Goal: Task Accomplishment & Management: Manage account settings

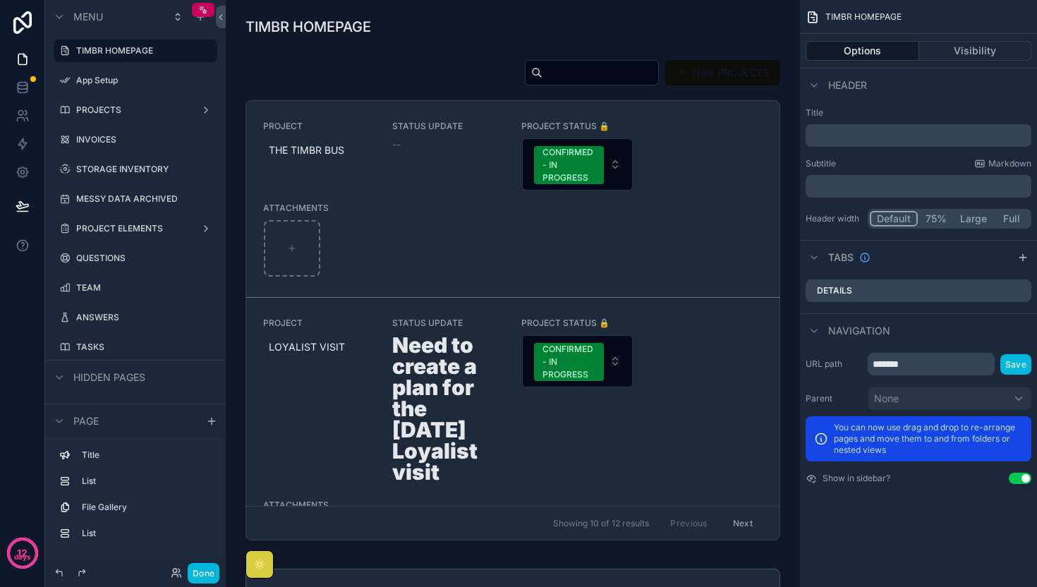
click at [576, 168] on div "scrollable content" at bounding box center [513, 303] width 552 height 498
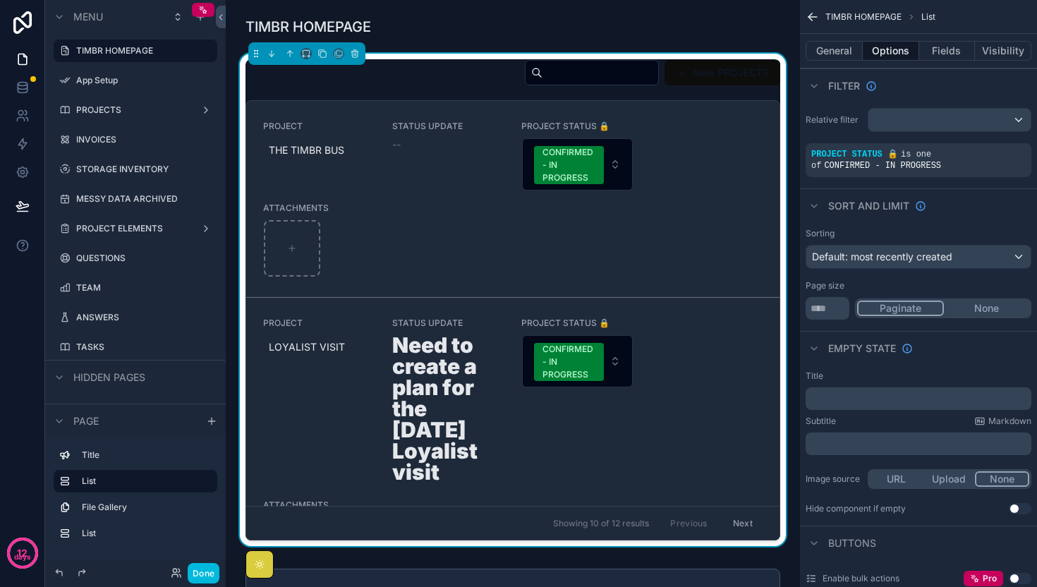
scroll to position [0, 428]
click at [614, 164] on button "CONFIRMED - IN PROGRESS" at bounding box center [577, 164] width 111 height 52
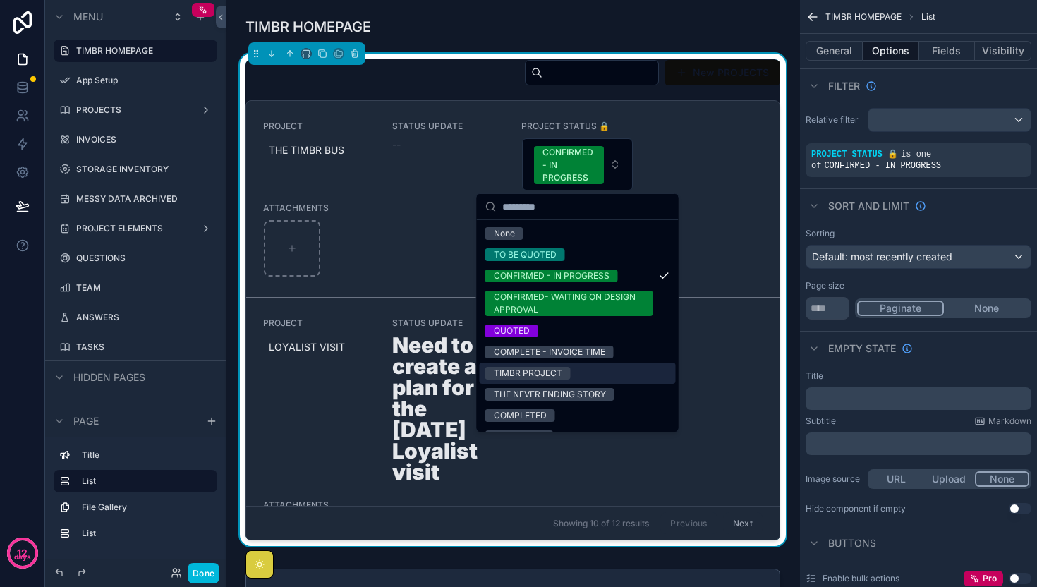
scroll to position [40, 0]
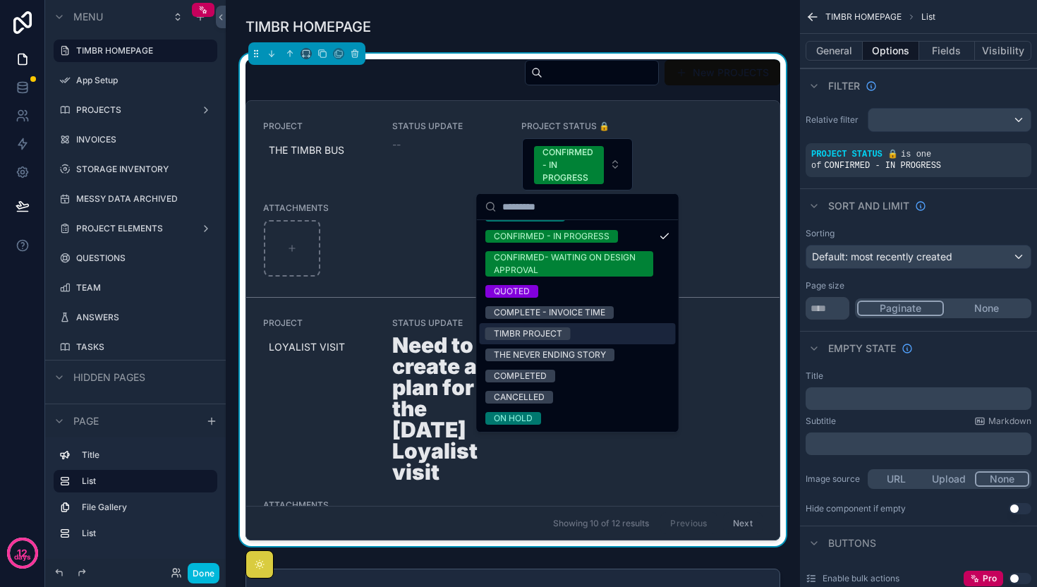
click at [566, 332] on span "TIMBR PROJECT" at bounding box center [527, 333] width 85 height 13
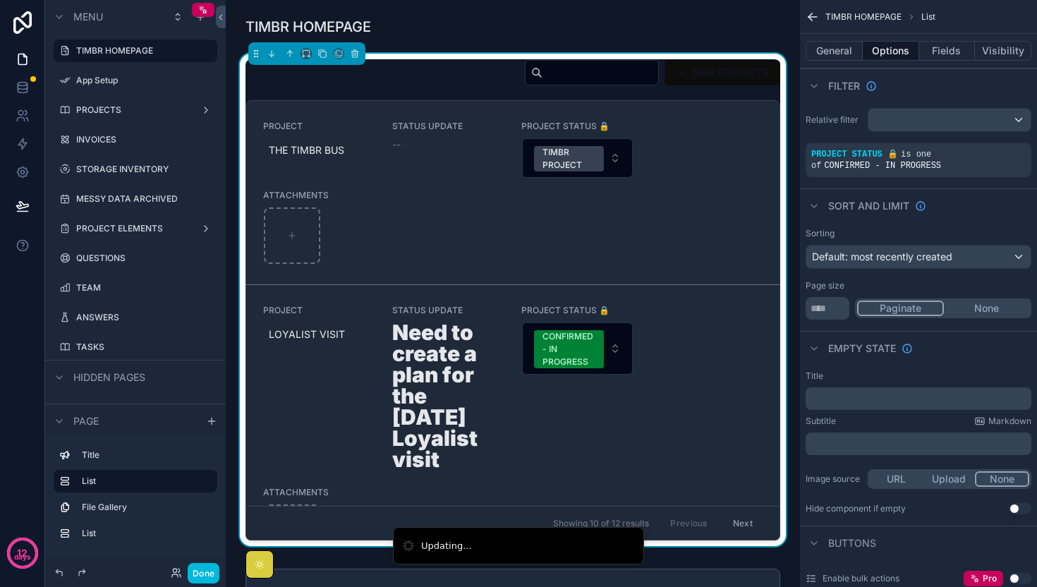
click at [613, 252] on div "scrollable content" at bounding box center [513, 235] width 498 height 56
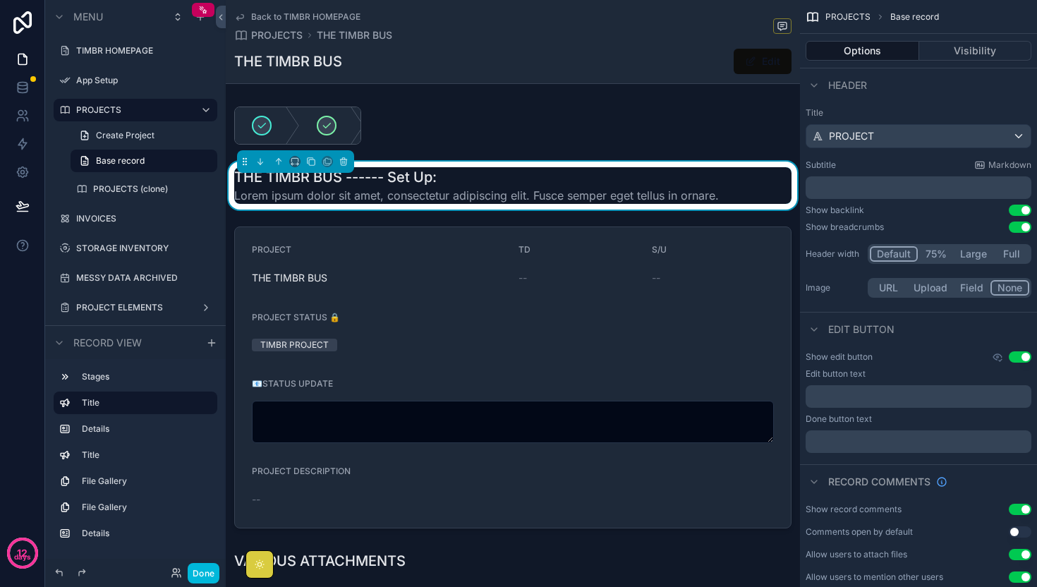
scroll to position [91, 0]
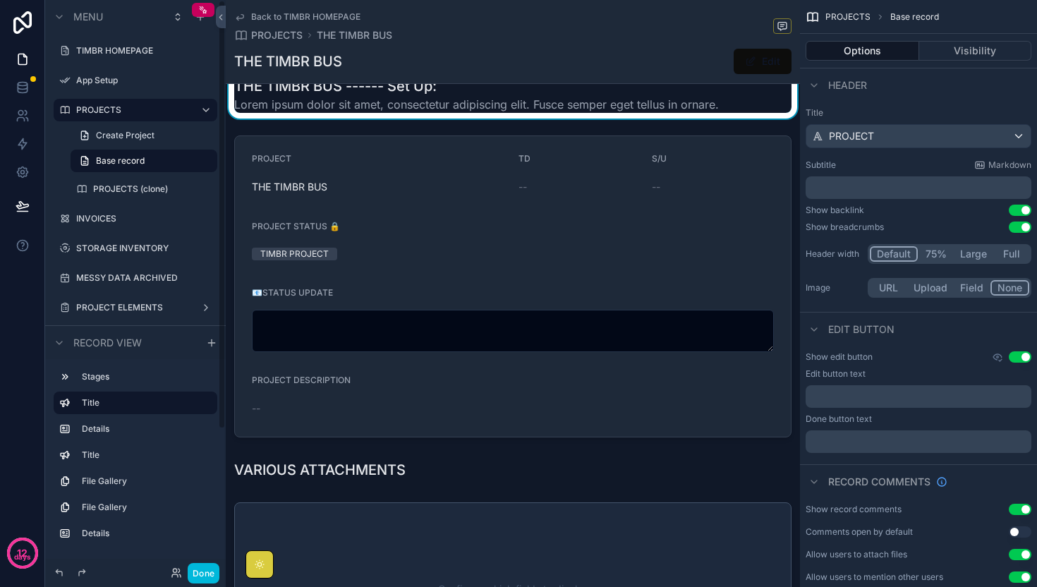
click at [97, 105] on label "PROJECTS" at bounding box center [132, 109] width 113 height 11
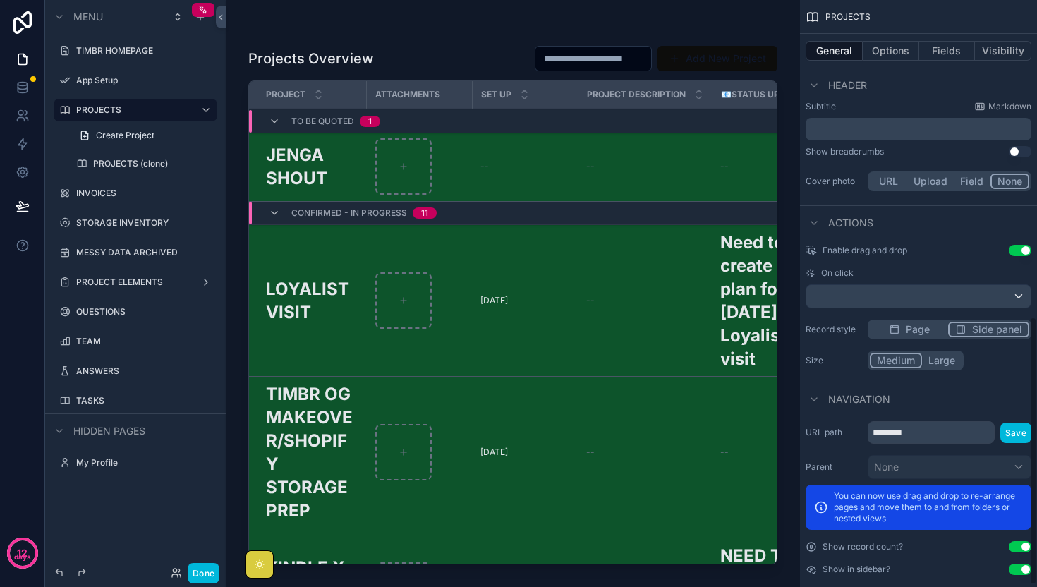
scroll to position [697, 0]
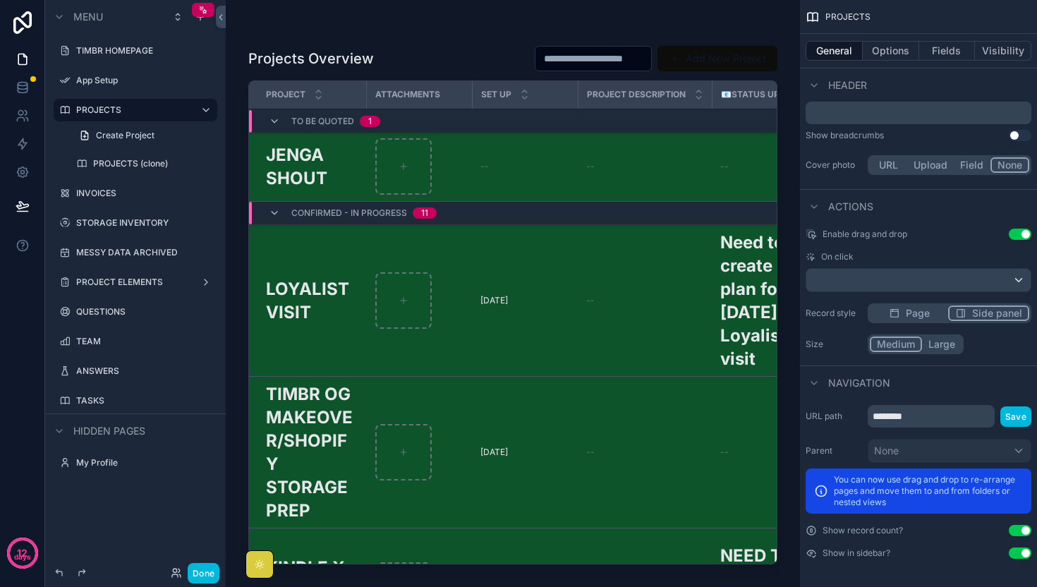
click at [886, 42] on button "Options" at bounding box center [891, 51] width 56 height 20
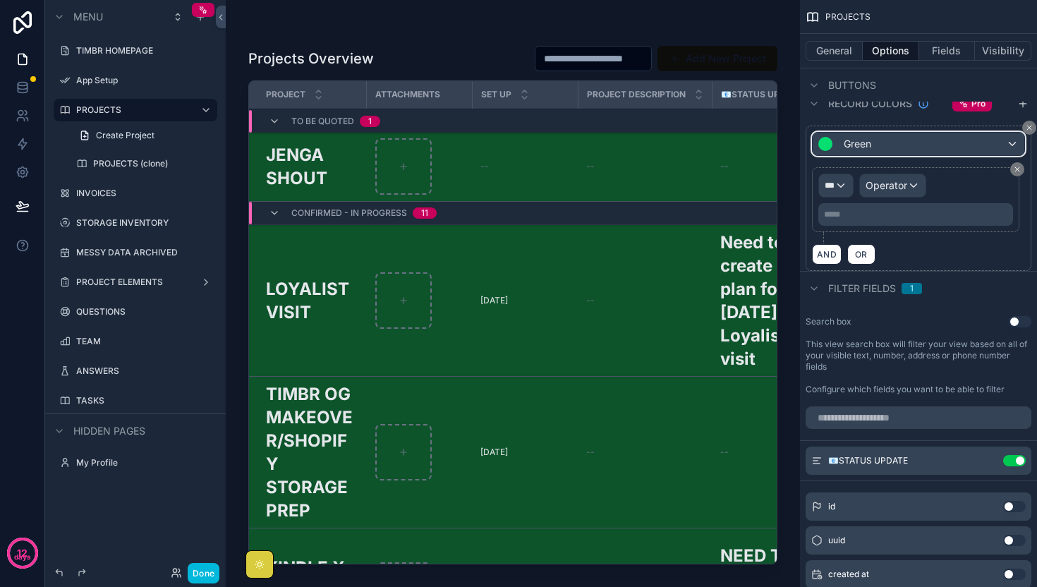
click at [907, 133] on div "Green" at bounding box center [919, 144] width 212 height 23
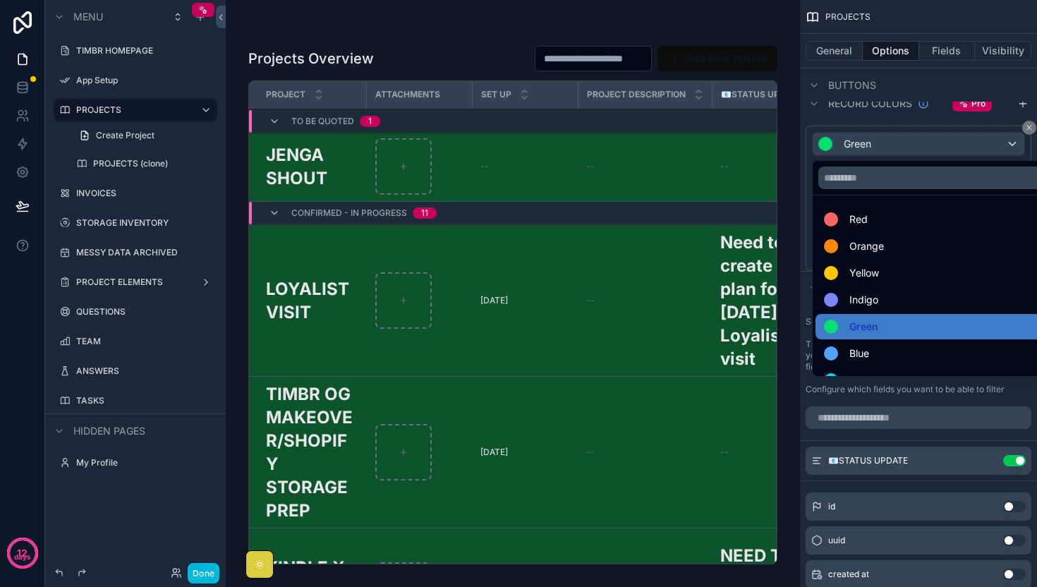
click at [907, 133] on div "scrollable content" at bounding box center [518, 293] width 1037 height 587
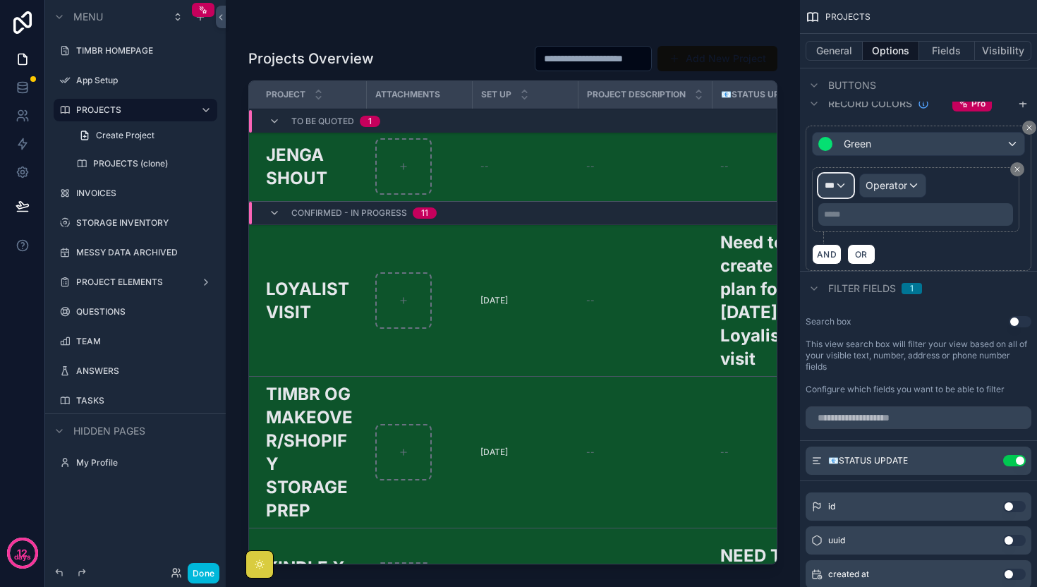
click at [840, 193] on div "***" at bounding box center [836, 185] width 34 height 23
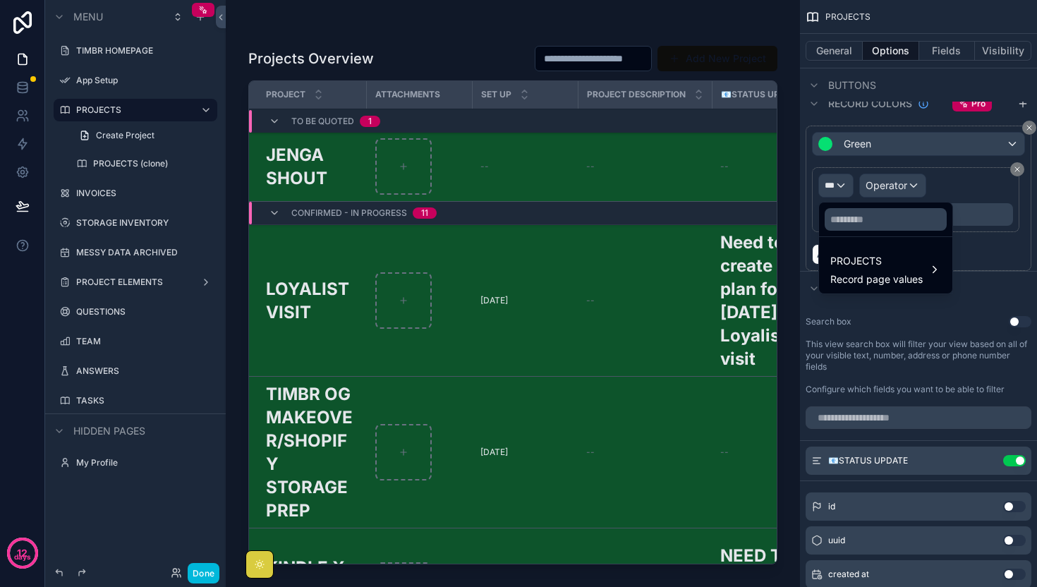
click at [886, 257] on span "PROJECTS" at bounding box center [876, 261] width 92 height 17
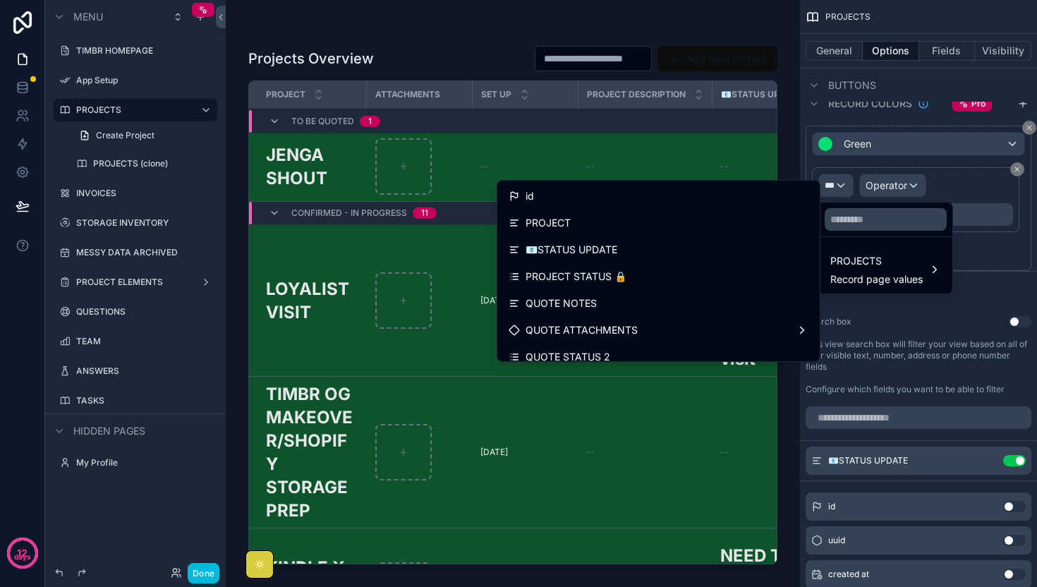
click at [641, 268] on div "PROJECT STATUS 🔒" at bounding box center [659, 276] width 300 height 17
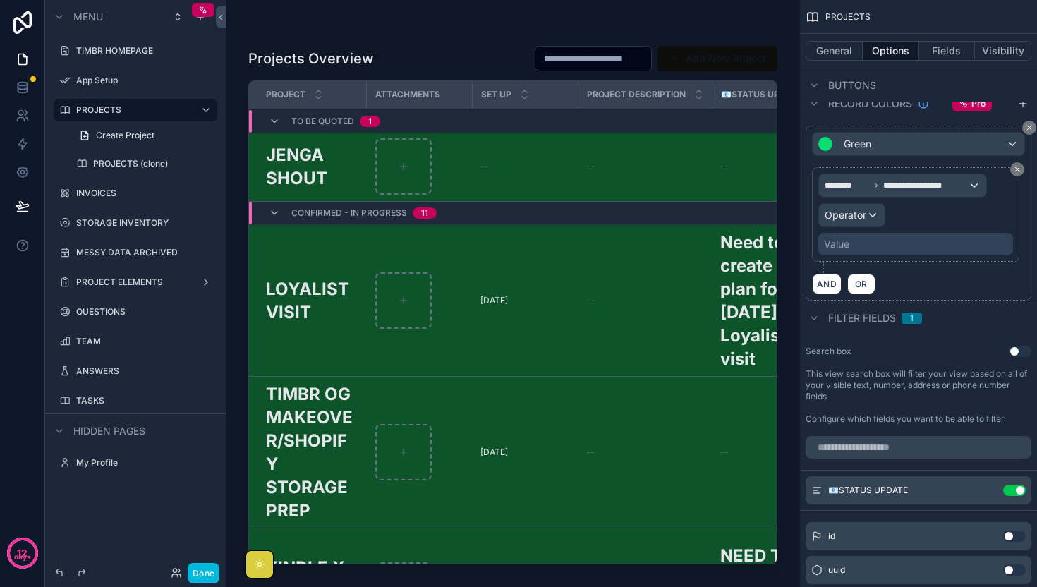
click at [852, 241] on div "Value" at bounding box center [915, 244] width 195 height 23
click at [860, 216] on span "Operator" at bounding box center [846, 215] width 42 height 12
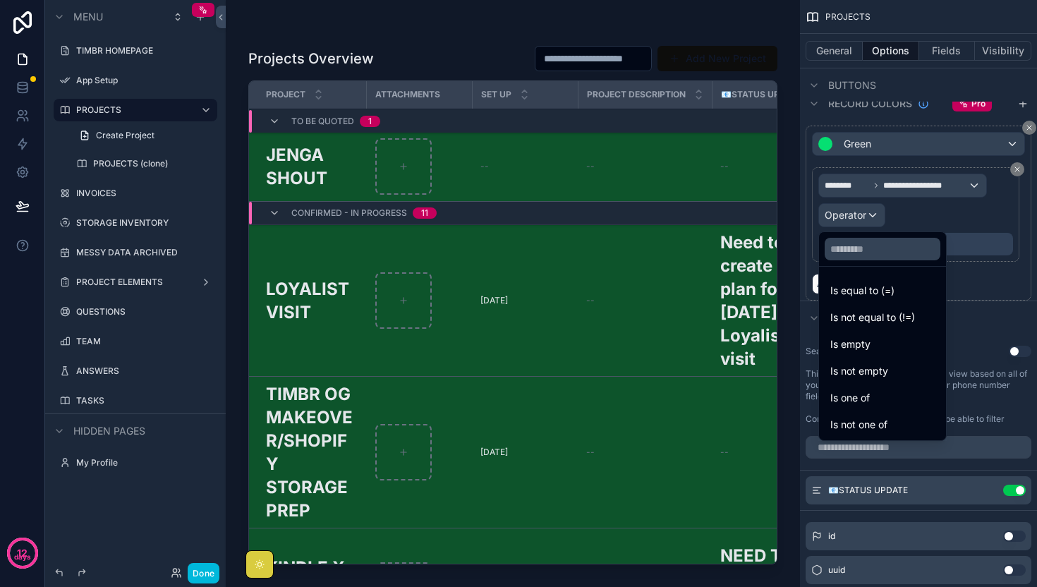
click at [895, 293] on div "Is equal to (=)" at bounding box center [882, 290] width 104 height 17
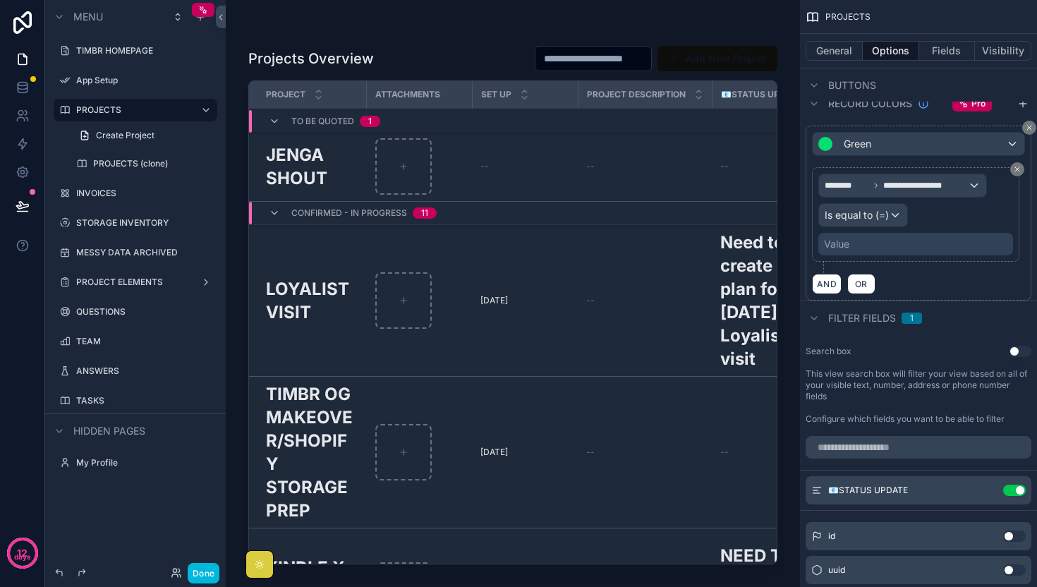
click at [866, 243] on div "Value" at bounding box center [915, 244] width 195 height 23
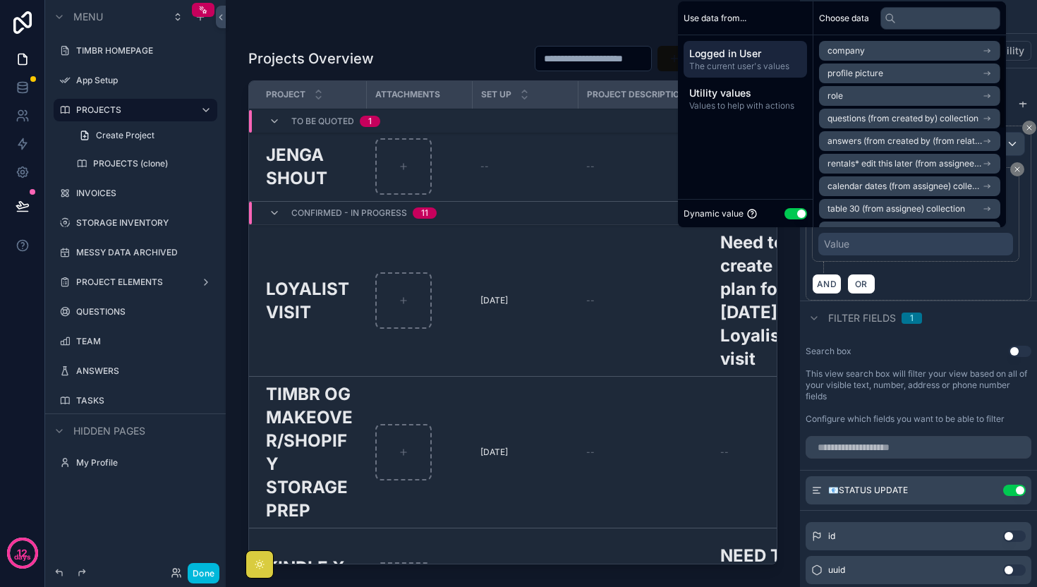
click at [749, 97] on span "Utility values" at bounding box center [745, 93] width 112 height 14
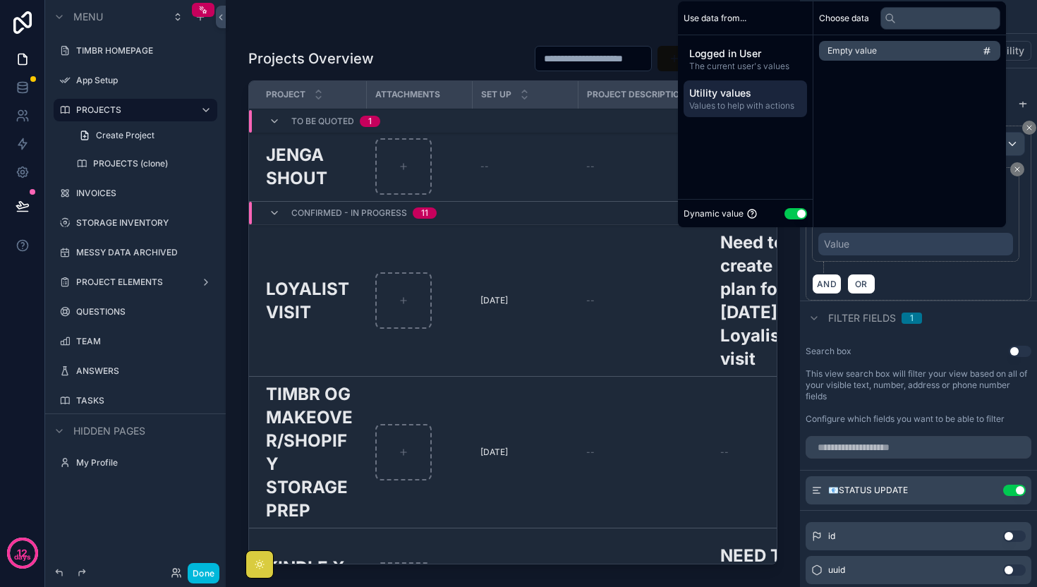
click at [751, 65] on span "The current user's values" at bounding box center [745, 66] width 112 height 11
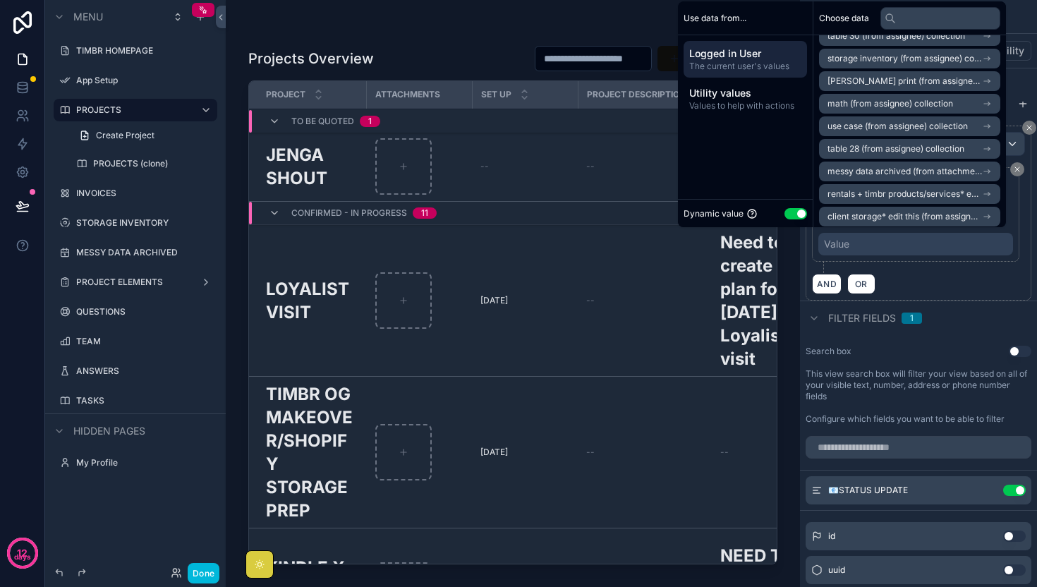
scroll to position [200, 0]
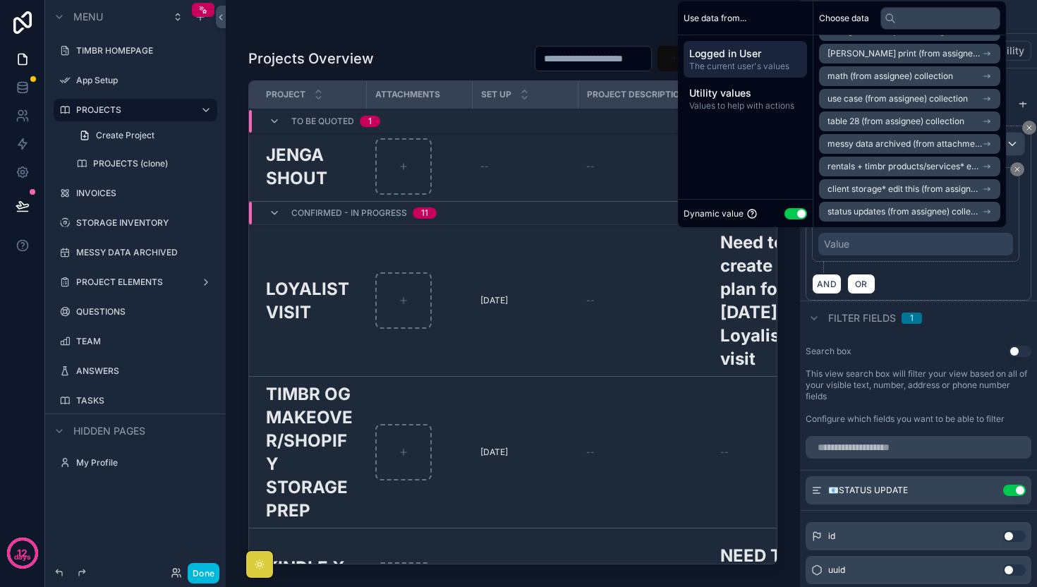
click at [771, 209] on div "Dynamic value Use setting" at bounding box center [745, 213] width 123 height 16
click at [784, 210] on button "Use setting" at bounding box center [795, 213] width 23 height 11
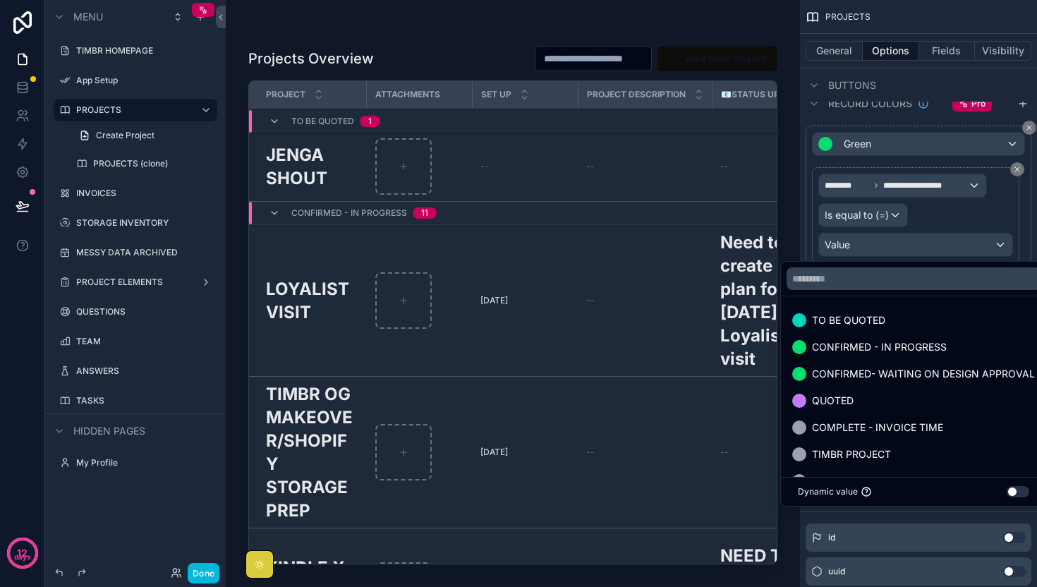
click at [406, 162] on div "scrollable content" at bounding box center [513, 285] width 574 height 570
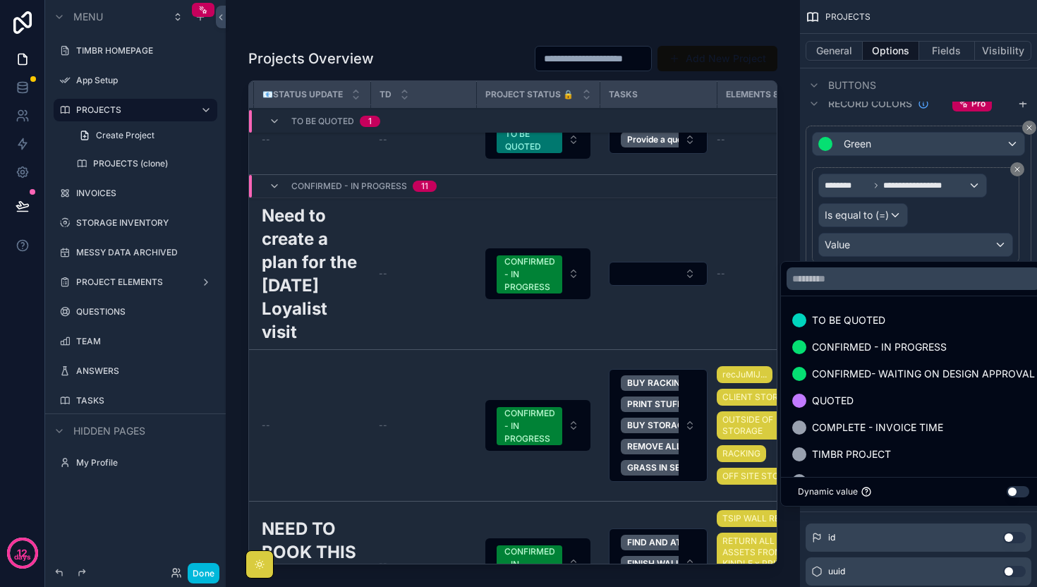
scroll to position [27, 502]
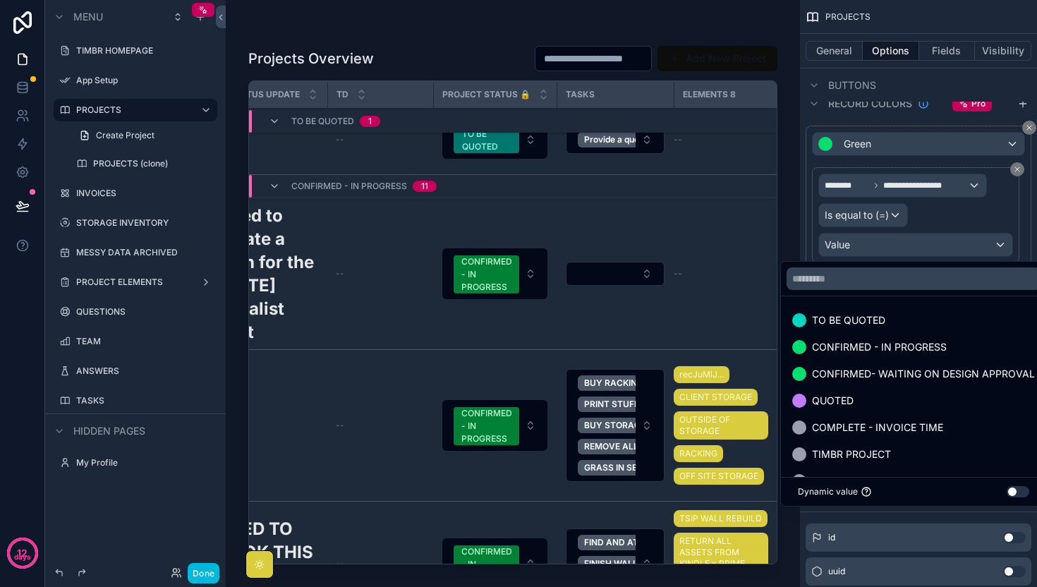
click at [609, 274] on button "Select Button" at bounding box center [615, 274] width 99 height 24
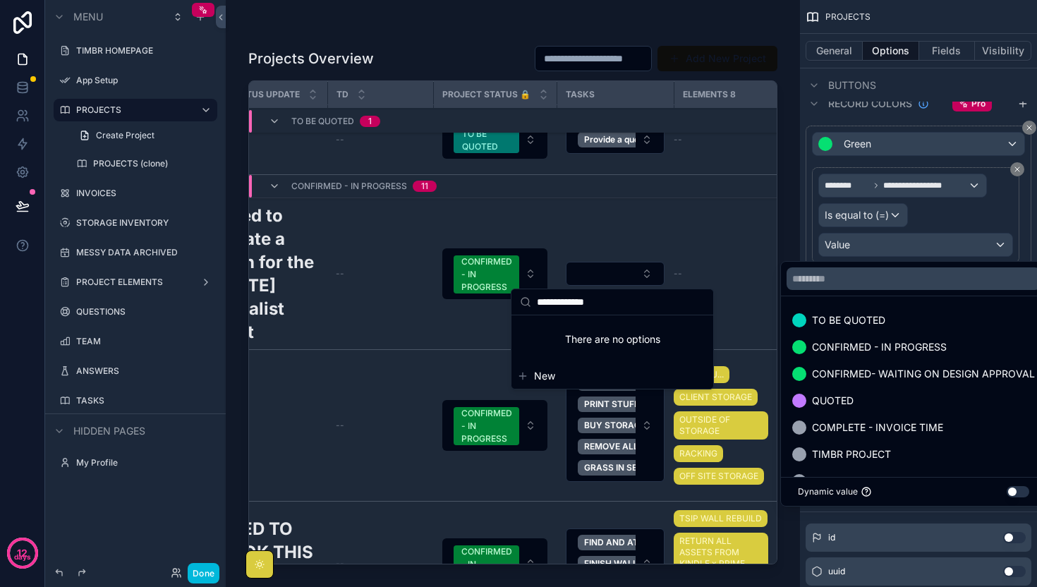
type input "**********"
click at [539, 377] on span "New" at bounding box center [544, 376] width 21 height 14
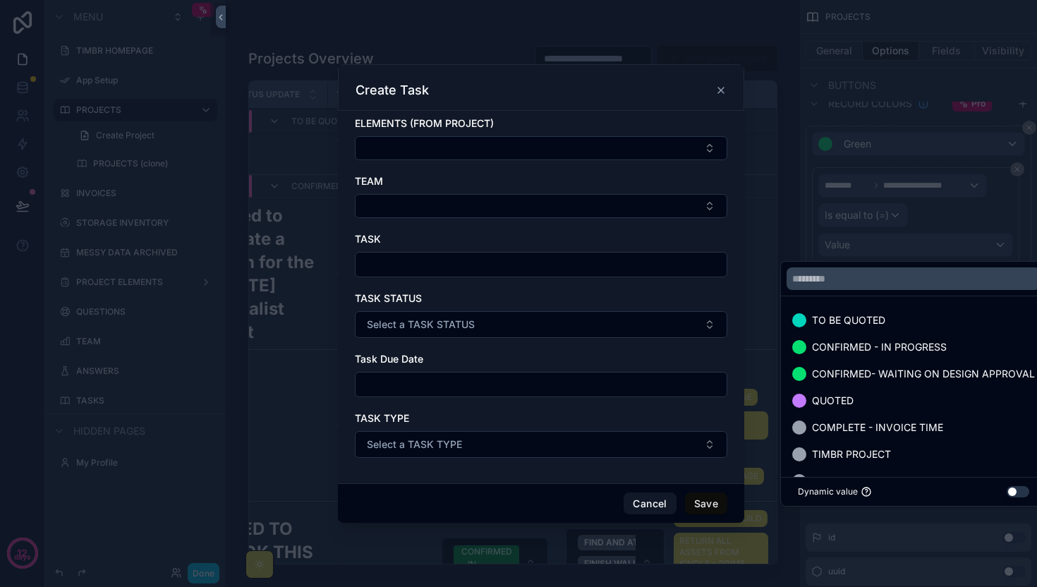
click at [493, 144] on button "Select Button" at bounding box center [541, 148] width 372 height 24
click at [457, 478] on div "ELEMENTS (FROM PROJECT) TEAM TASK TASK STATUS Select a TASK STATUS Task Due Dat…" at bounding box center [541, 297] width 406 height 372
click at [451, 148] on button "Select Button" at bounding box center [541, 148] width 372 height 24
click at [404, 263] on input "scrollable content" at bounding box center [541, 265] width 371 height 20
type input "**********"
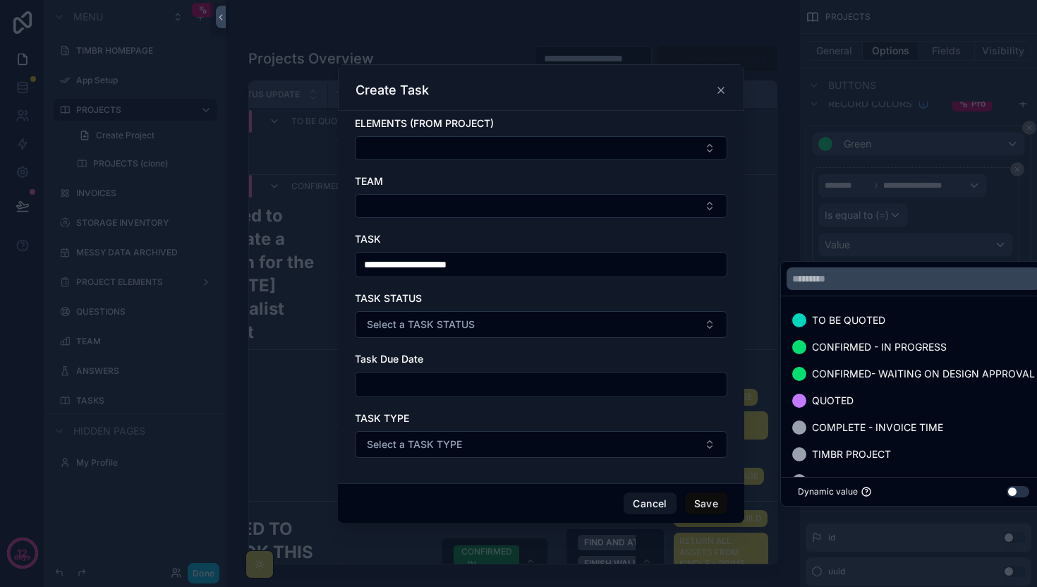
click at [435, 316] on button "Select a TASK STATUS" at bounding box center [541, 324] width 372 height 27
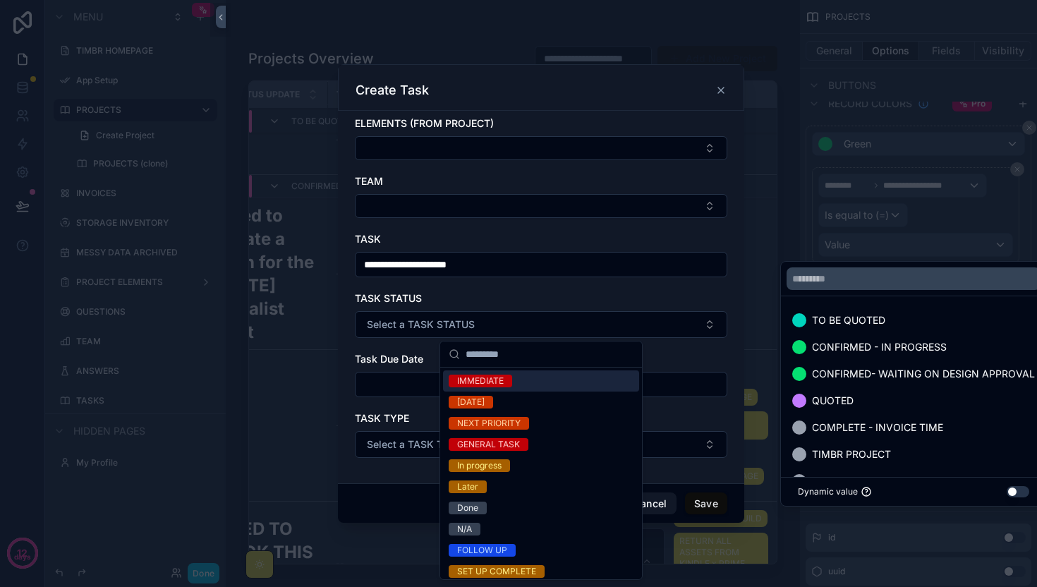
click at [502, 382] on div "IMMEDIATE" at bounding box center [480, 381] width 47 height 13
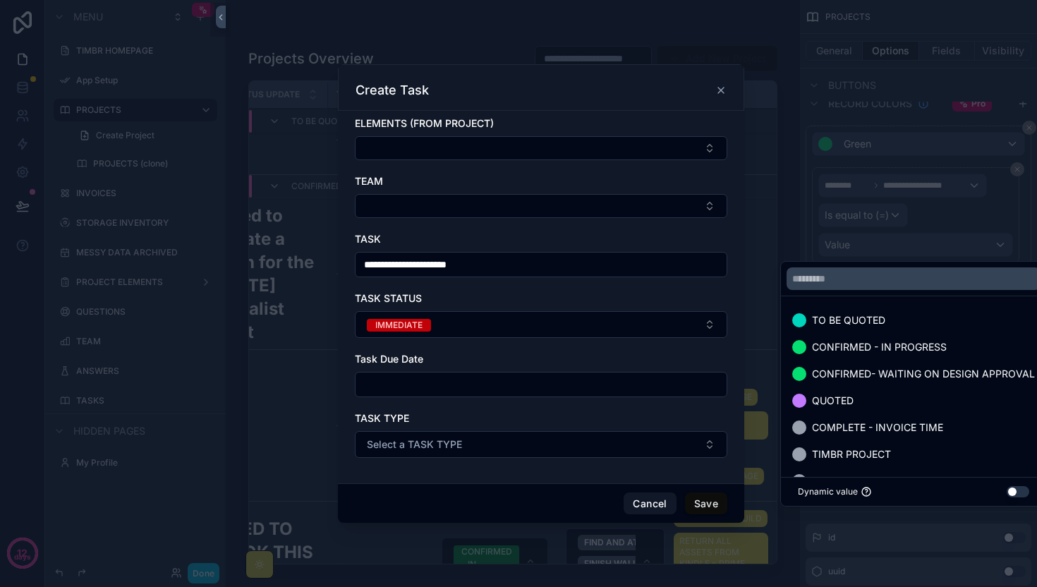
click at [495, 388] on input "scrollable content" at bounding box center [541, 385] width 371 height 20
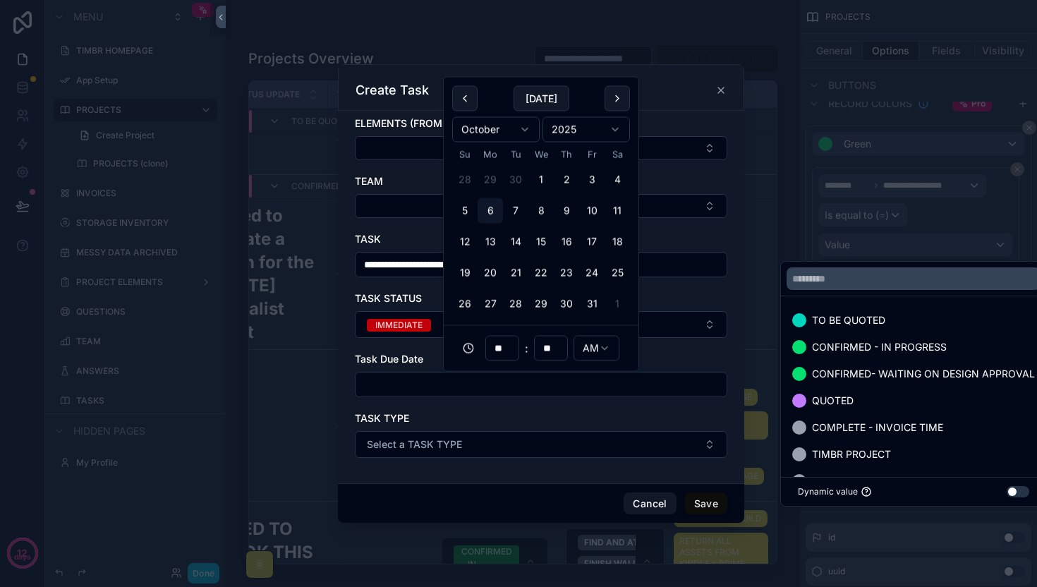
click at [495, 208] on button "6" at bounding box center [490, 210] width 25 height 25
type input "**********"
click at [502, 442] on button "Select a TASK TYPE" at bounding box center [541, 444] width 372 height 27
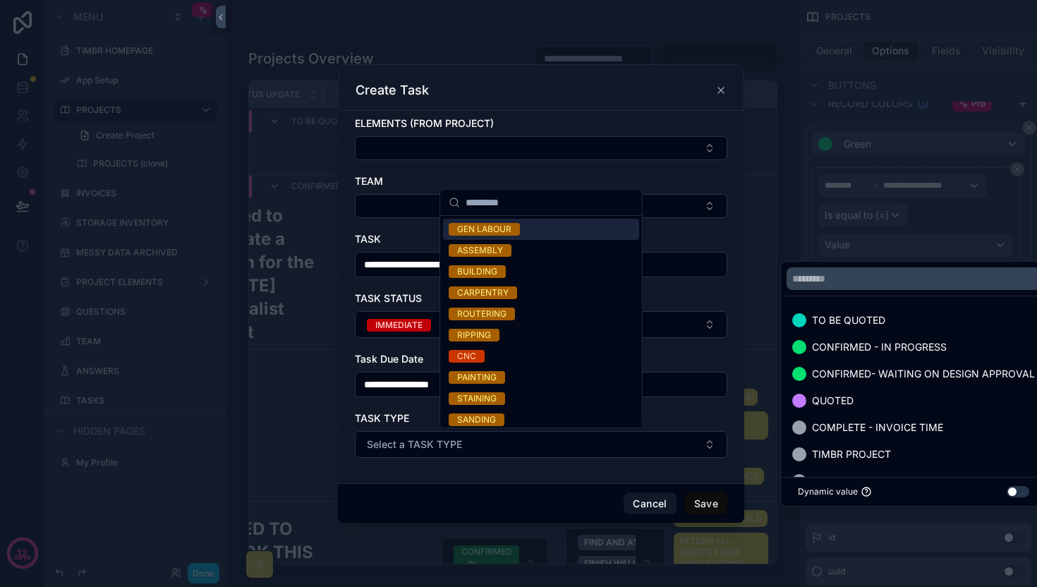
click at [516, 471] on form "**********" at bounding box center [541, 294] width 372 height 356
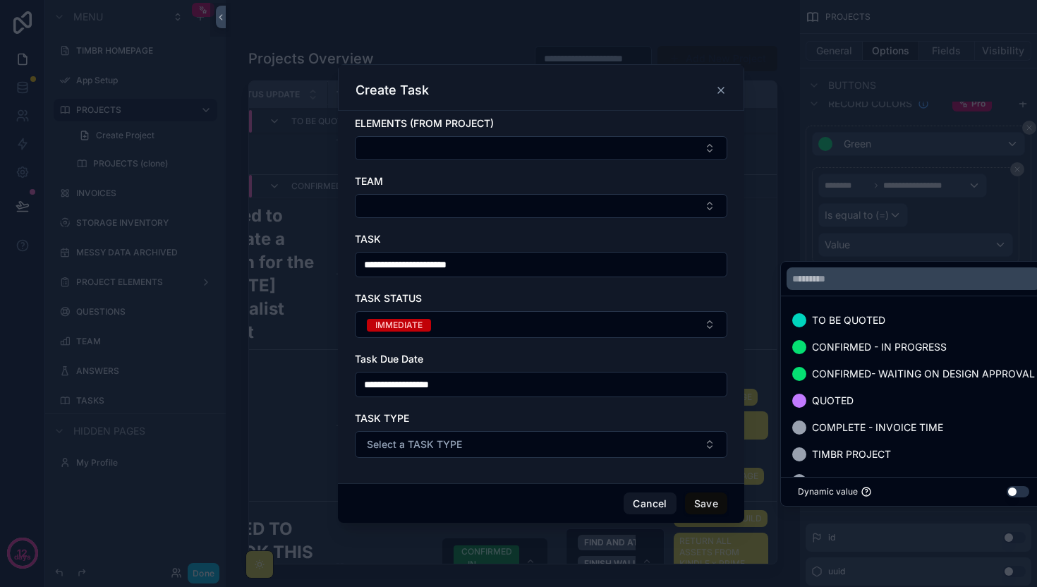
click at [713, 504] on button "Save" at bounding box center [706, 503] width 42 height 23
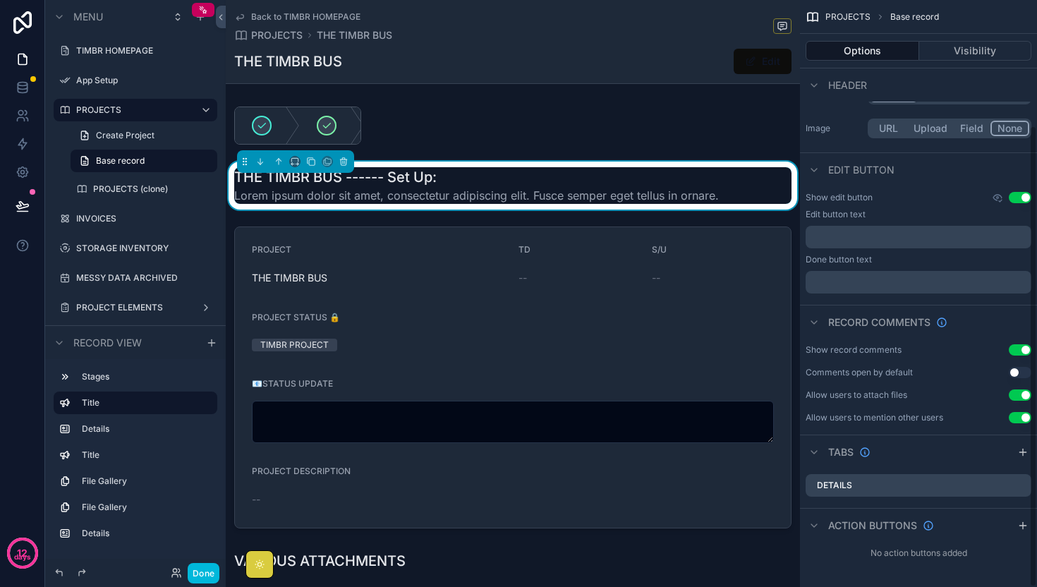
scroll to position [159, 0]
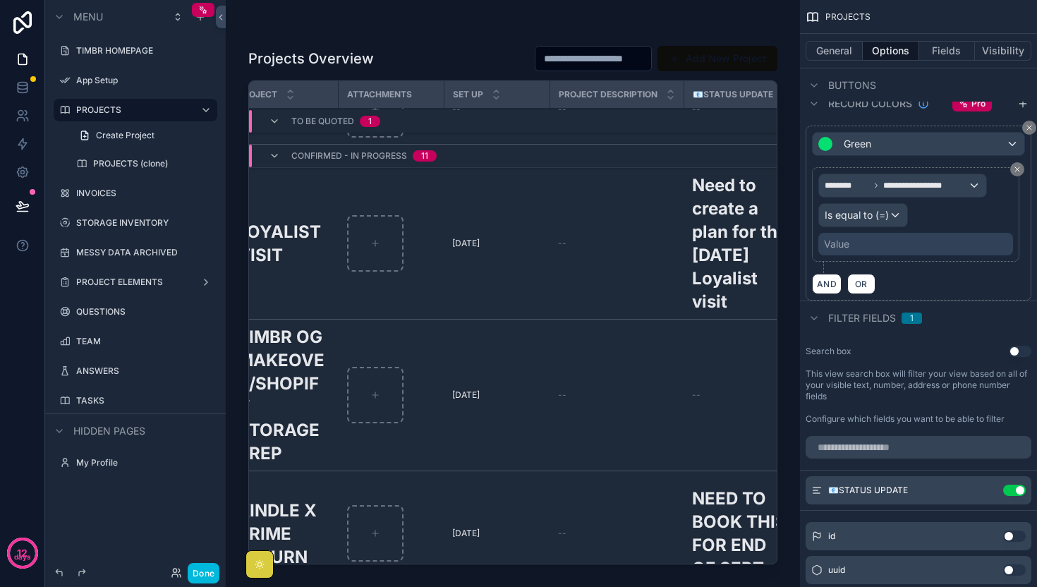
scroll to position [57, 0]
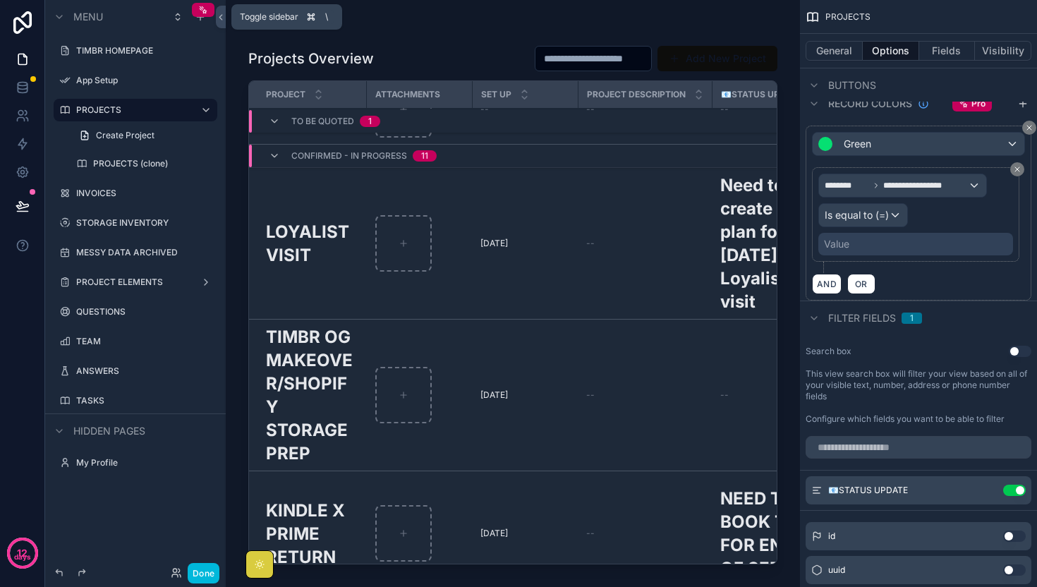
click at [222, 16] on icon at bounding box center [221, 17] width 10 height 11
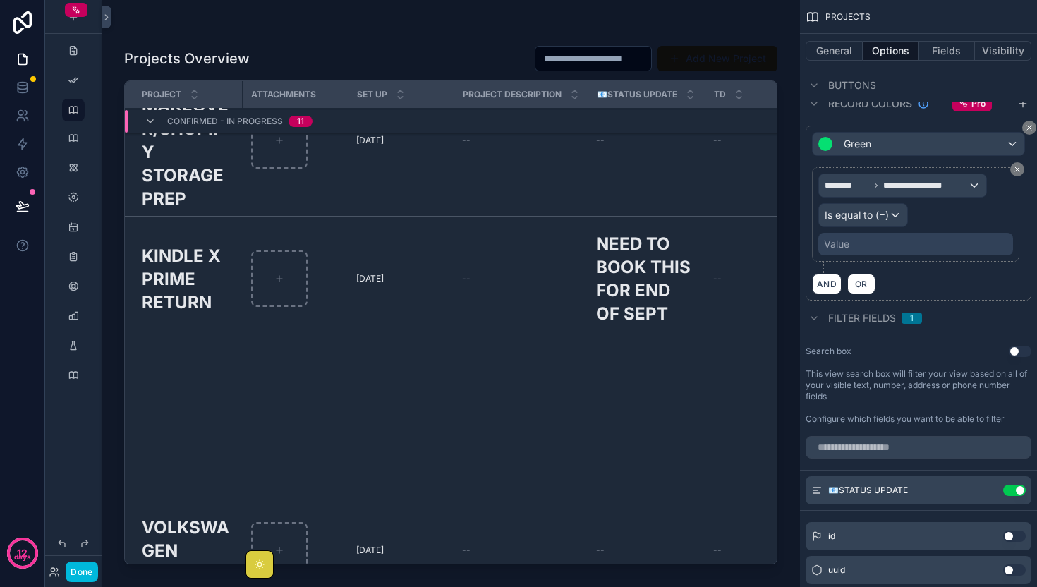
scroll to position [293, 0]
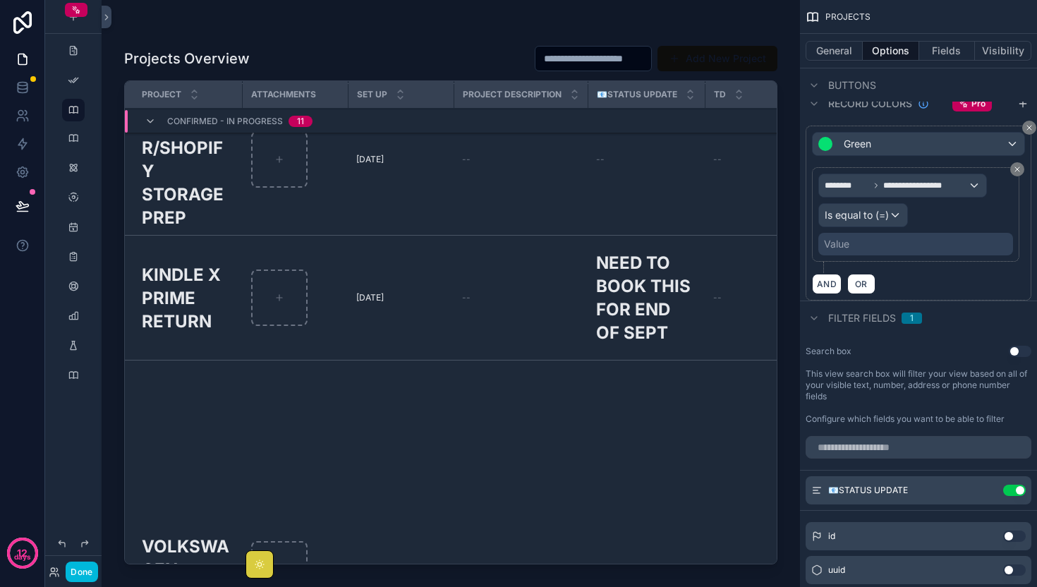
click at [307, 92] on span "ATTACHMENTS" at bounding box center [283, 94] width 65 height 11
click at [272, 309] on div "scrollable content" at bounding box center [279, 297] width 56 height 56
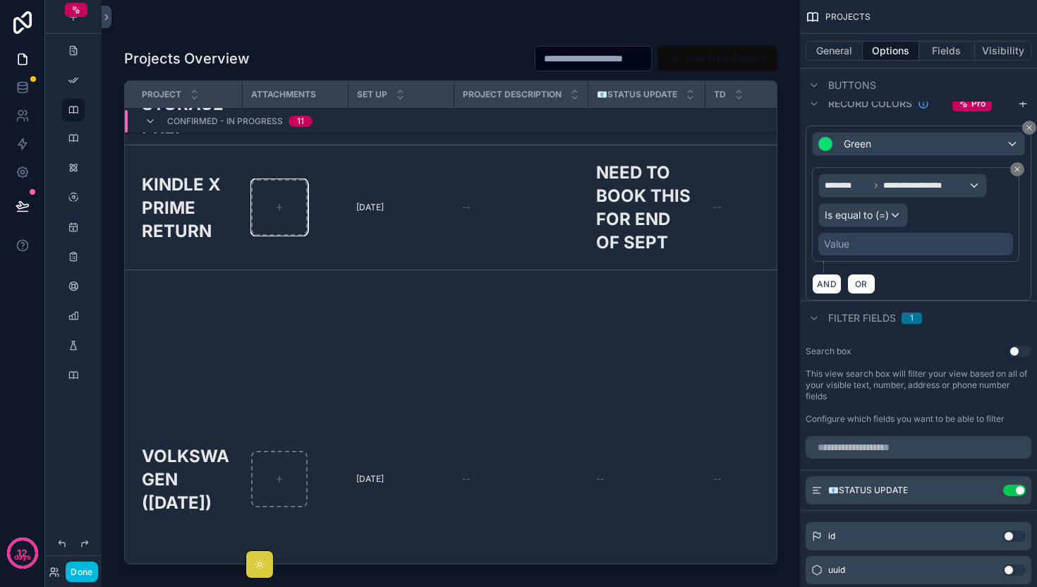
scroll to position [444, 0]
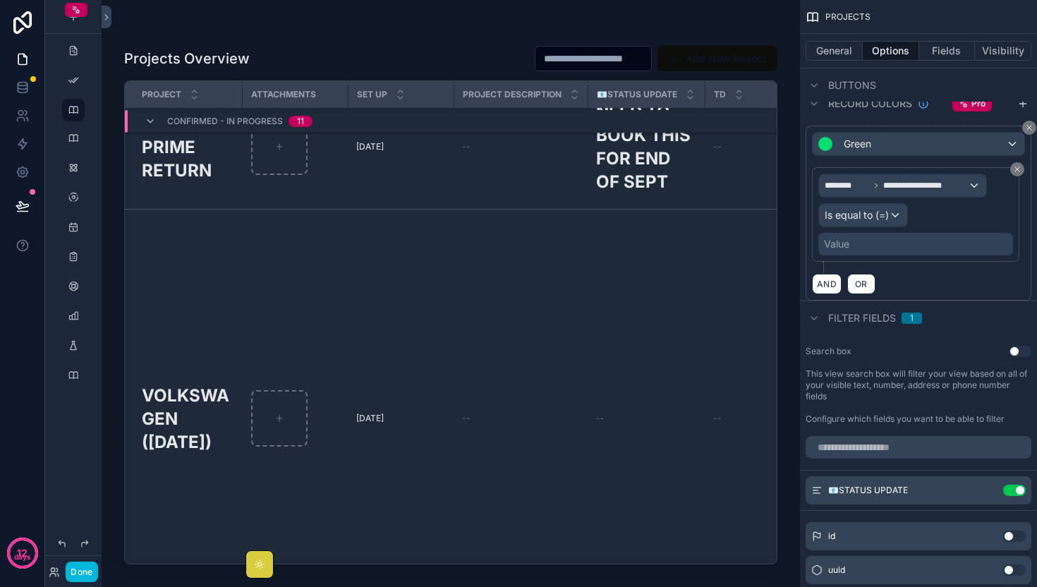
click at [631, 170] on h2 "NEED TO BOOK THIS FOR END OF SEPT" at bounding box center [646, 146] width 100 height 93
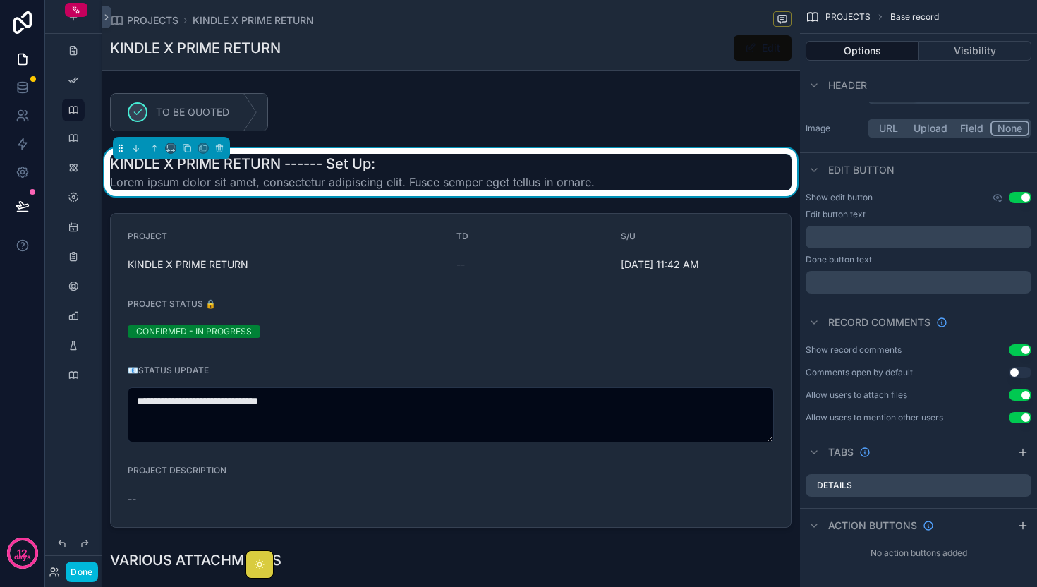
click at [147, 17] on span "PROJECTS" at bounding box center [152, 20] width 51 height 14
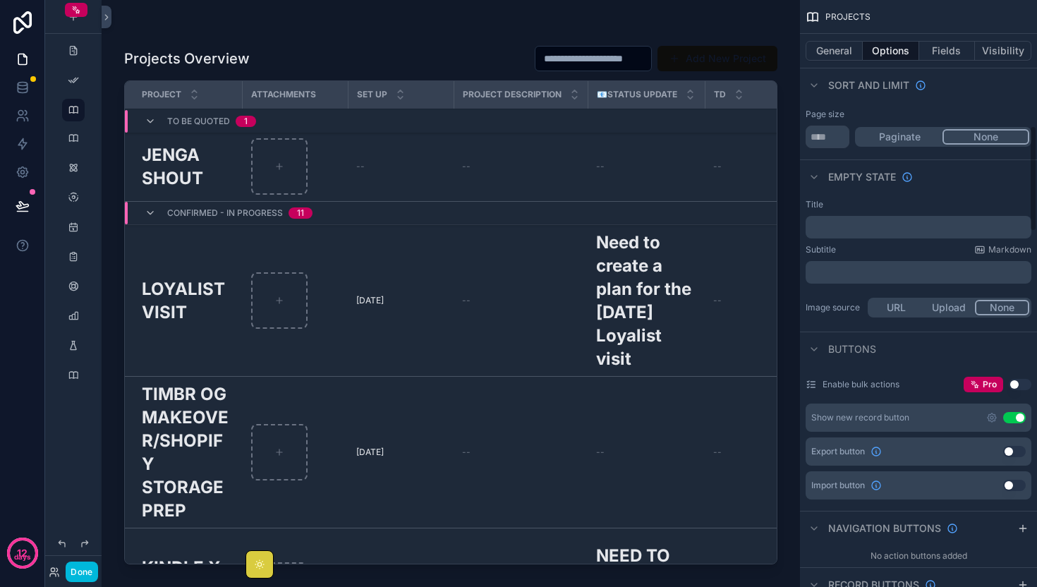
scroll to position [697, 0]
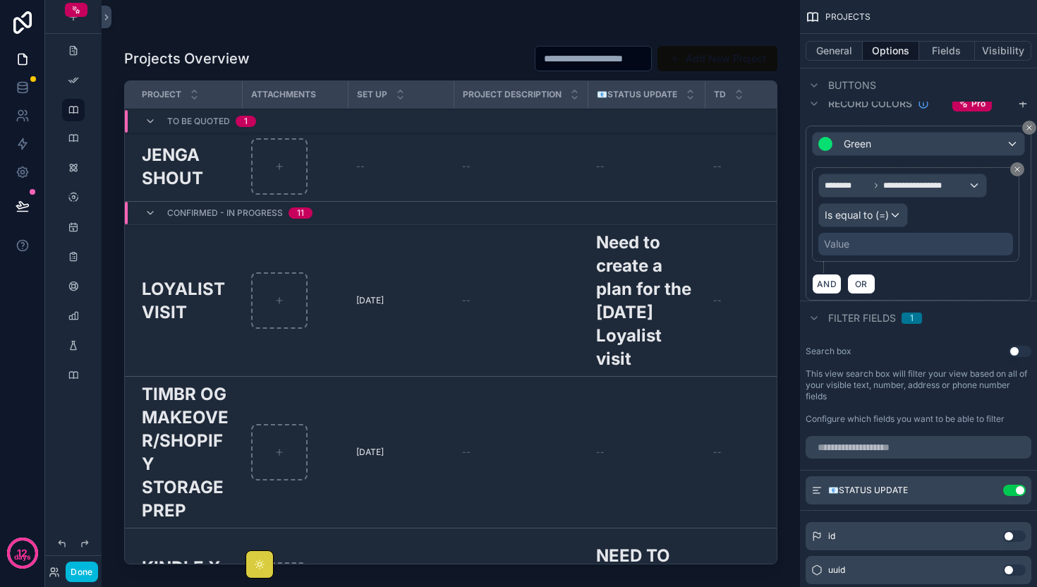
click at [653, 95] on span "📧STATUS UPDATE" at bounding box center [637, 94] width 80 height 11
click at [949, 46] on button "Fields" at bounding box center [947, 51] width 56 height 20
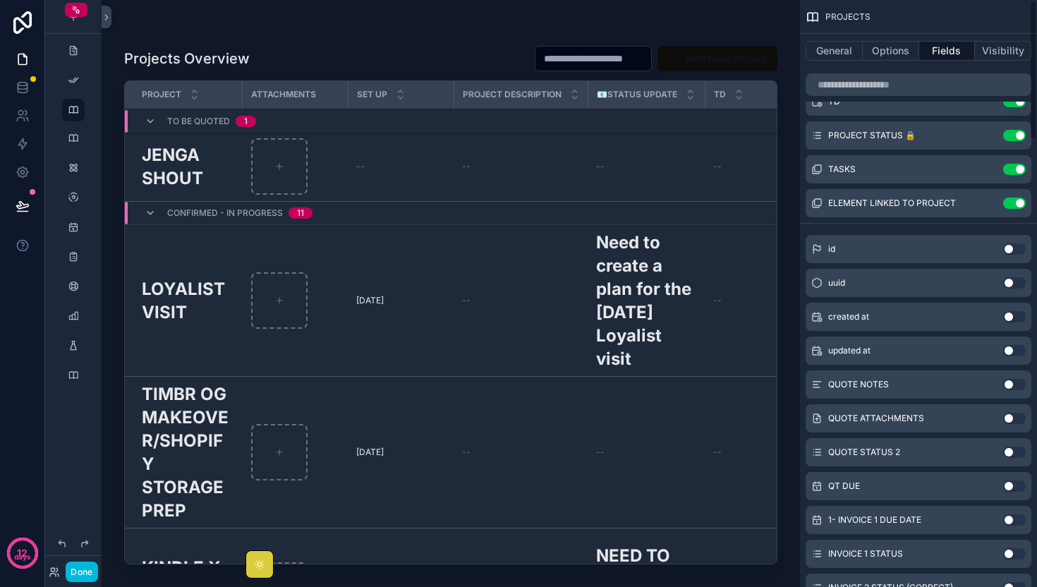
scroll to position [0, 0]
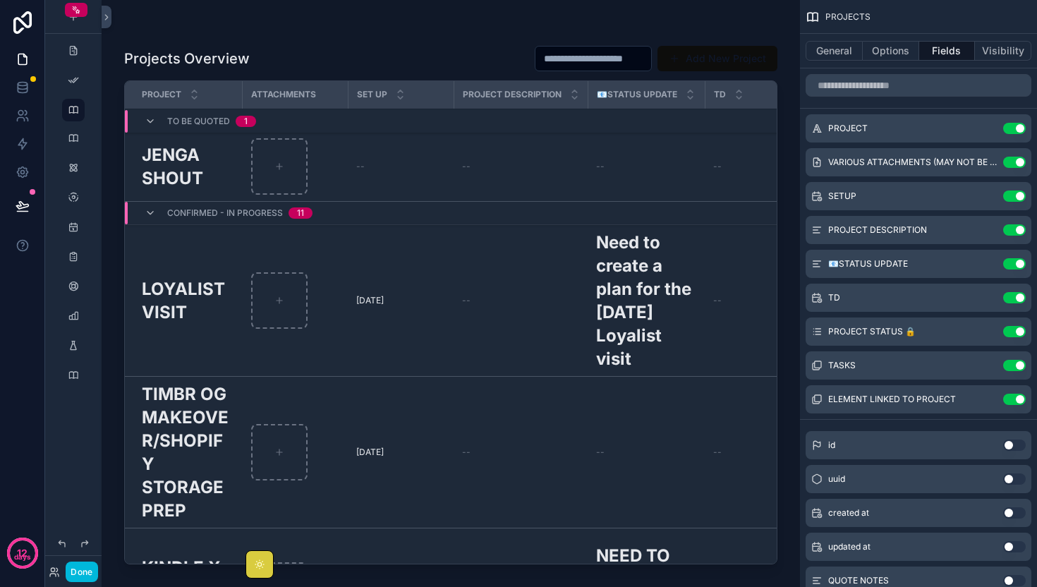
click at [0, 0] on icon "scrollable content" at bounding box center [0, 0] width 0 height 0
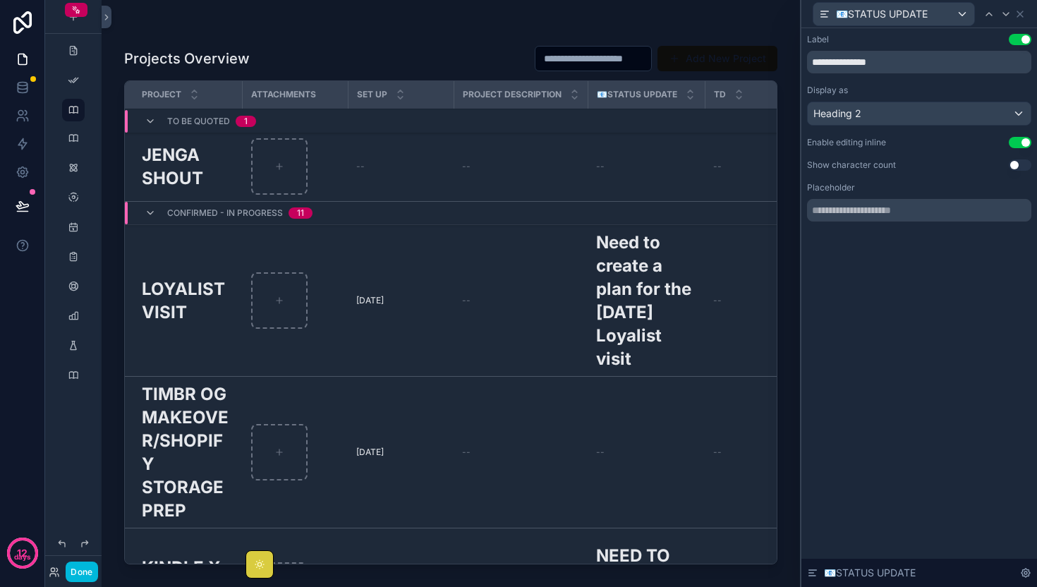
click at [1018, 137] on button "Use setting" at bounding box center [1020, 142] width 23 height 11
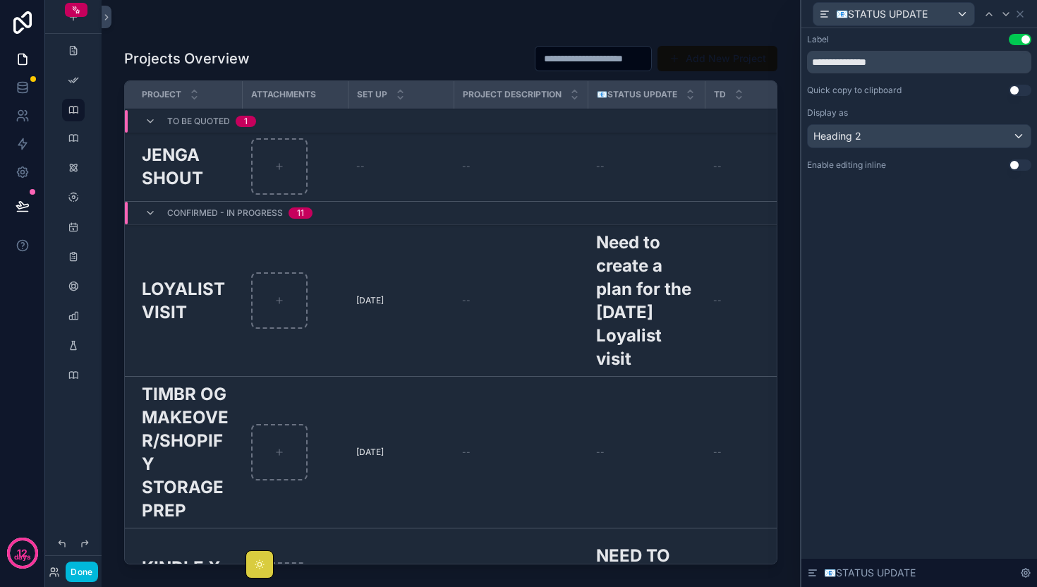
click at [1019, 166] on button "Use setting" at bounding box center [1020, 164] width 23 height 11
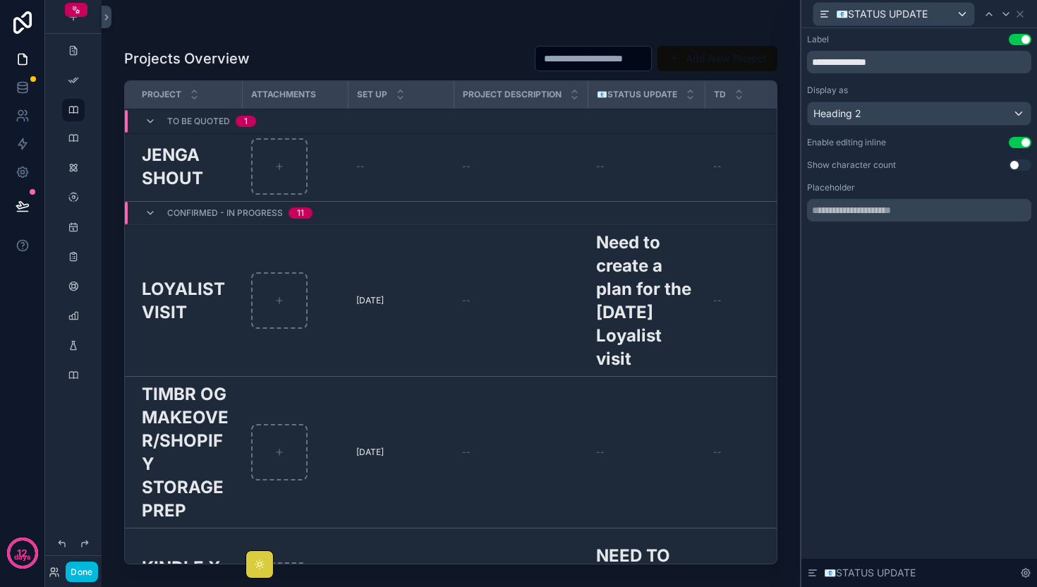
click at [1019, 166] on button "Use setting" at bounding box center [1020, 164] width 23 height 11
click at [1015, 40] on button "Use setting" at bounding box center [1020, 39] width 23 height 11
click at [618, 276] on h2 "Need to create a plan for the [DATE] Loyalist visit" at bounding box center [646, 301] width 100 height 140
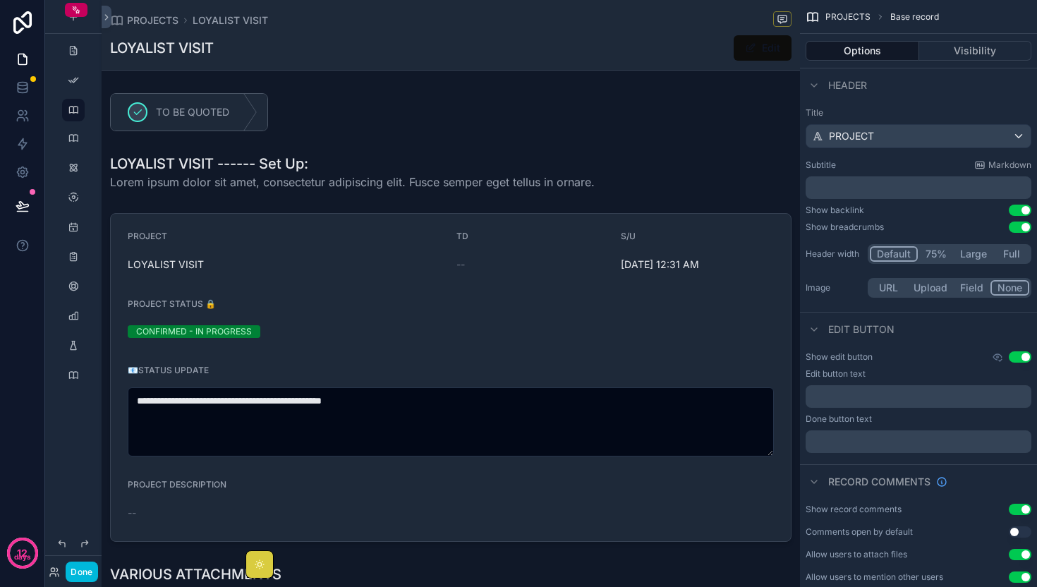
click at [152, 17] on span "PROJECTS" at bounding box center [152, 20] width 51 height 14
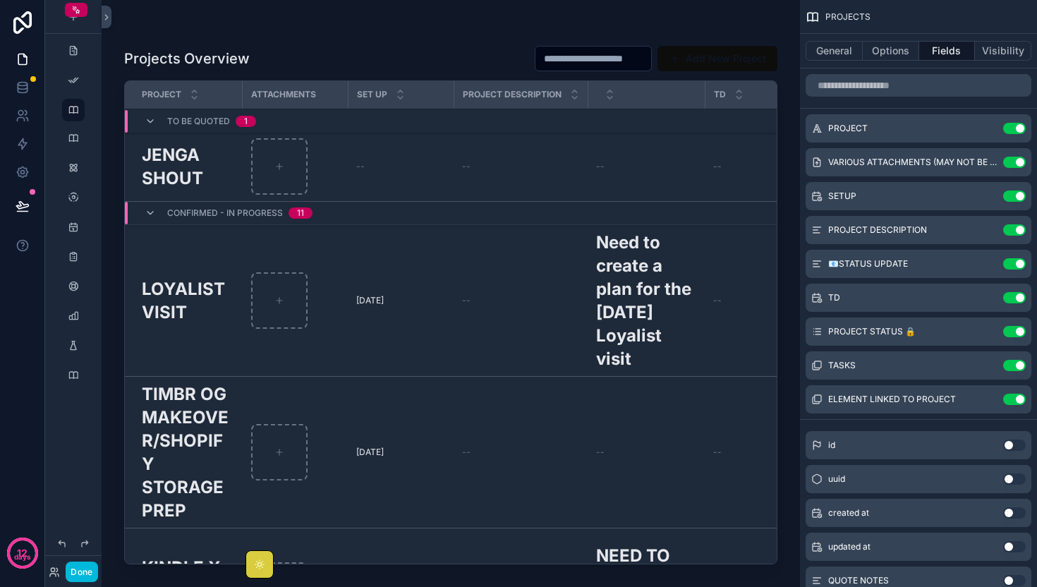
click at [0, 0] on icon "scrollable content" at bounding box center [0, 0] width 0 height 0
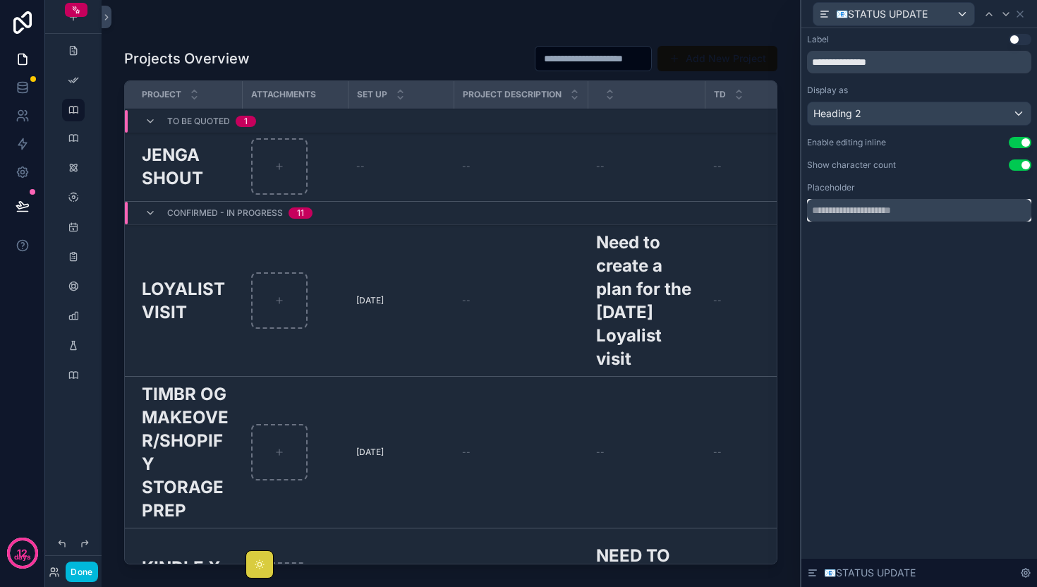
click at [905, 202] on input "text" at bounding box center [919, 210] width 224 height 23
click at [901, 210] on input "text" at bounding box center [919, 210] width 224 height 23
type input "***"
click at [884, 315] on div "**********" at bounding box center [919, 307] width 236 height 559
click at [850, 214] on input "***" at bounding box center [919, 210] width 224 height 23
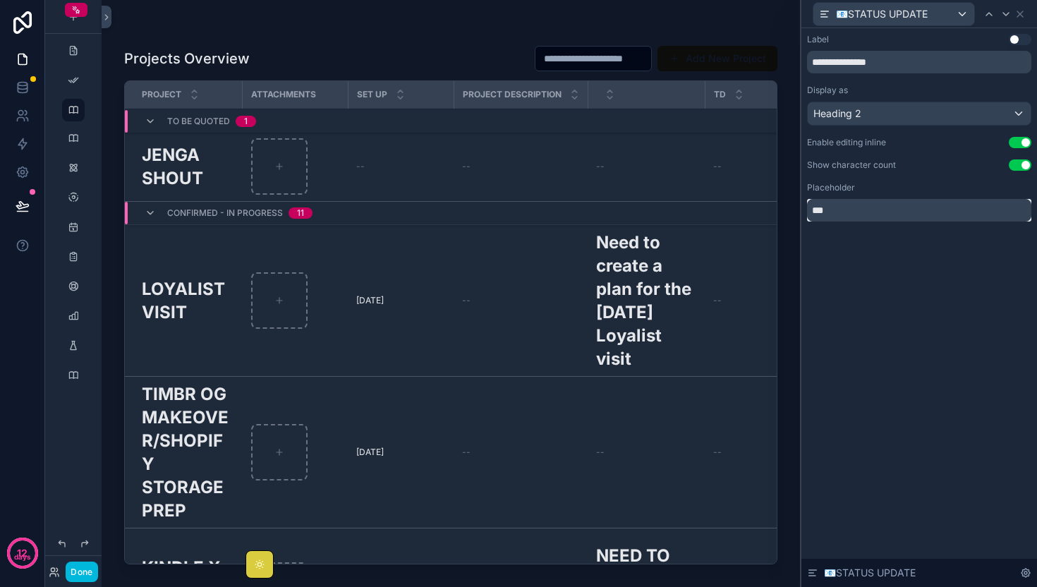
drag, startPoint x: 850, startPoint y: 214, endPoint x: 788, endPoint y: 205, distance: 62.7
click at [788, 205] on div "**********" at bounding box center [518, 293] width 1037 height 587
type input "******"
click at [811, 298] on div "**********" at bounding box center [919, 307] width 236 height 559
click at [905, 119] on div "Heading 2" at bounding box center [919, 113] width 223 height 23
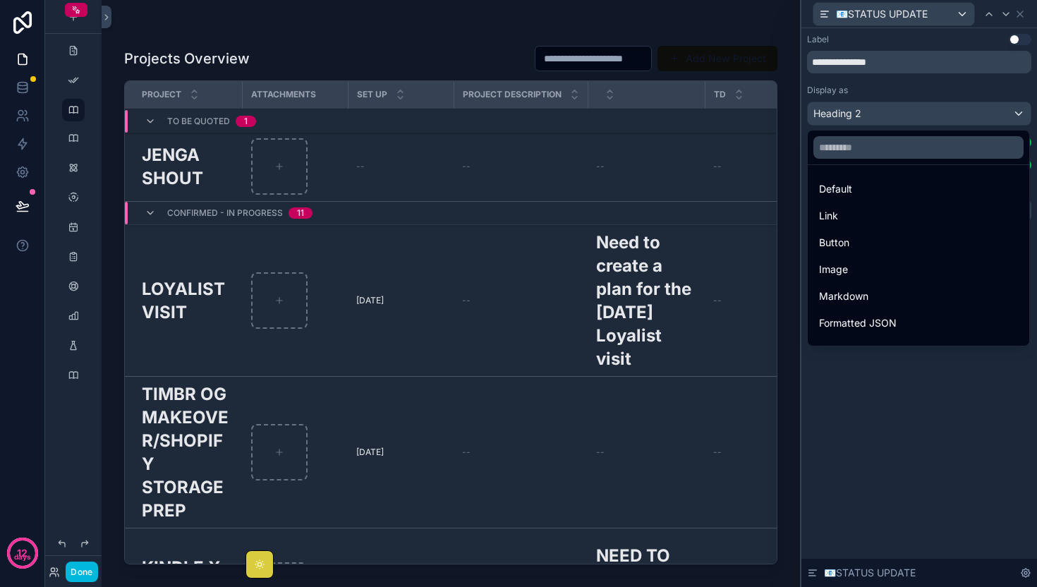
click at [870, 189] on div "Default" at bounding box center [918, 189] width 199 height 17
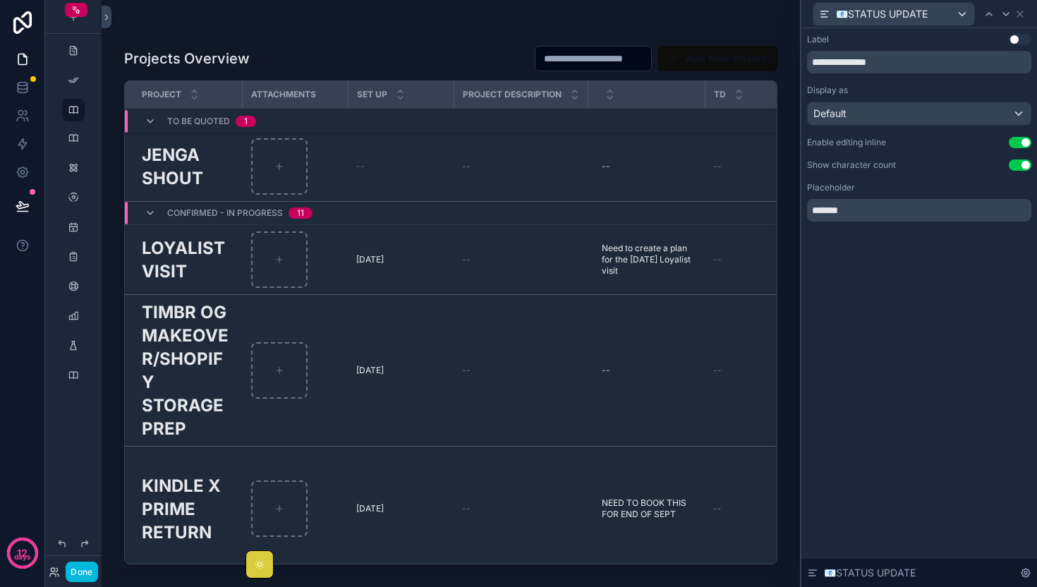
click at [638, 258] on span "Need to create a plan for the [DATE] Loyalist visit" at bounding box center [646, 260] width 89 height 34
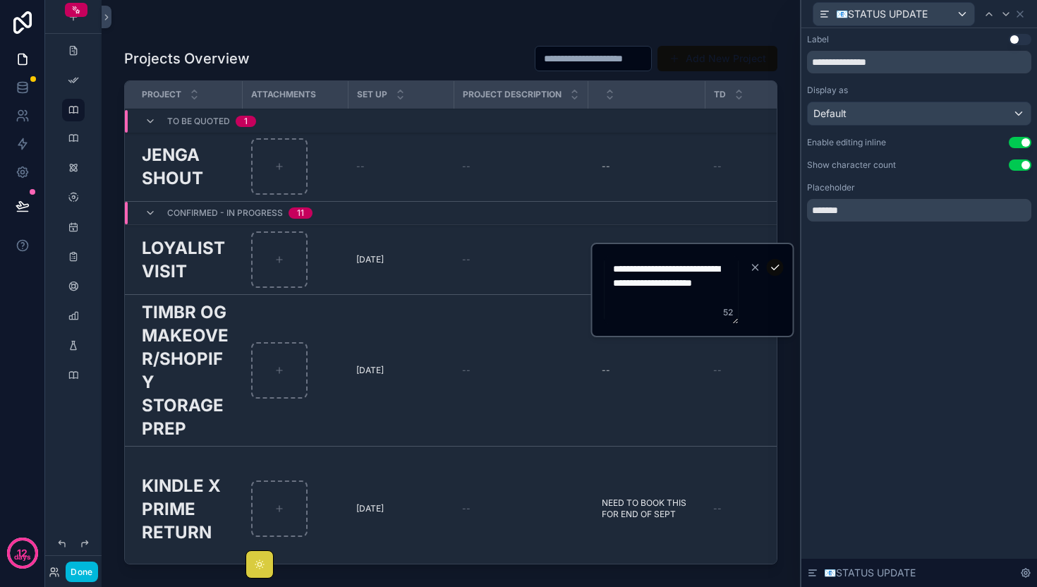
click at [777, 266] on icon "scrollable content" at bounding box center [775, 267] width 11 height 11
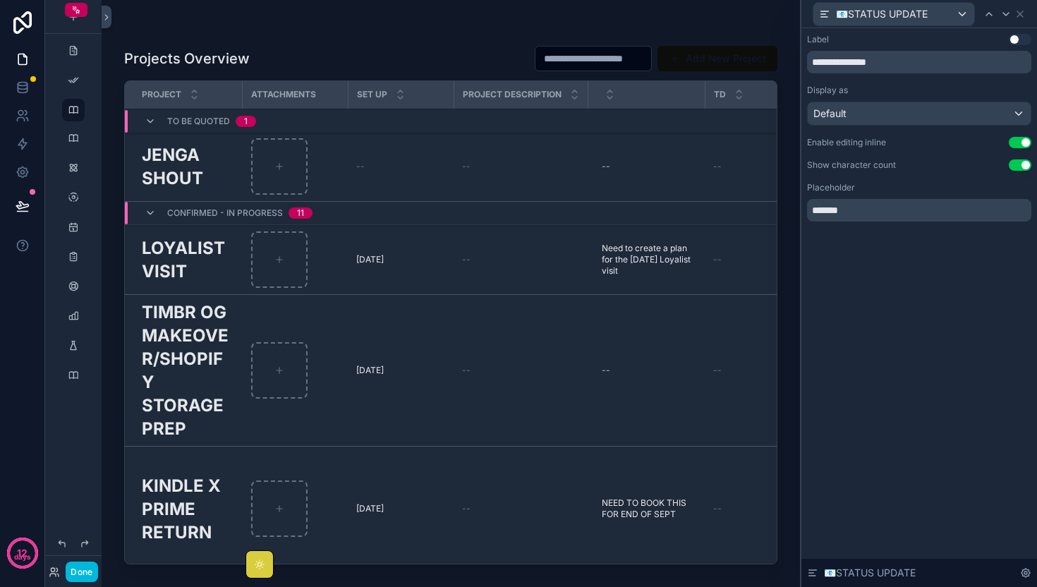
click at [640, 260] on span "Need to create a plan for the [DATE] Loyalist visit" at bounding box center [646, 260] width 89 height 34
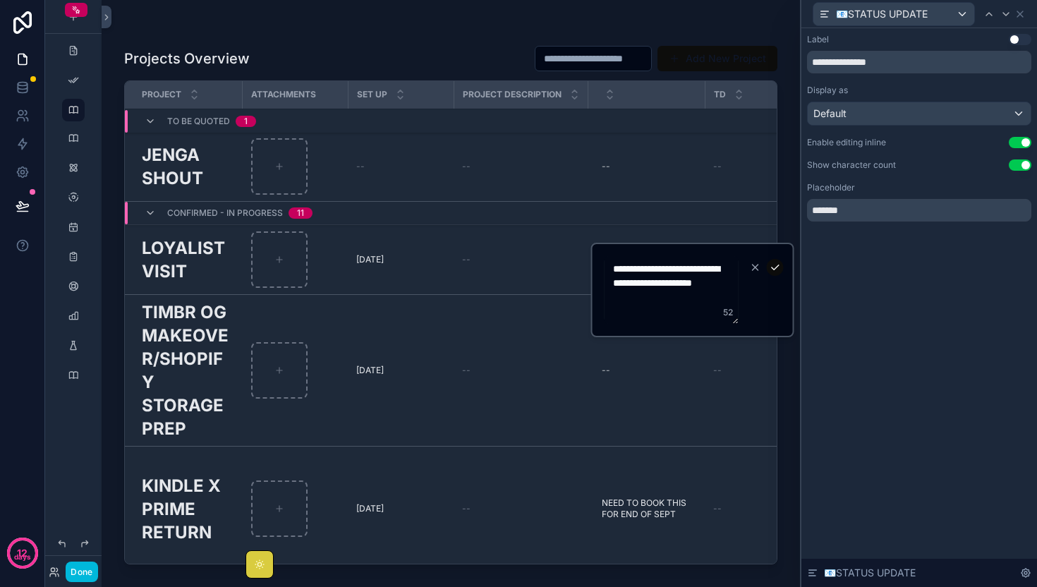
click at [640, 260] on textarea "**********" at bounding box center [672, 290] width 134 height 68
click at [727, 282] on textarea "**********" at bounding box center [672, 290] width 134 height 68
click at [660, 230] on td "Need to create a plan for the [DATE] Loyalist visit Need to create a plan for t…" at bounding box center [646, 260] width 117 height 70
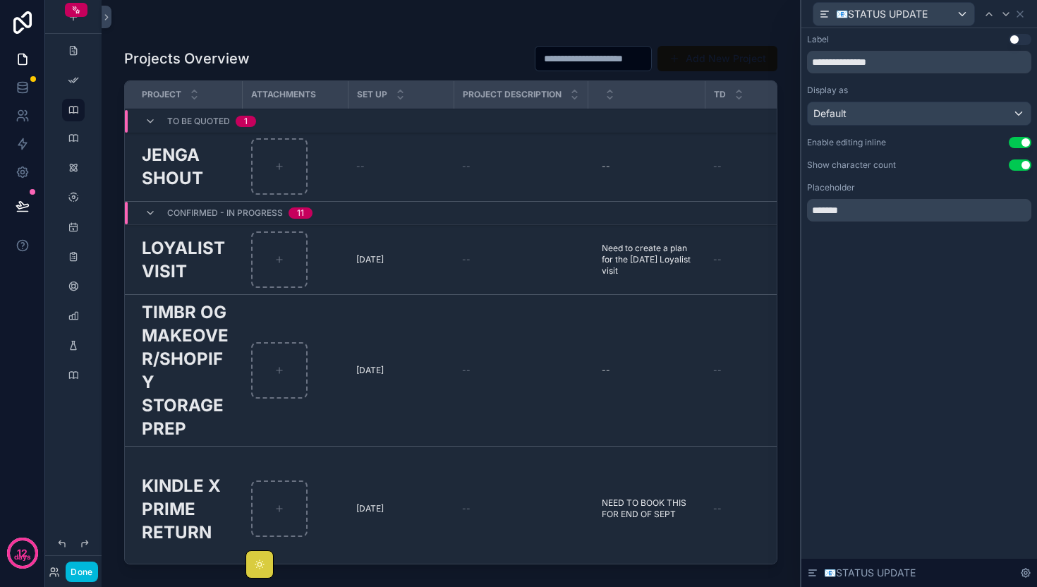
click at [304, 97] on span "ATTACHMENTS" at bounding box center [283, 94] width 65 height 11
click at [288, 157] on div "scrollable content" at bounding box center [279, 166] width 56 height 56
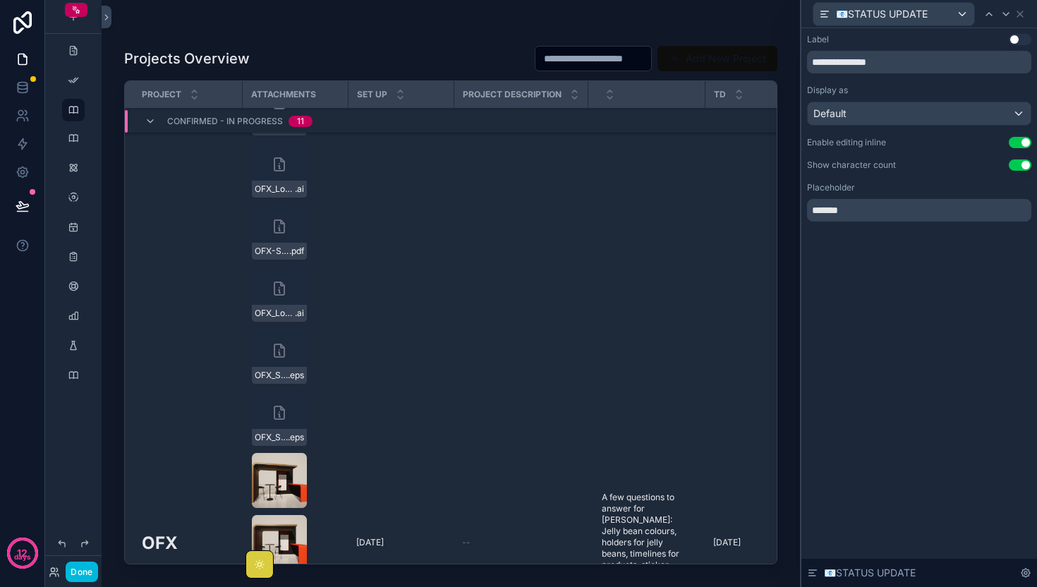
scroll to position [776, 0]
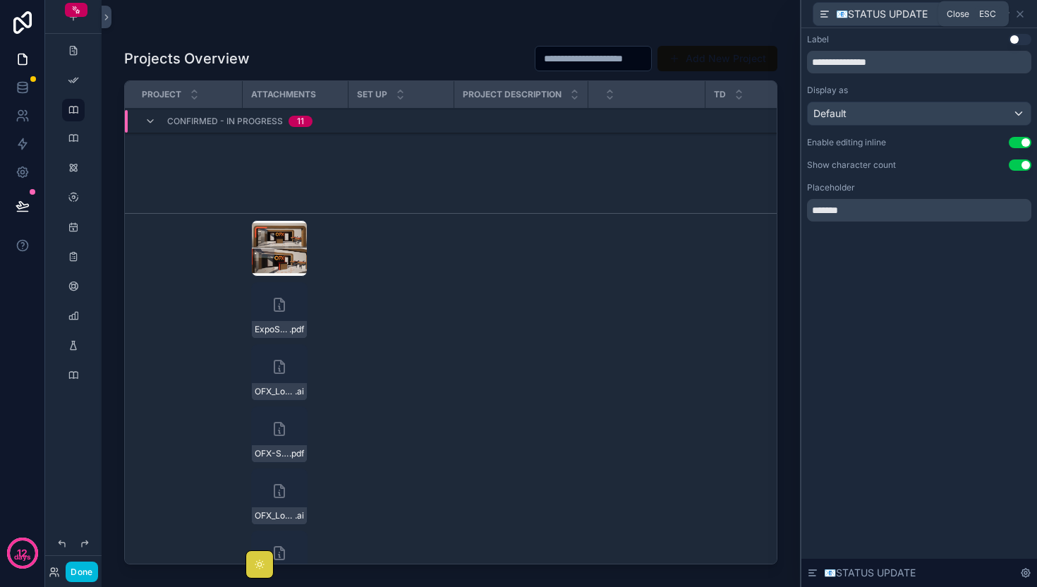
click at [1021, 11] on icon at bounding box center [1019, 13] width 11 height 11
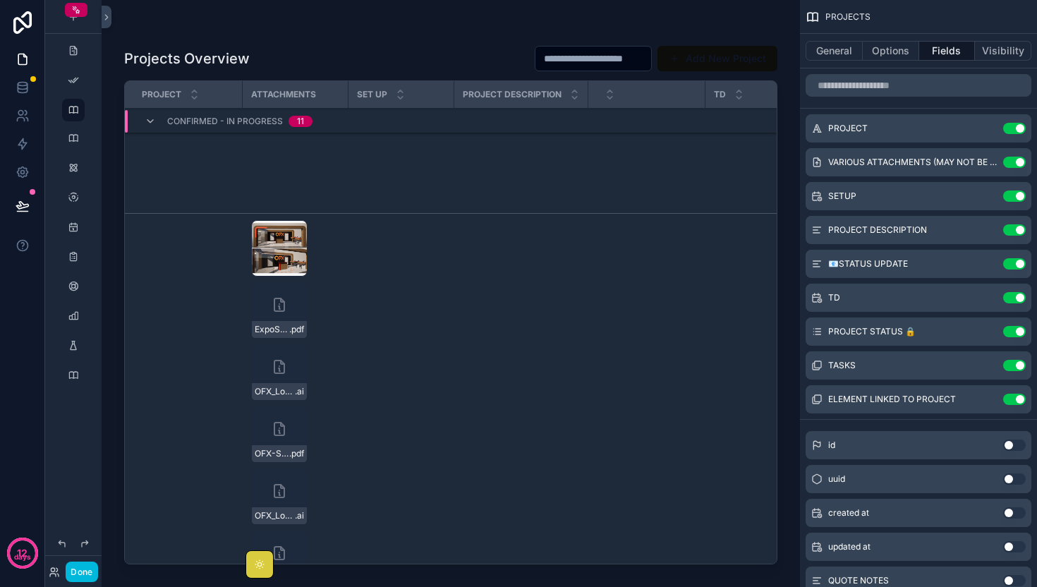
click at [0, 0] on icon "scrollable content" at bounding box center [0, 0] width 0 height 0
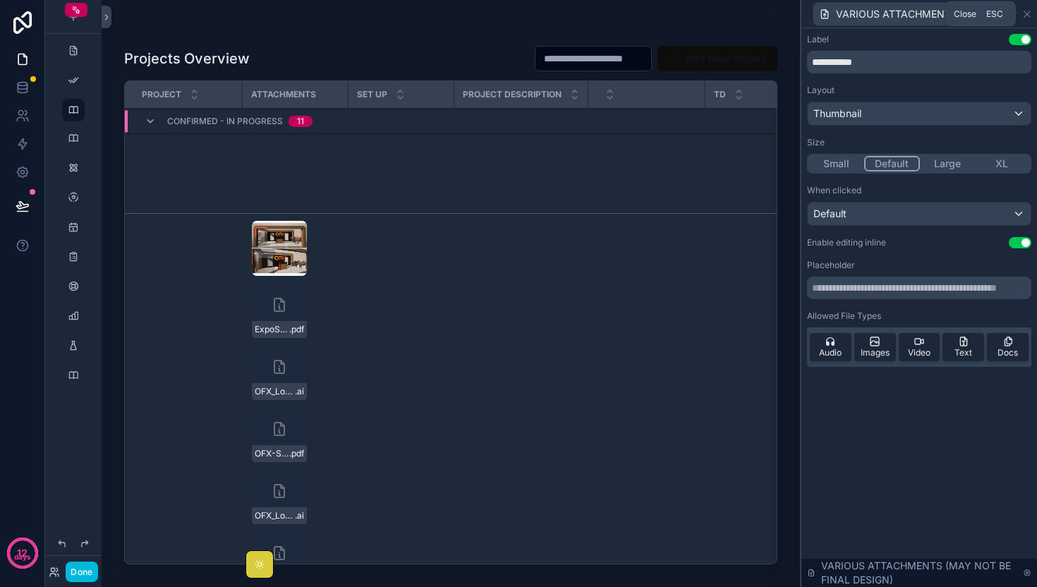
click at [1024, 13] on icon at bounding box center [1026, 13] width 11 height 11
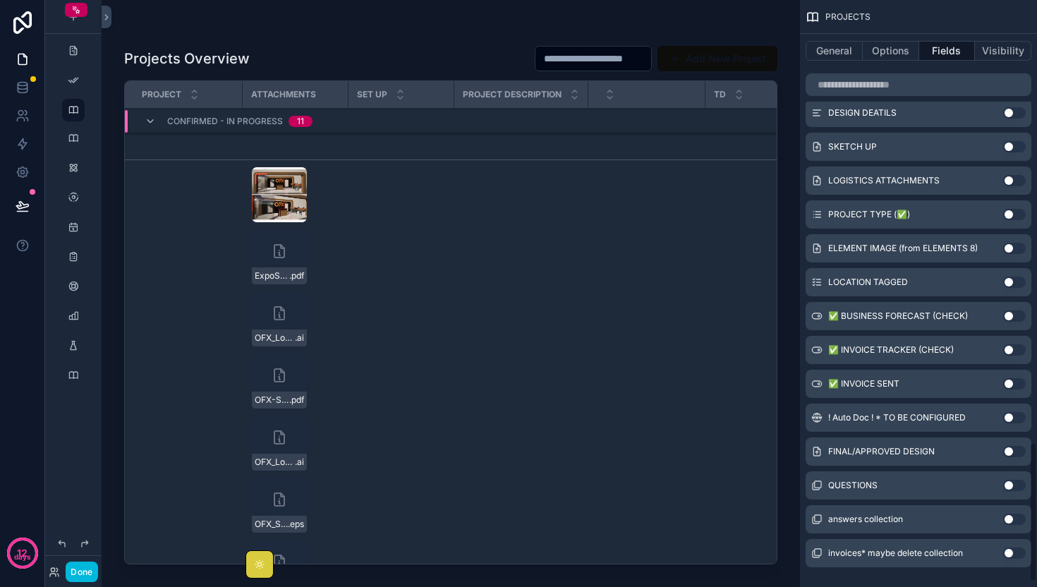
scroll to position [1876, 0]
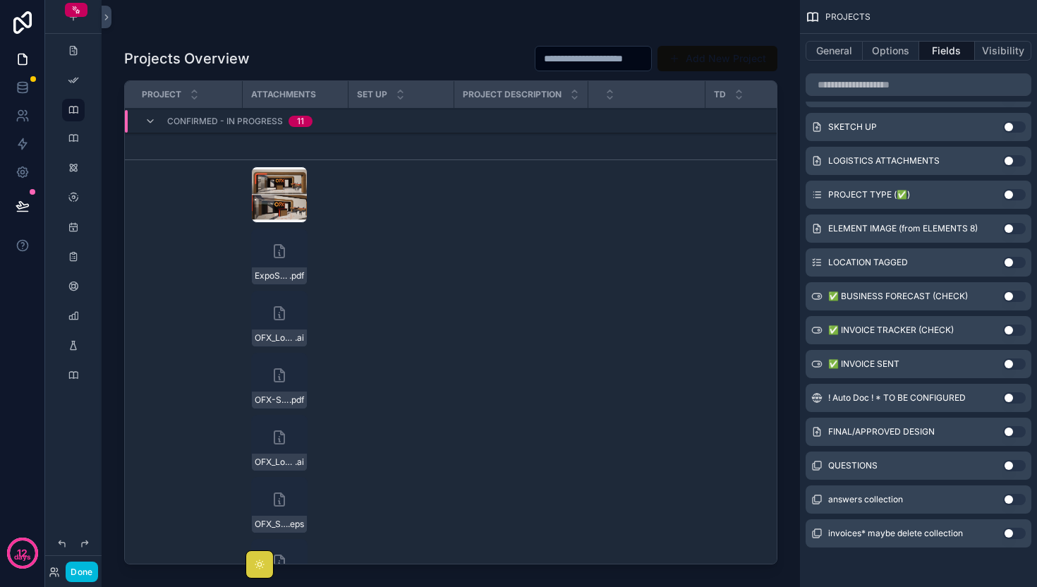
click at [1015, 430] on button "Use setting" at bounding box center [1014, 431] width 23 height 11
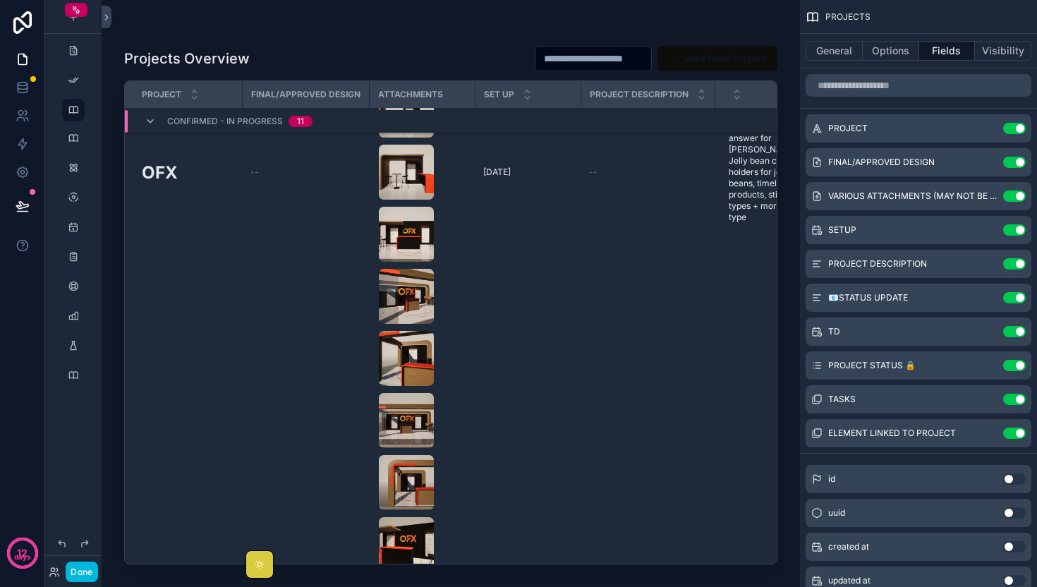
scroll to position [1357, 0]
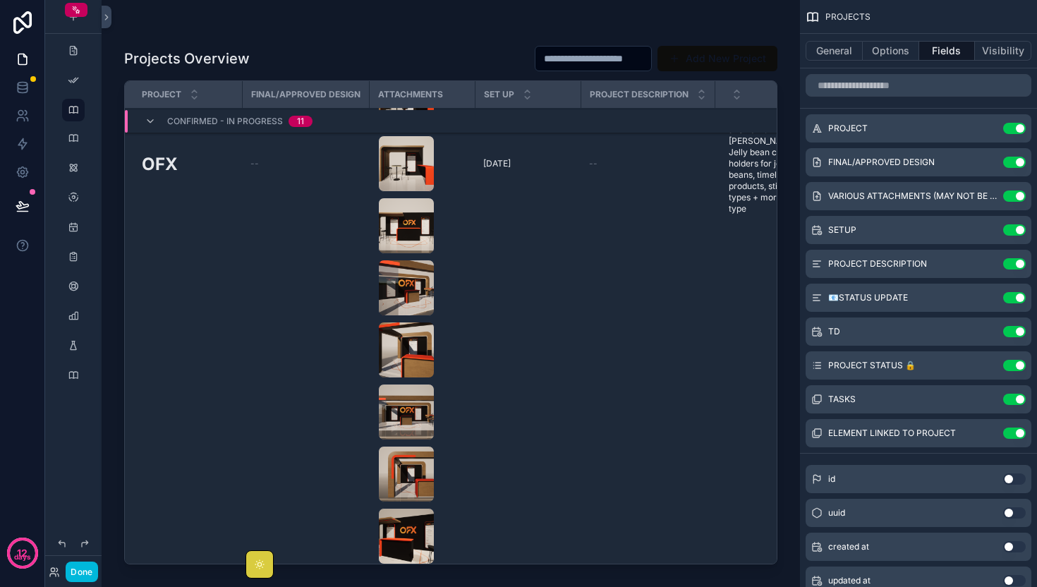
click at [0, 0] on icon "scrollable content" at bounding box center [0, 0] width 0 height 0
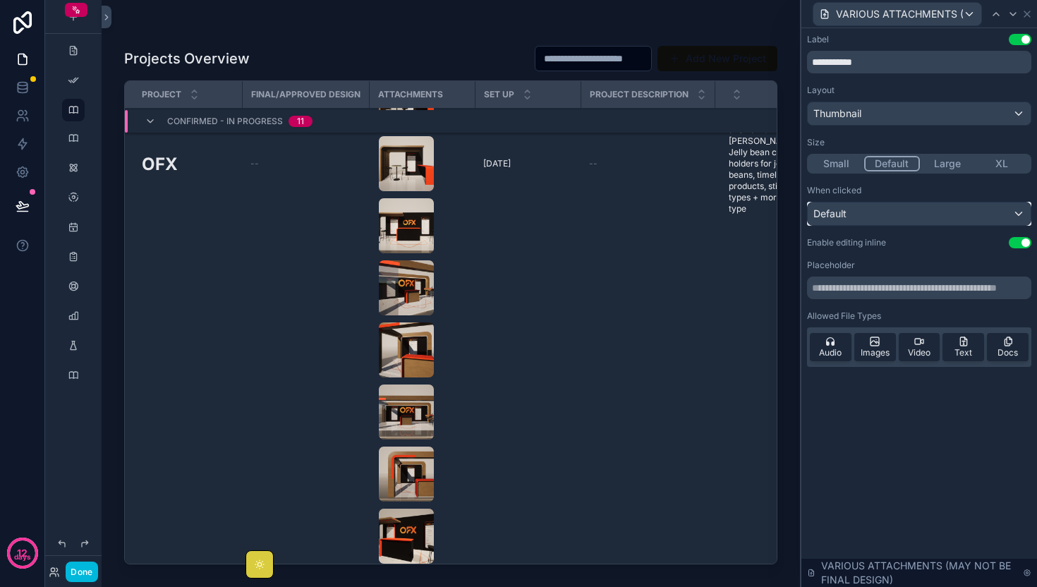
click at [954, 216] on div "Default" at bounding box center [919, 213] width 223 height 23
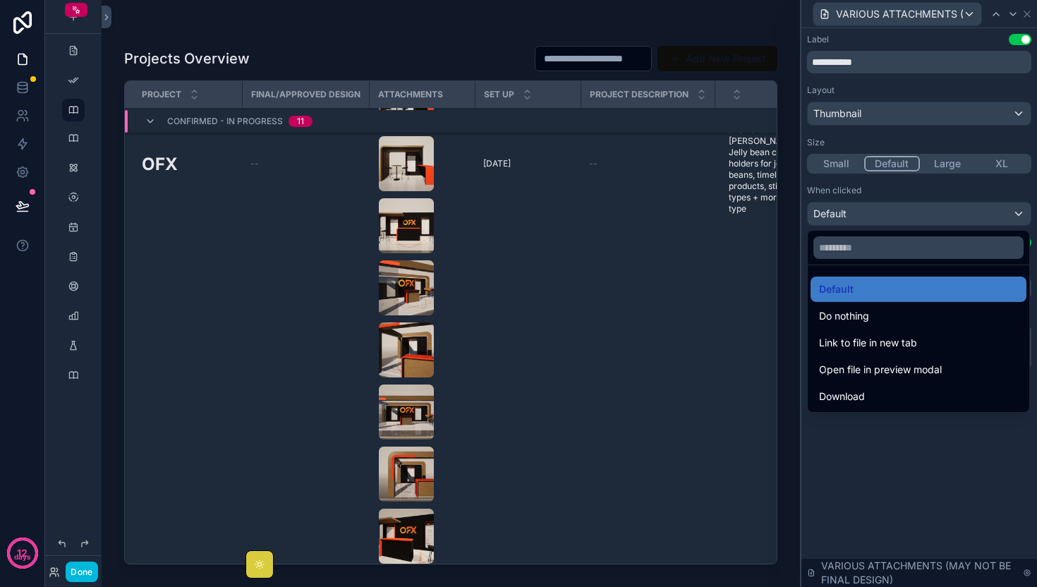
click at [958, 421] on div at bounding box center [919, 293] width 236 height 587
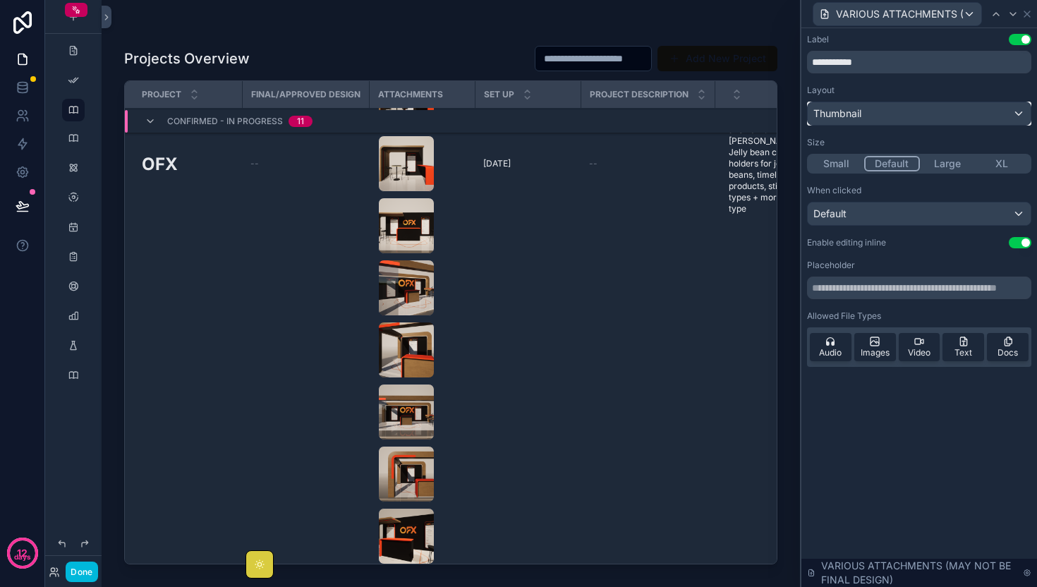
click at [952, 106] on div "Thumbnail" at bounding box center [919, 113] width 223 height 23
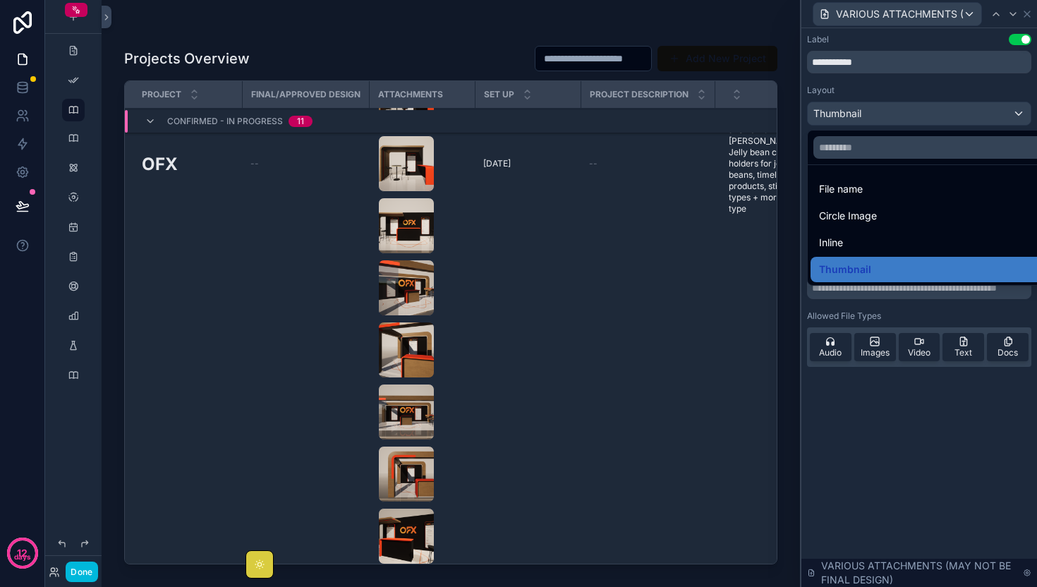
click at [944, 389] on div at bounding box center [919, 293] width 236 height 587
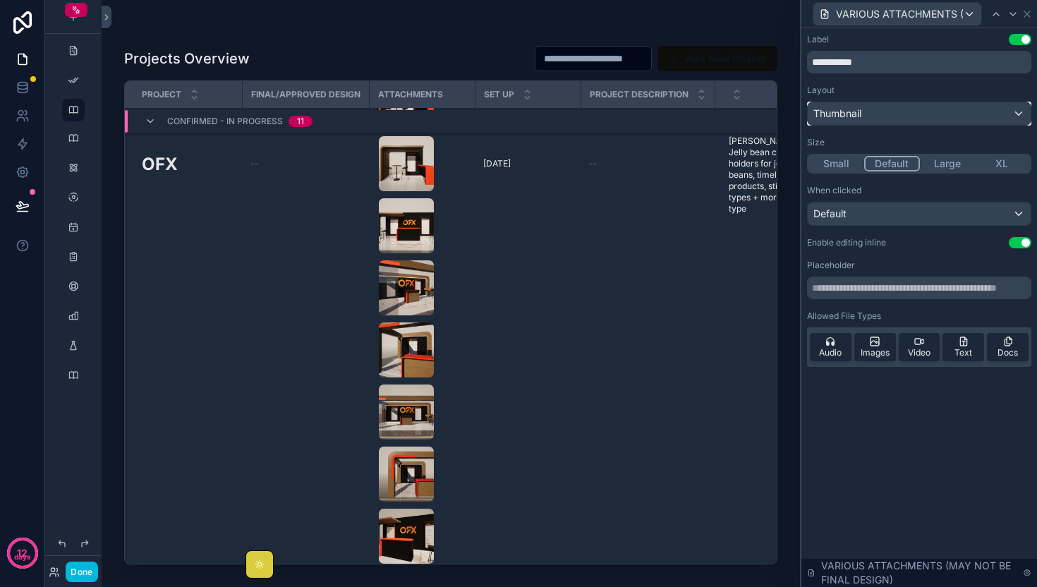
click at [912, 109] on div "Thumbnail" at bounding box center [919, 113] width 223 height 23
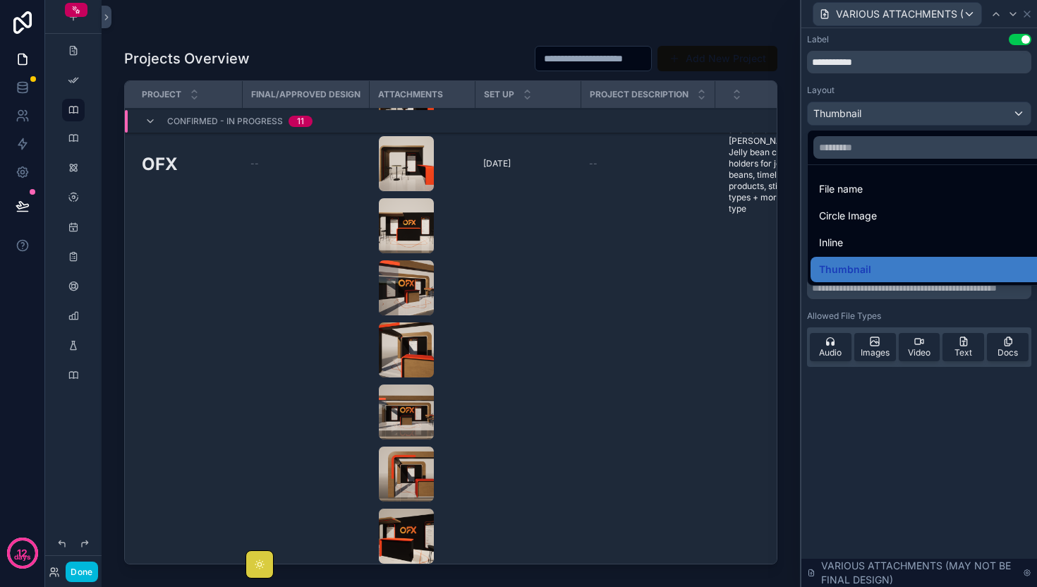
click at [856, 248] on div "Inline" at bounding box center [935, 242] width 233 height 17
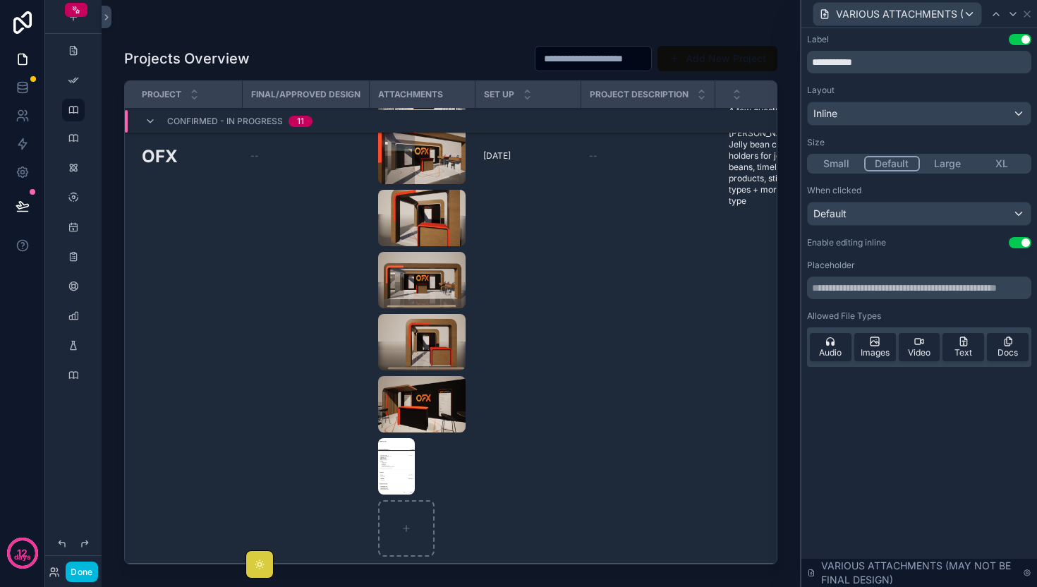
scroll to position [1260, 0]
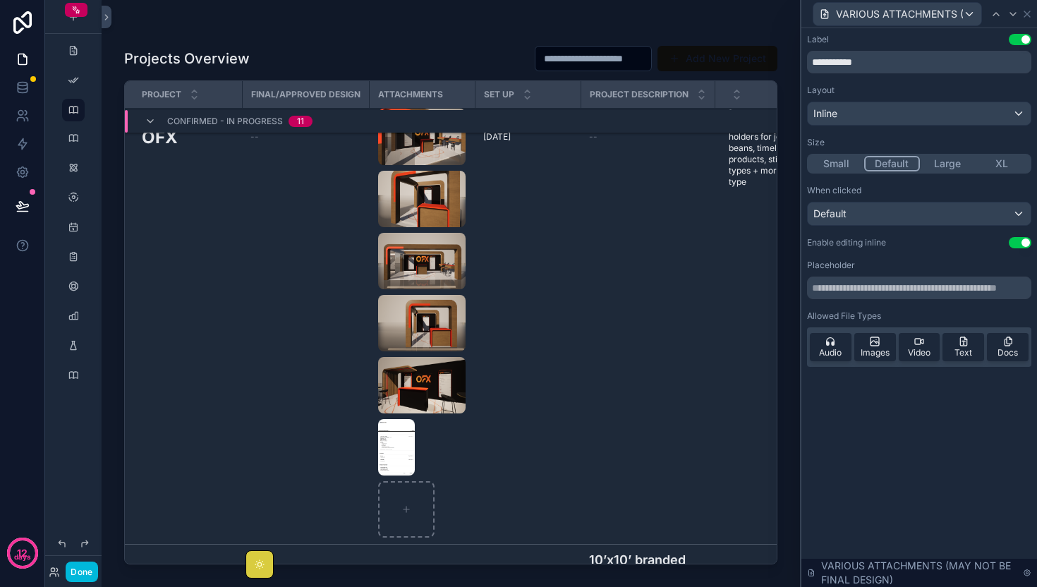
click at [951, 159] on button "Large" at bounding box center [947, 164] width 55 height 16
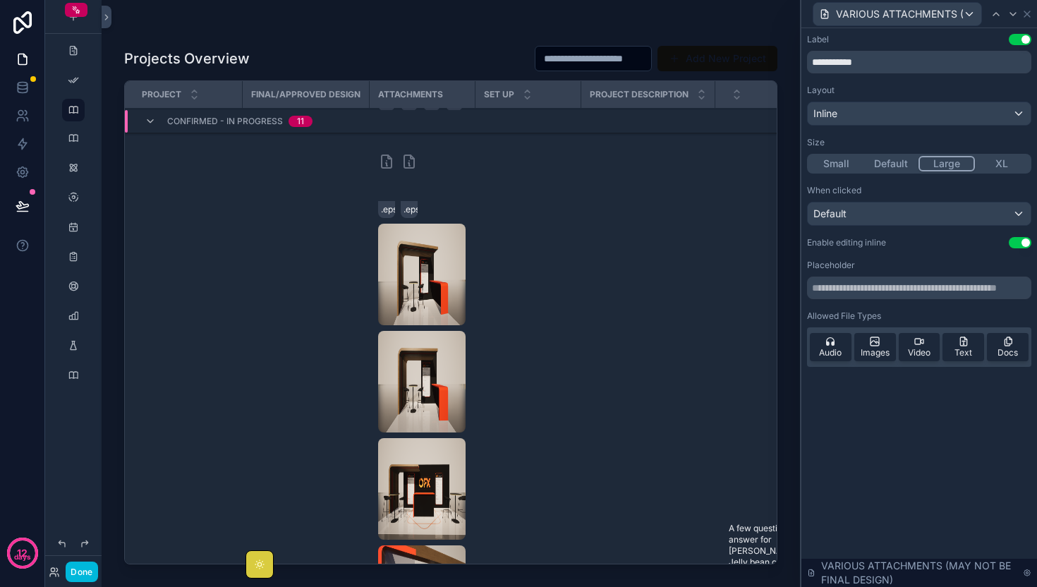
scroll to position [942, 0]
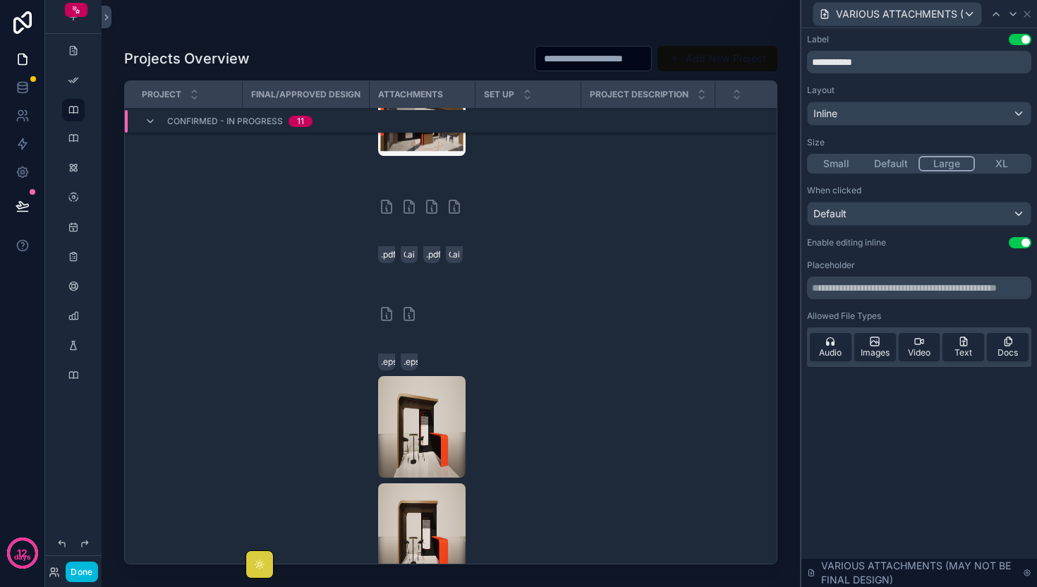
click at [825, 164] on button "Small" at bounding box center [836, 164] width 55 height 16
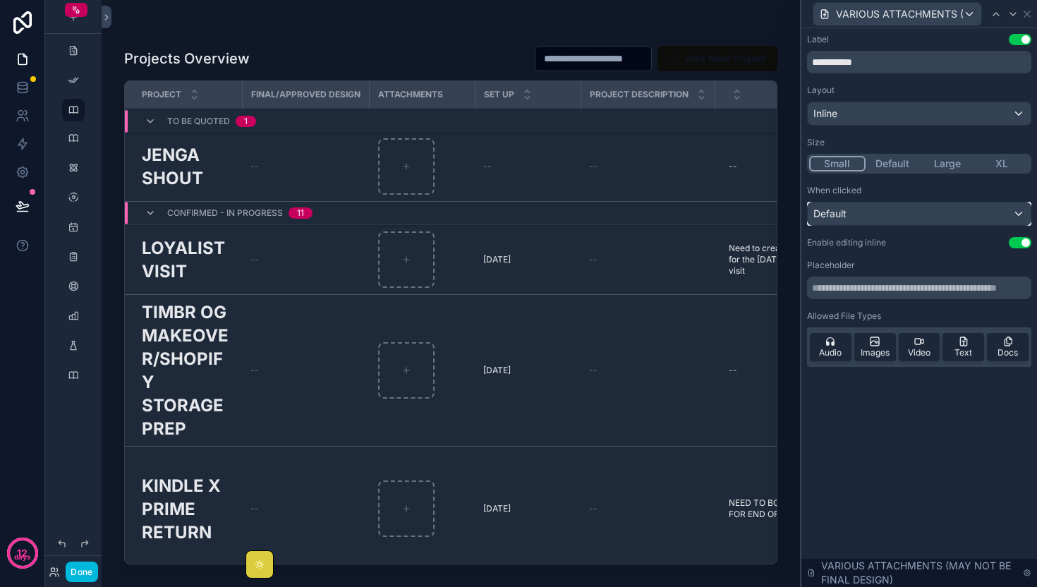
click at [911, 215] on div "Default" at bounding box center [919, 213] width 223 height 23
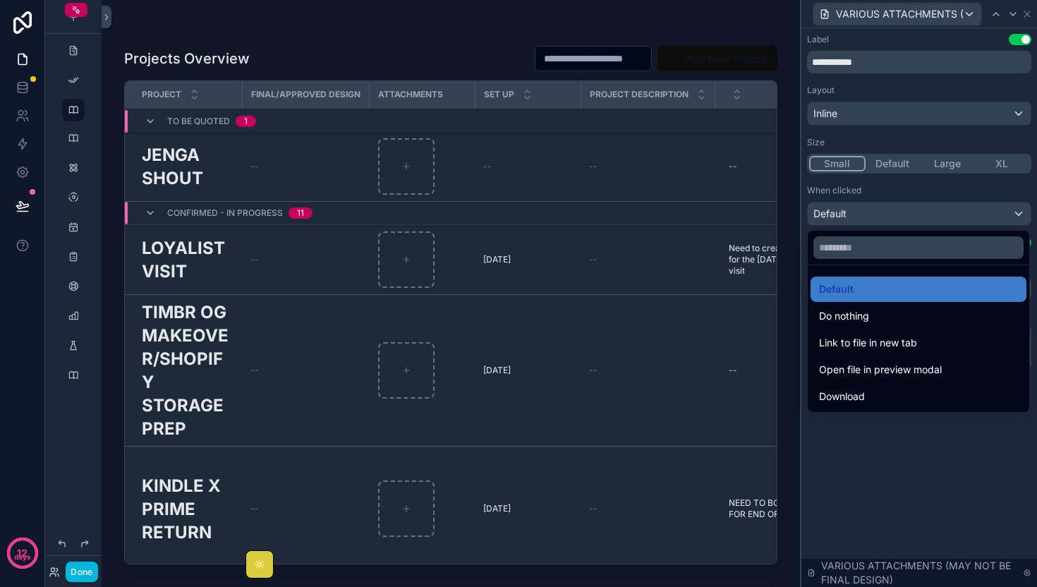
click at [911, 215] on div at bounding box center [919, 293] width 236 height 587
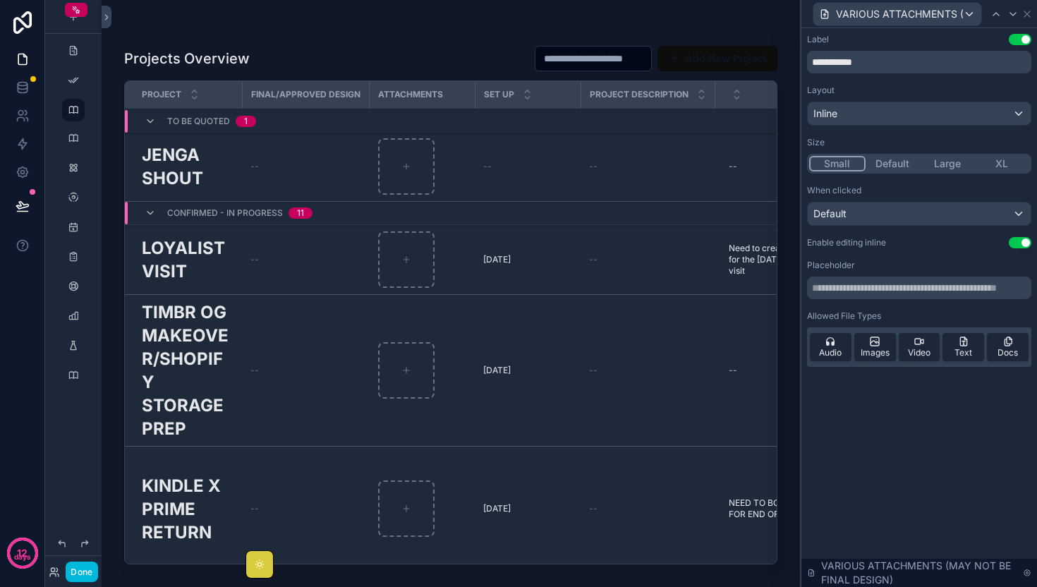
click at [839, 348] on span "Audio" at bounding box center [830, 352] width 23 height 11
click at [869, 342] on icon at bounding box center [874, 341] width 11 height 11
click at [837, 348] on span "Audio" at bounding box center [830, 352] width 23 height 11
click at [870, 348] on span "Images" at bounding box center [875, 352] width 29 height 11
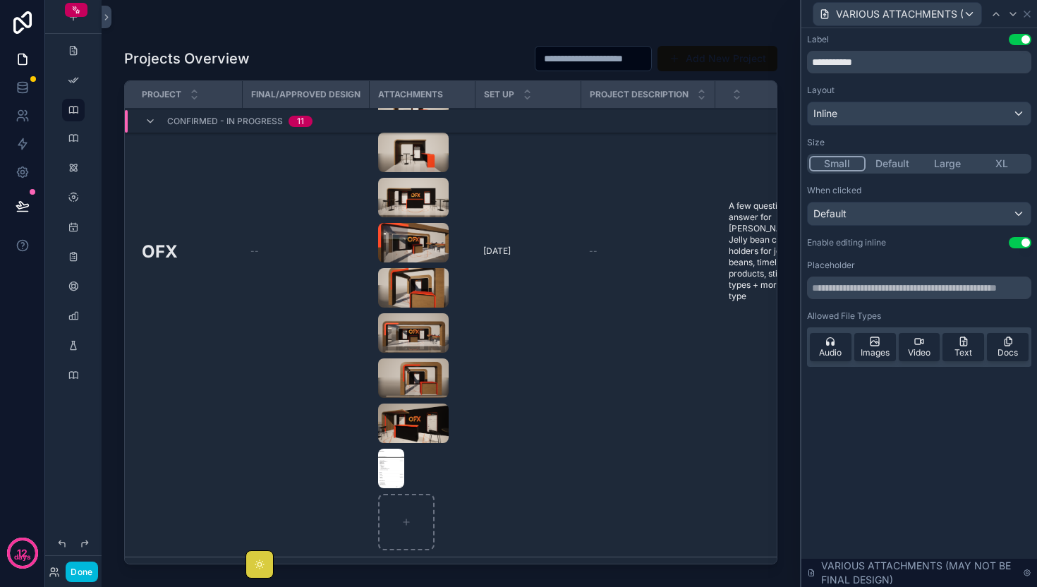
scroll to position [1096, 0]
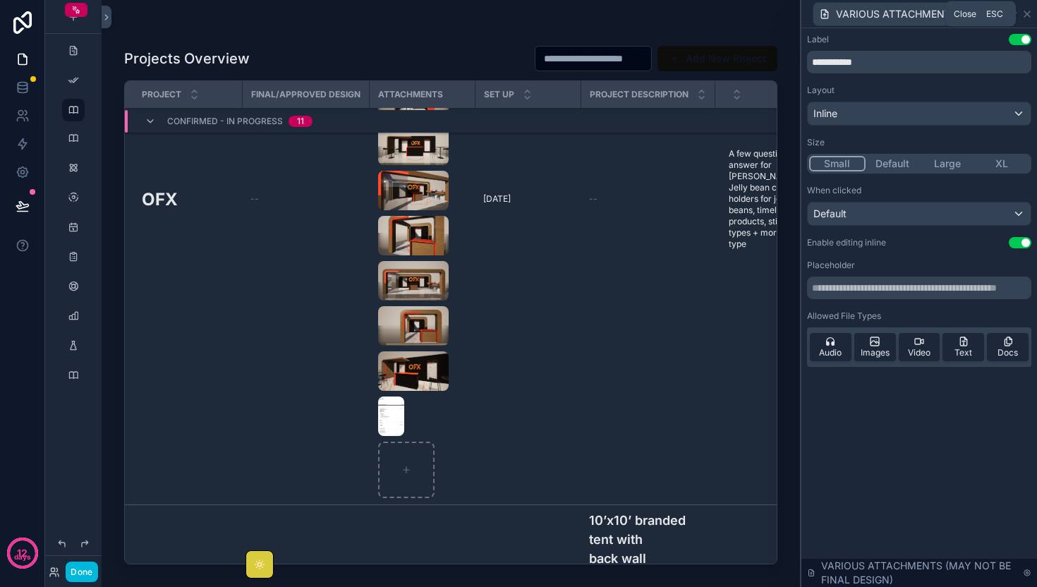
click at [1026, 12] on icon at bounding box center [1027, 14] width 6 height 6
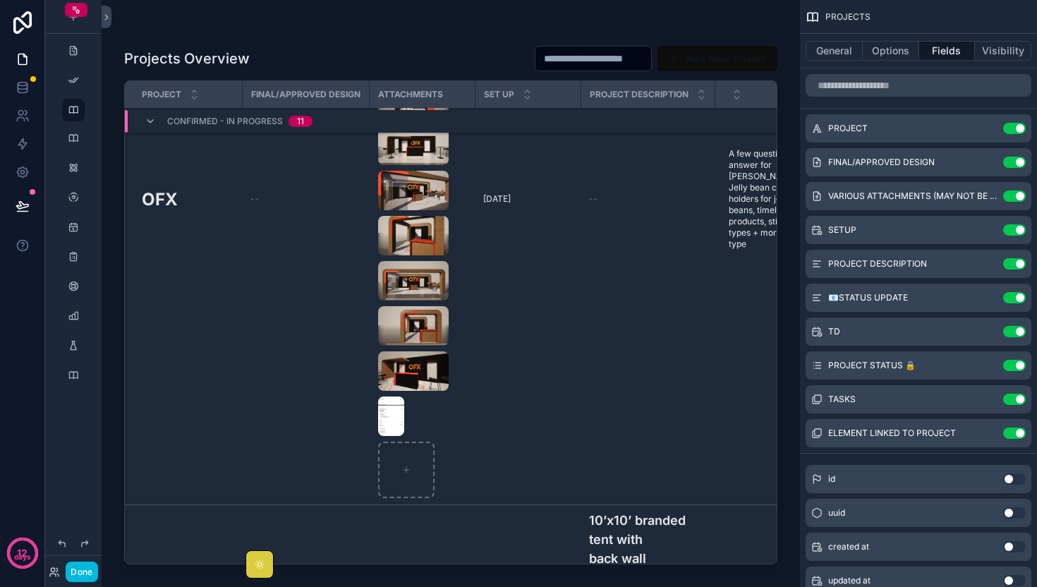
click at [0, 0] on icon "scrollable content" at bounding box center [0, 0] width 0 height 0
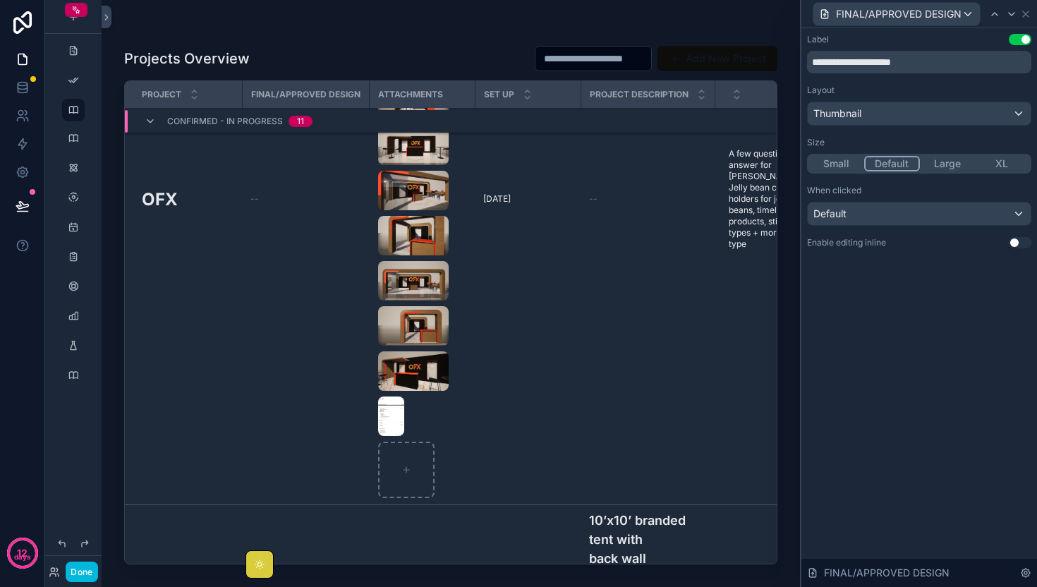
click at [1019, 240] on button "Use setting" at bounding box center [1020, 242] width 23 height 11
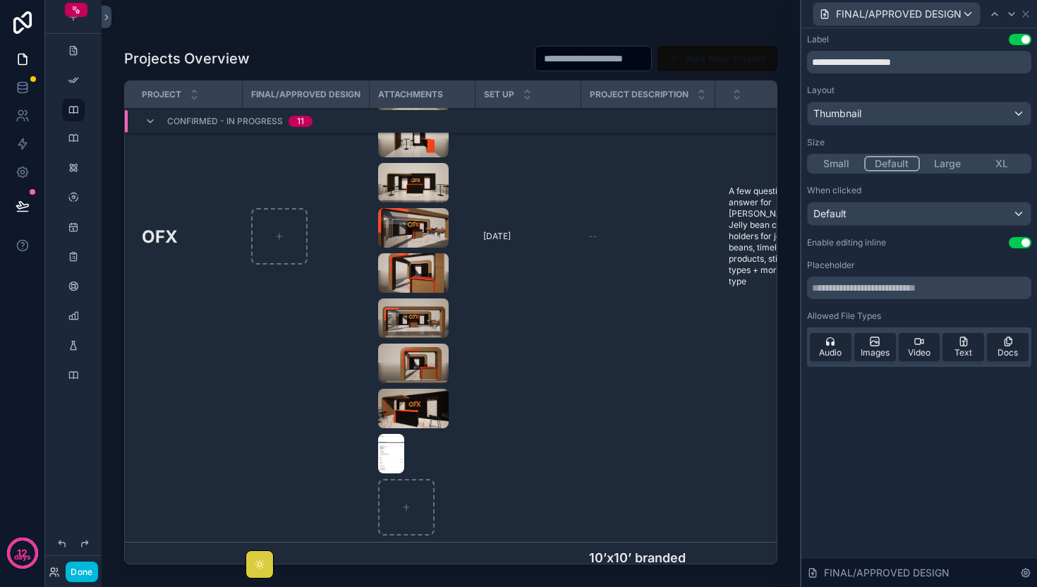
scroll to position [1061, 0]
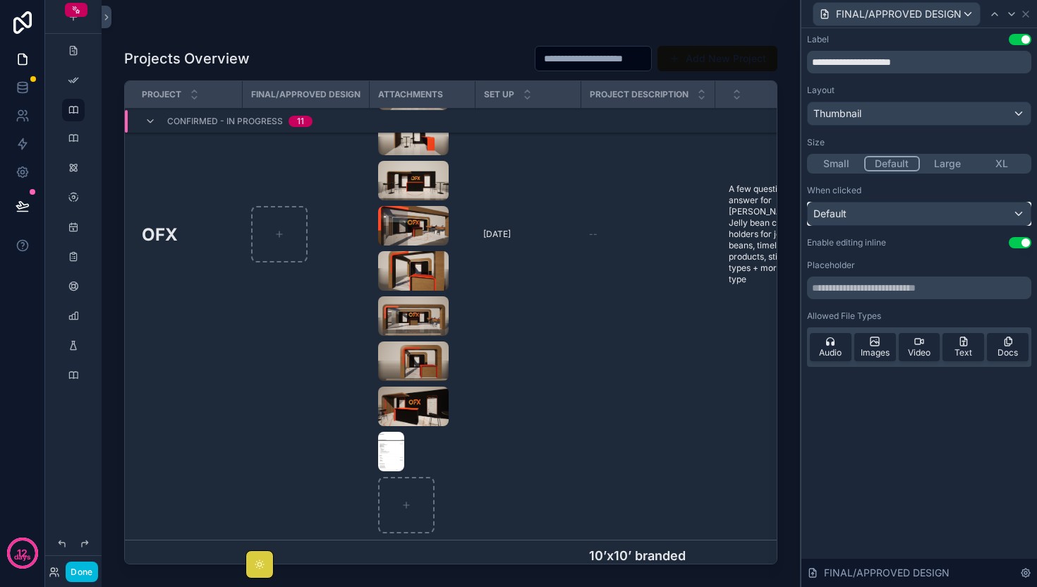
click at [861, 213] on div "Default" at bounding box center [919, 213] width 223 height 23
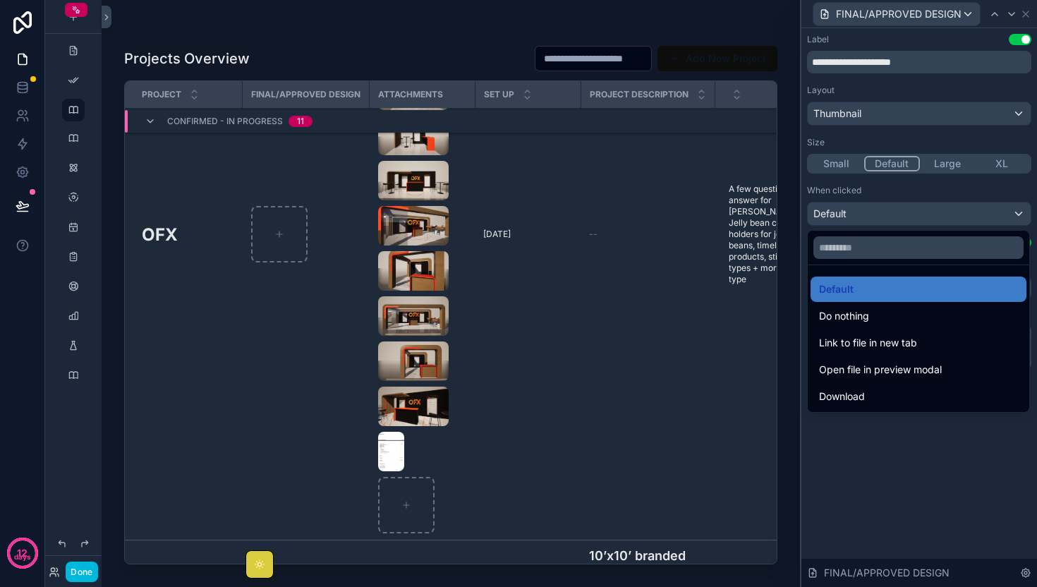
click at [426, 245] on img "scrollable content" at bounding box center [413, 226] width 71 height 40
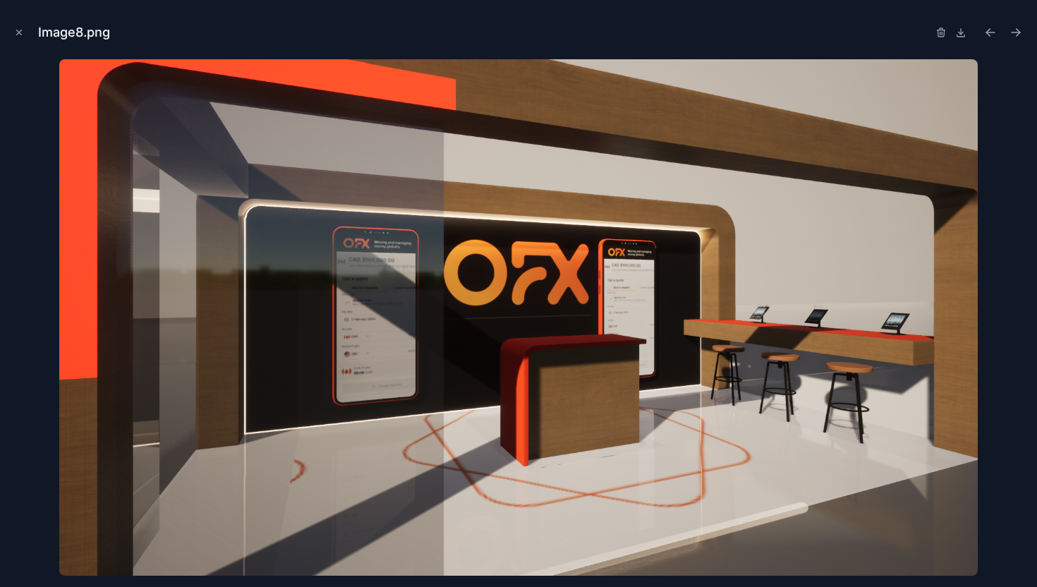
click at [961, 30] on icon at bounding box center [961, 32] width 0 height 6
click at [1011, 33] on icon "Next file" at bounding box center [1016, 32] width 14 height 14
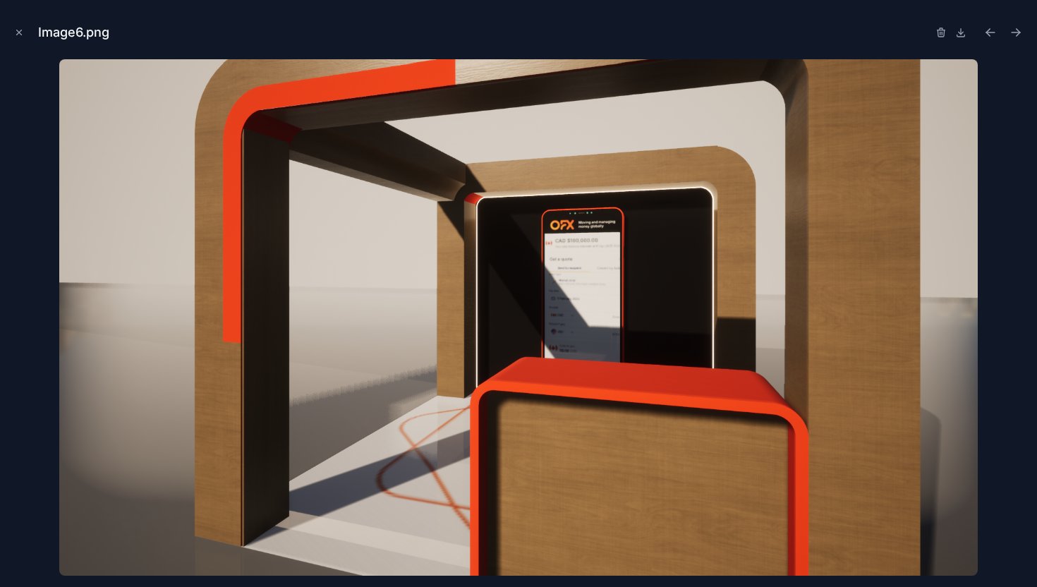
click at [981, 32] on button "Previous file" at bounding box center [991, 33] width 20 height 20
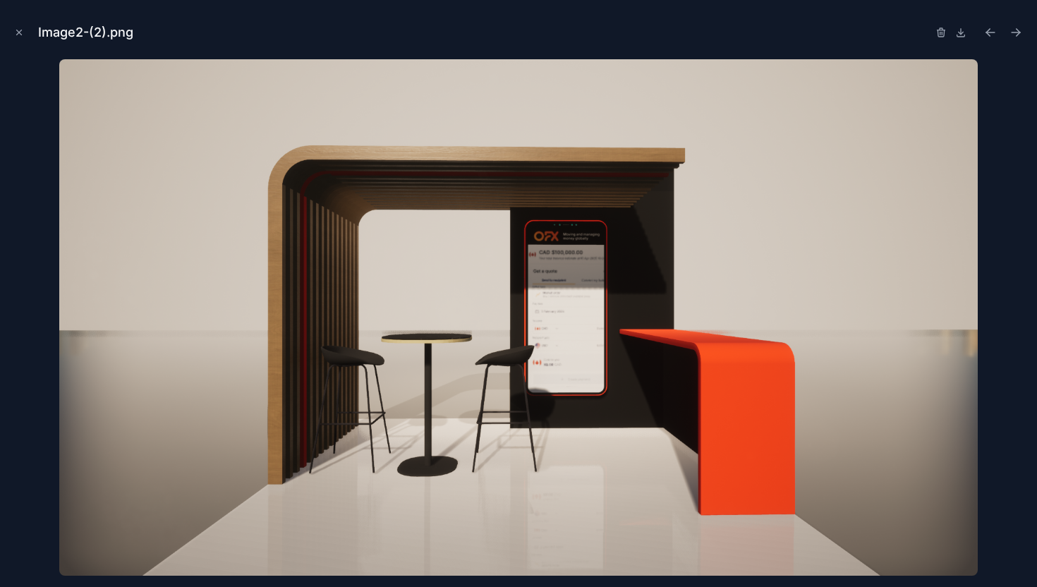
click at [981, 32] on button "Previous file" at bounding box center [991, 33] width 20 height 20
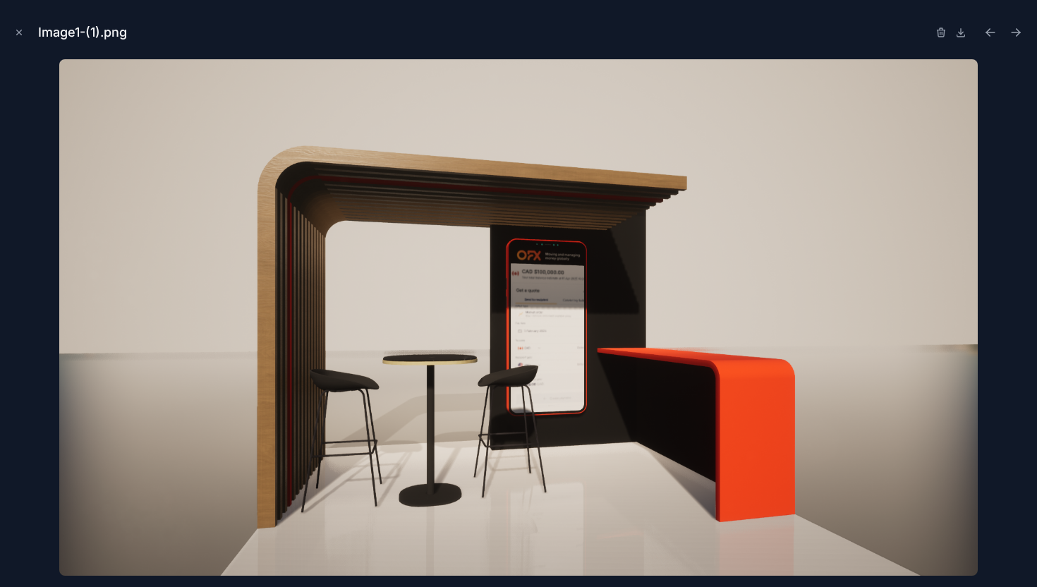
click at [981, 32] on button "Previous file" at bounding box center [991, 33] width 20 height 20
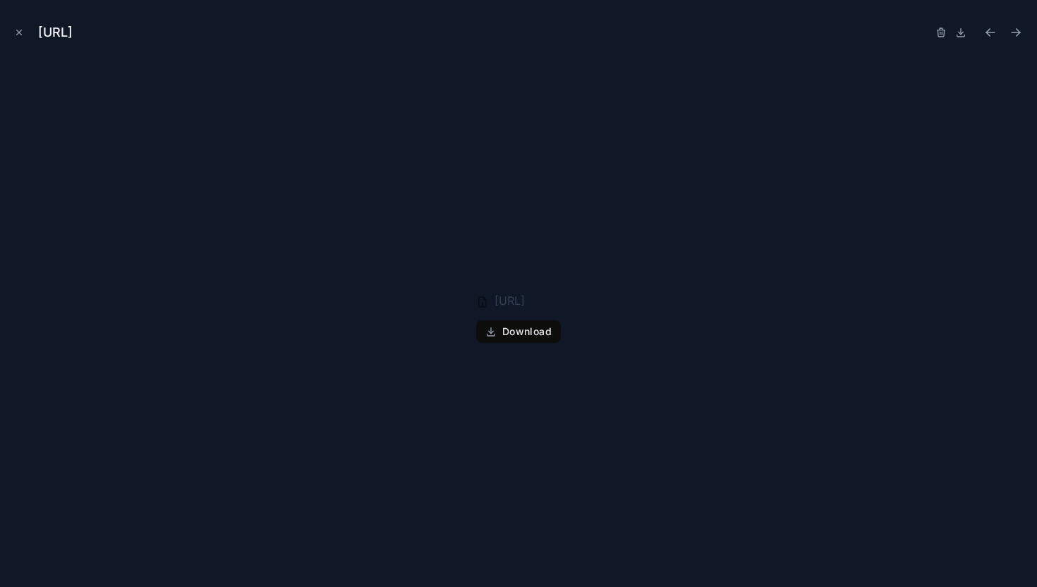
click at [981, 32] on button "Previous file" at bounding box center [991, 33] width 20 height 20
click at [11, 30] on button "Close modal" at bounding box center [19, 33] width 16 height 16
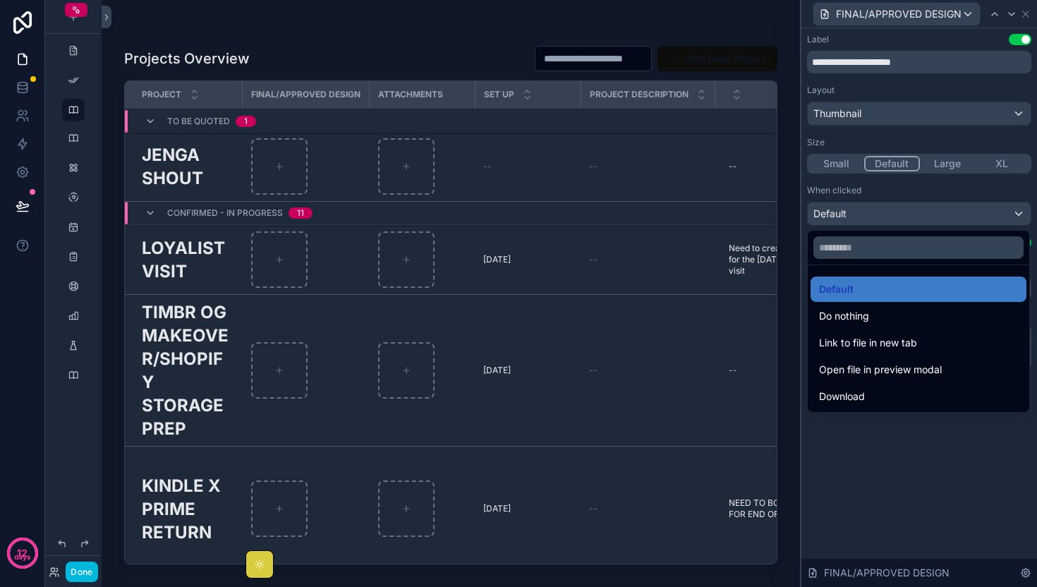
click at [1024, 11] on div at bounding box center [919, 293] width 236 height 587
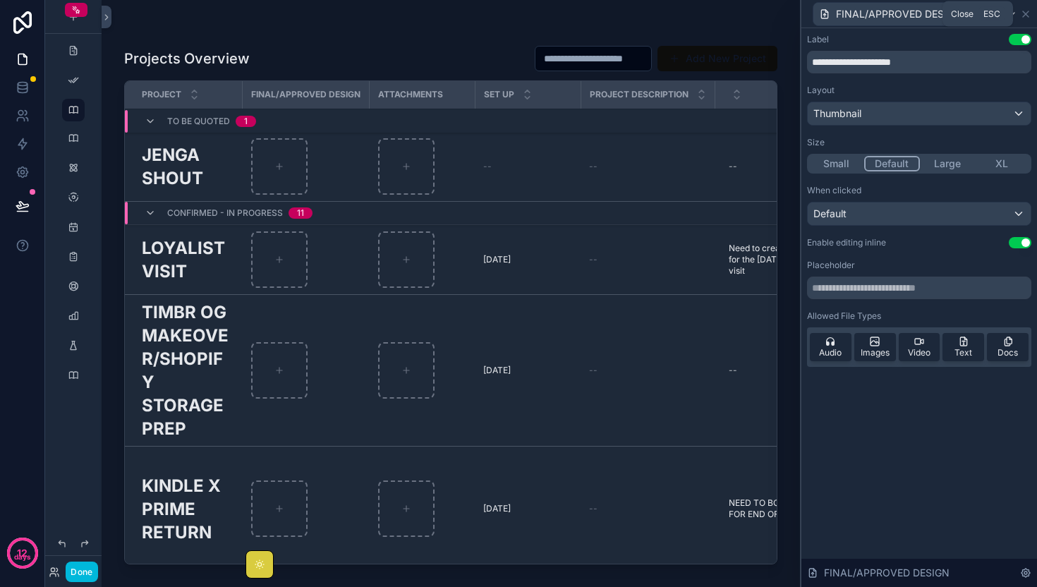
click at [1025, 11] on icon at bounding box center [1025, 13] width 11 height 11
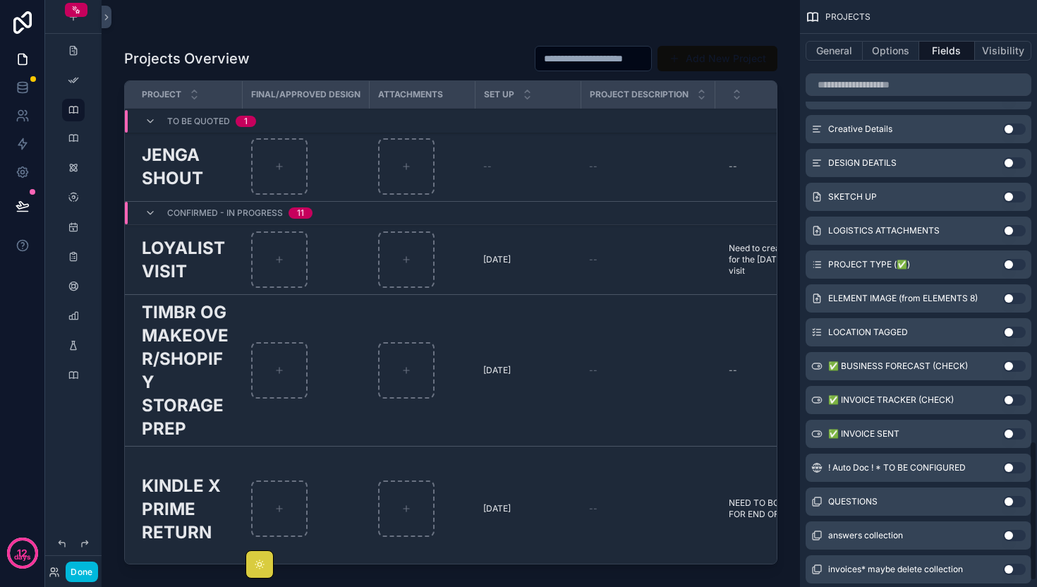
scroll to position [1838, 0]
click at [1012, 300] on button "Use setting" at bounding box center [1014, 300] width 23 height 11
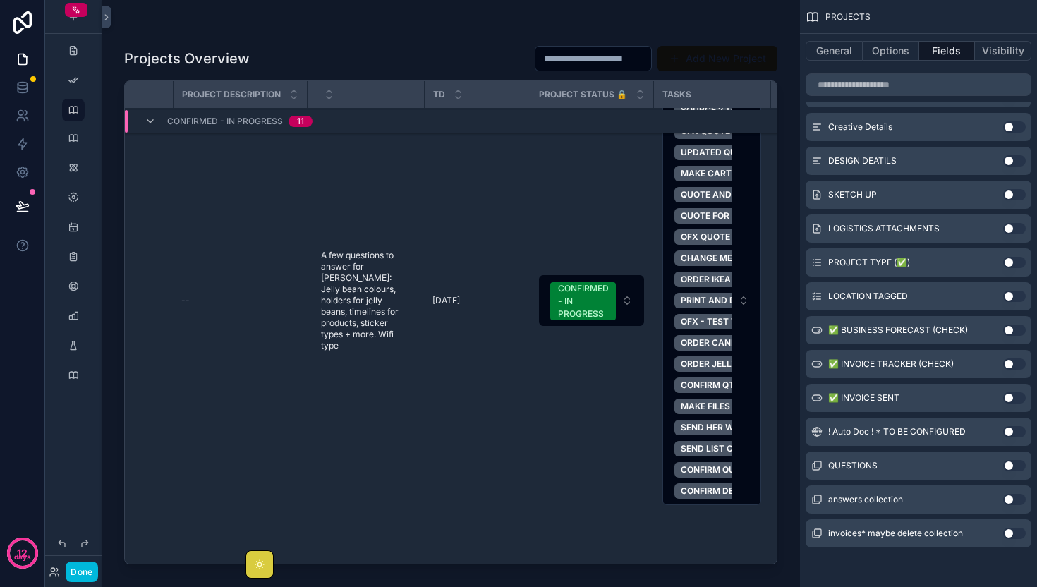
scroll to position [1708, 0]
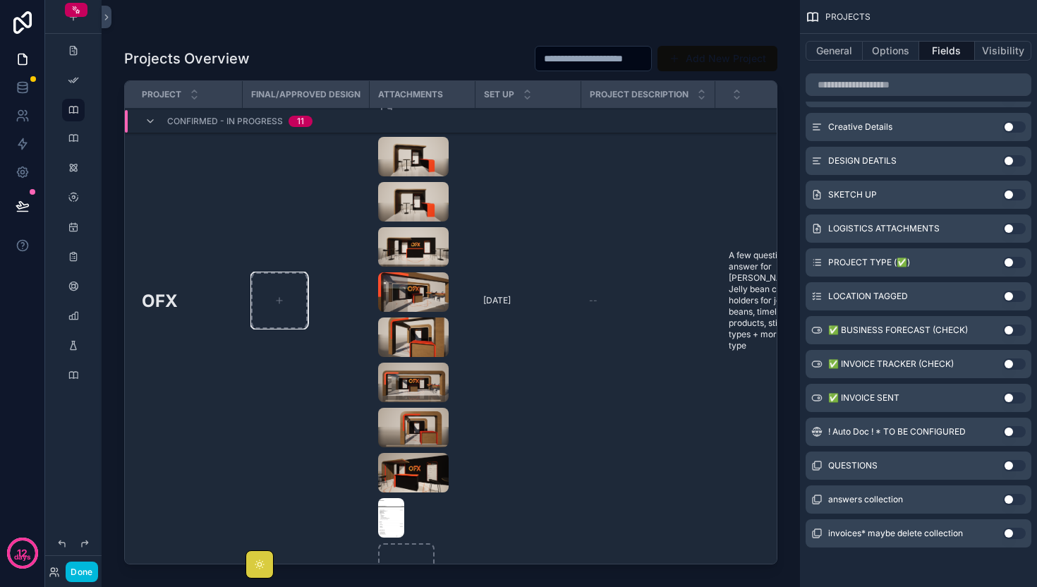
click at [289, 312] on div "scrollable content" at bounding box center [279, 300] width 56 height 56
type input "**********"
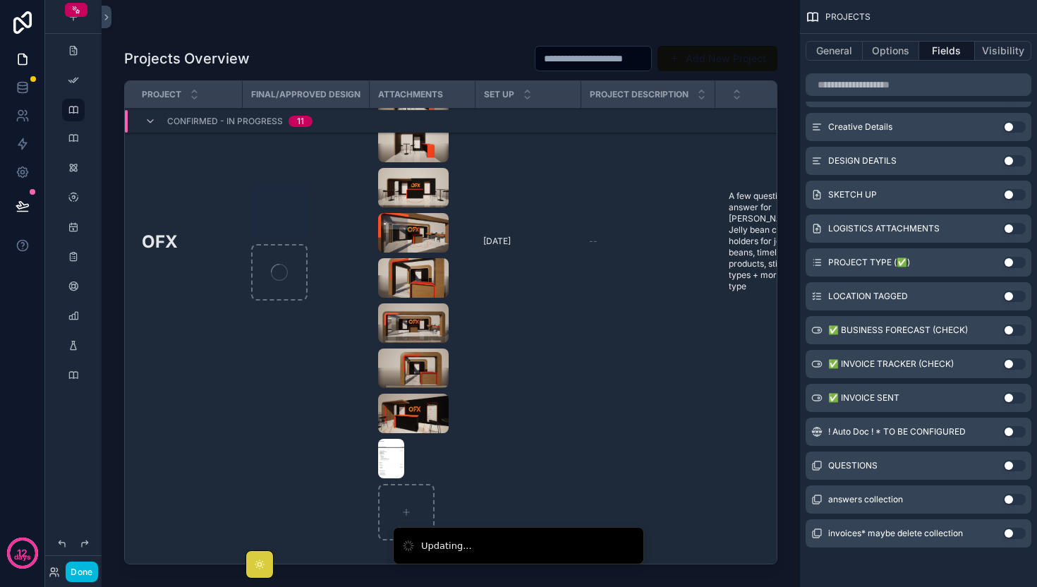
scroll to position [1769, 0]
drag, startPoint x: 417, startPoint y: 95, endPoint x: 401, endPoint y: 95, distance: 16.2
click at [401, 95] on span "ATTACHMENTS" at bounding box center [410, 94] width 65 height 11
click at [416, 96] on span "ATTACHMENTS" at bounding box center [410, 94] width 65 height 11
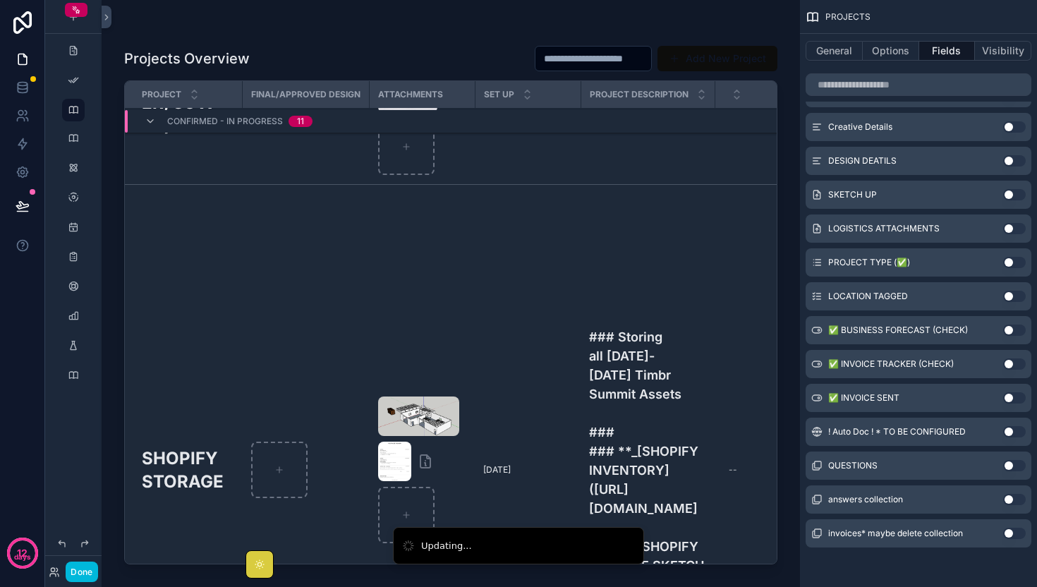
scroll to position [3462, 0]
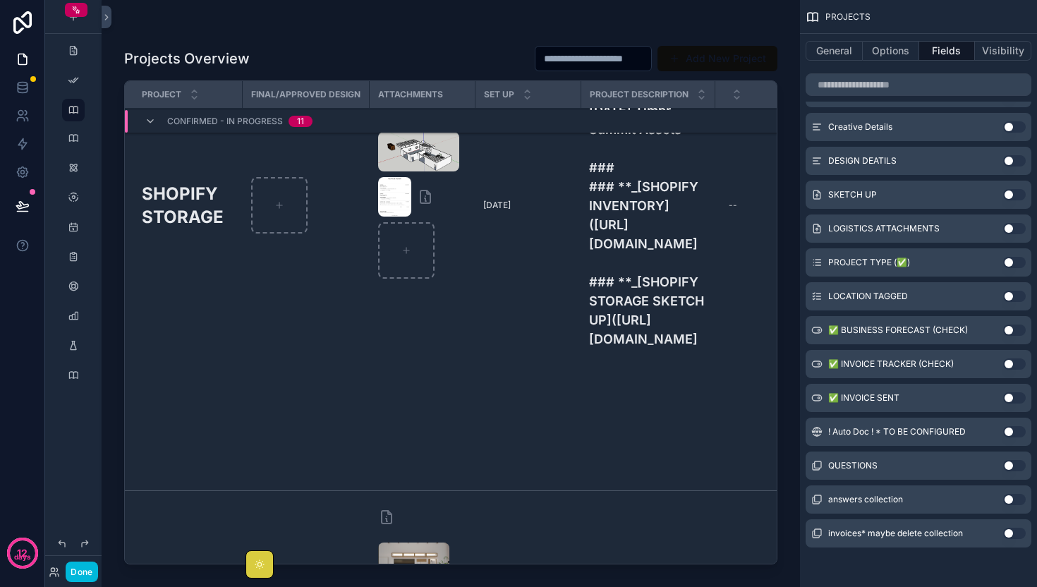
click at [430, 171] on img "scrollable content" at bounding box center [418, 152] width 81 height 40
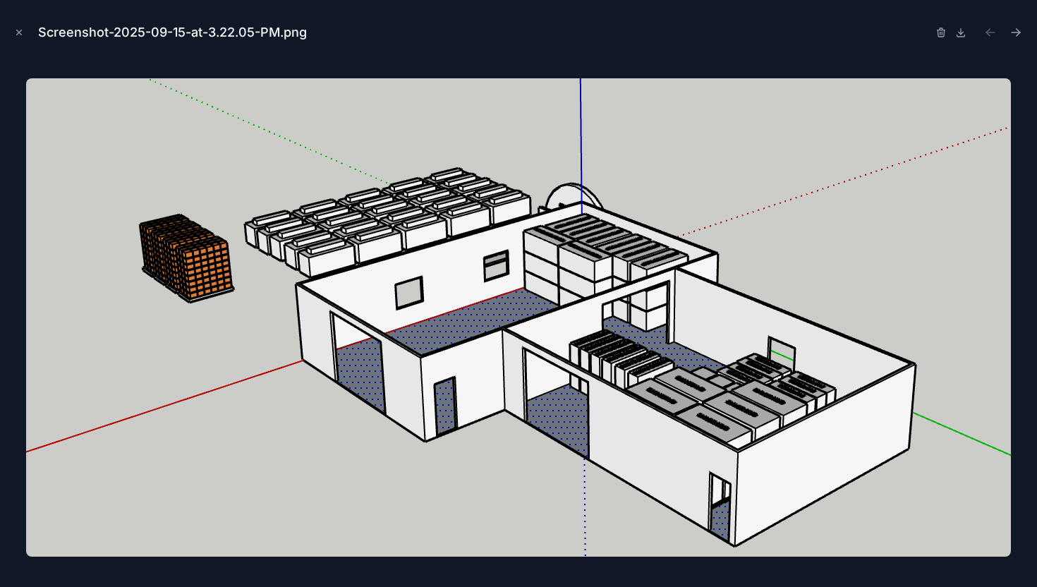
scroll to position [171, 0]
click at [408, 44] on div "Screenshot-2025-09-15-at-3.22.05-PM.png" at bounding box center [518, 32] width 1014 height 42
click at [15, 30] on icon "Close modal" at bounding box center [19, 33] width 10 height 10
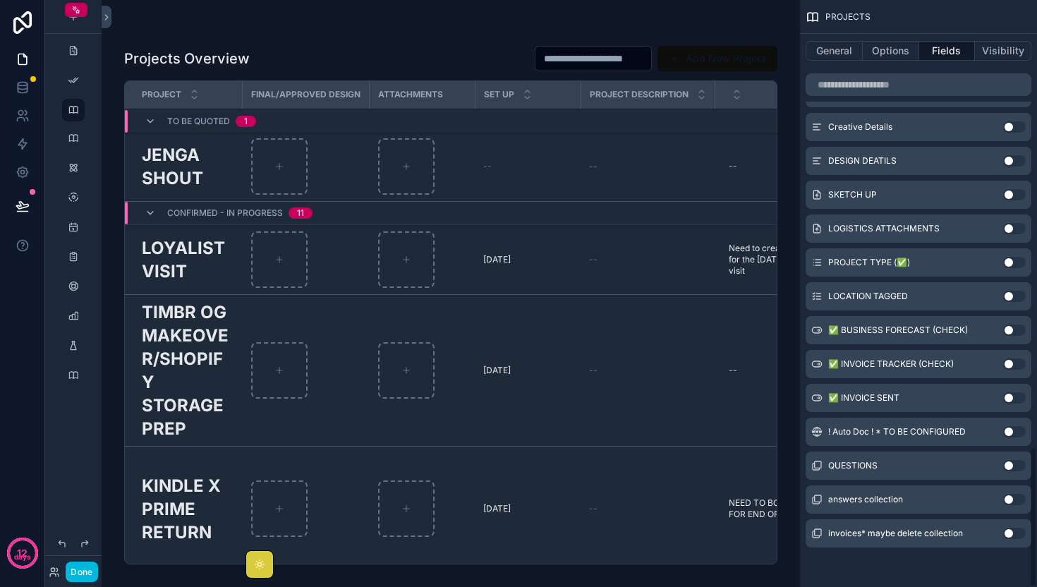
click at [825, 57] on button "General" at bounding box center [834, 51] width 57 height 20
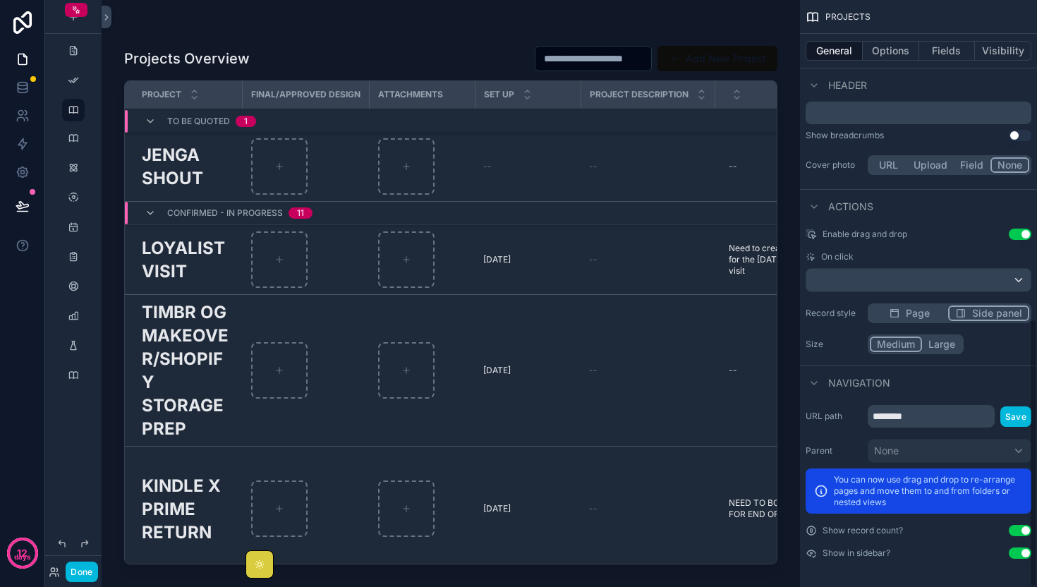
scroll to position [697, 0]
click at [895, 55] on button "Options" at bounding box center [891, 51] width 56 height 20
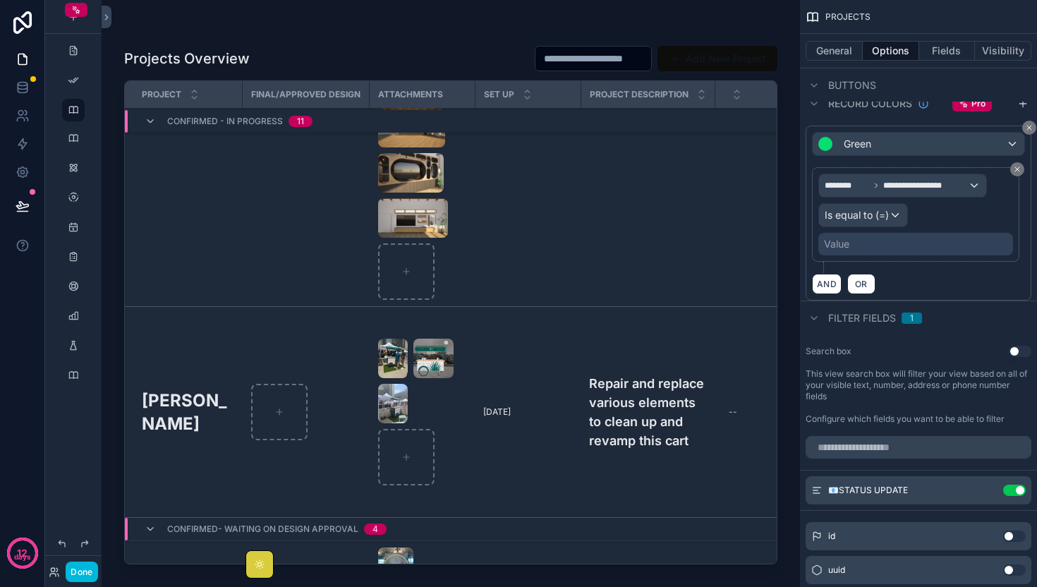
scroll to position [3680, 0]
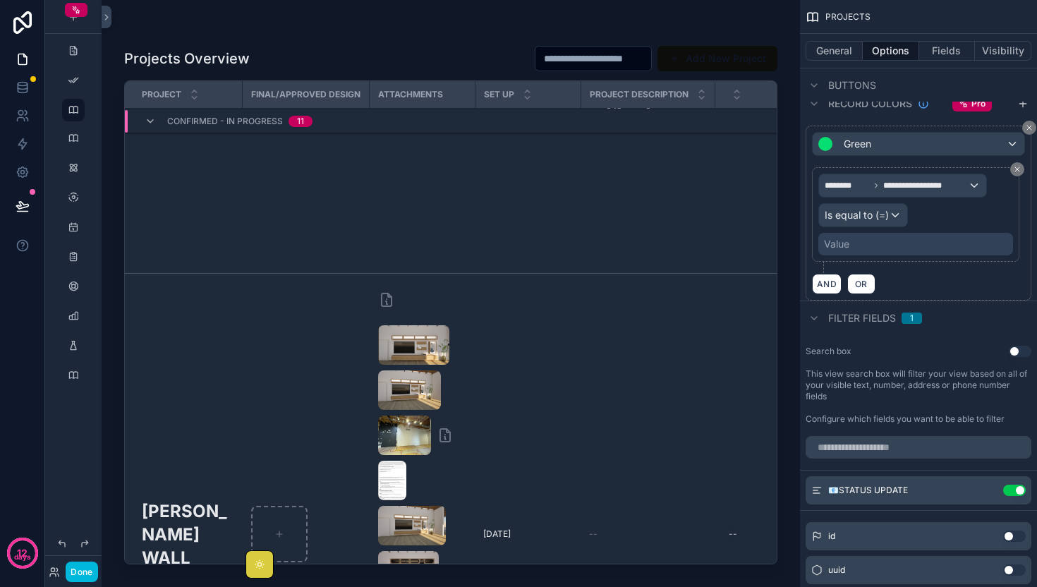
click at [75, 10] on icon "scrollable content" at bounding box center [76, 10] width 10 height 10
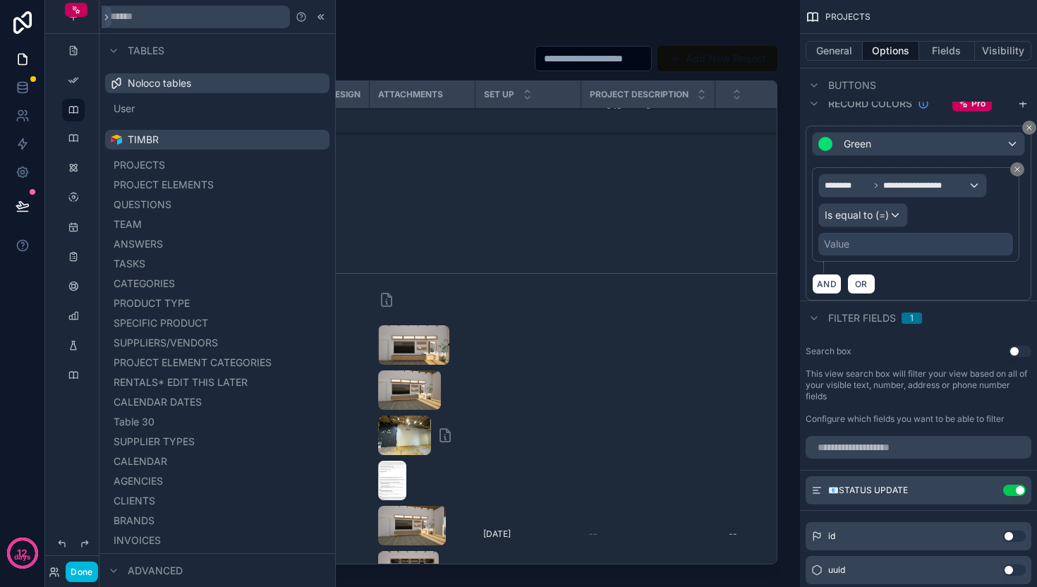
click at [75, 10] on icon "scrollable content" at bounding box center [76, 10] width 10 height 10
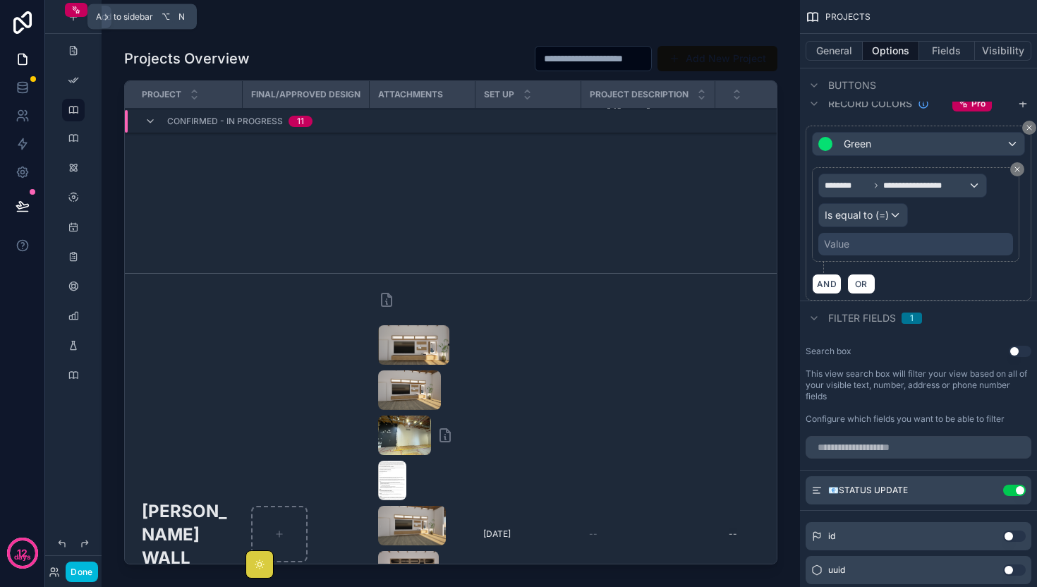
click at [76, 13] on icon "scrollable content" at bounding box center [76, 10] width 10 height 10
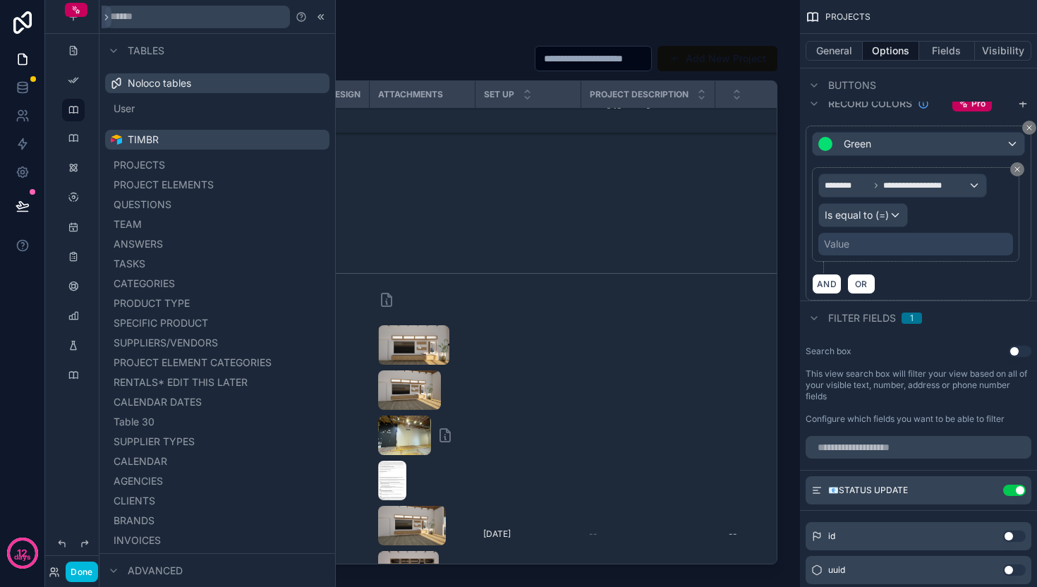
click at [78, 13] on icon "scrollable content" at bounding box center [76, 10] width 10 height 10
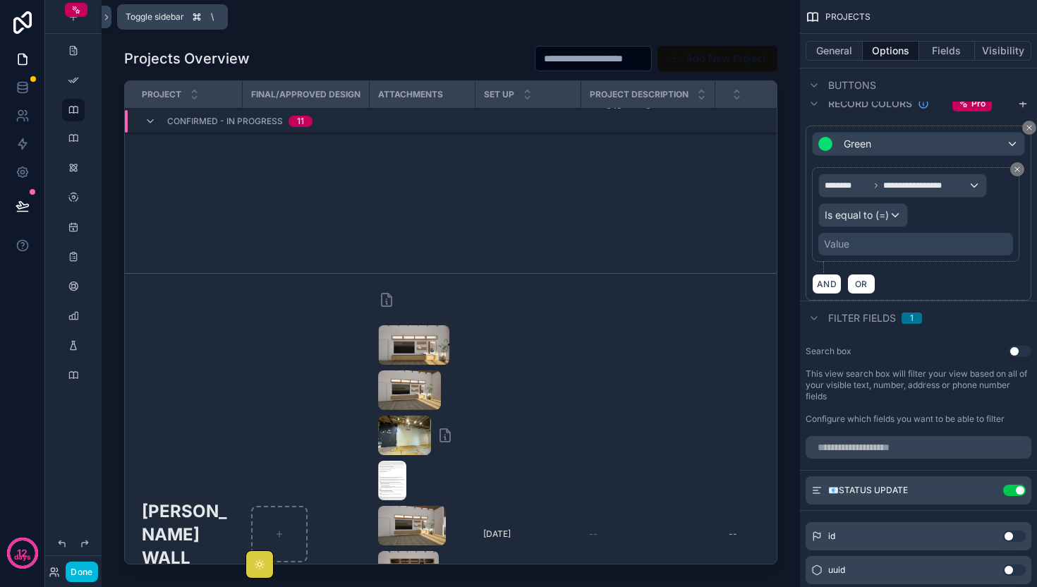
click at [106, 18] on icon at bounding box center [107, 17] width 10 height 11
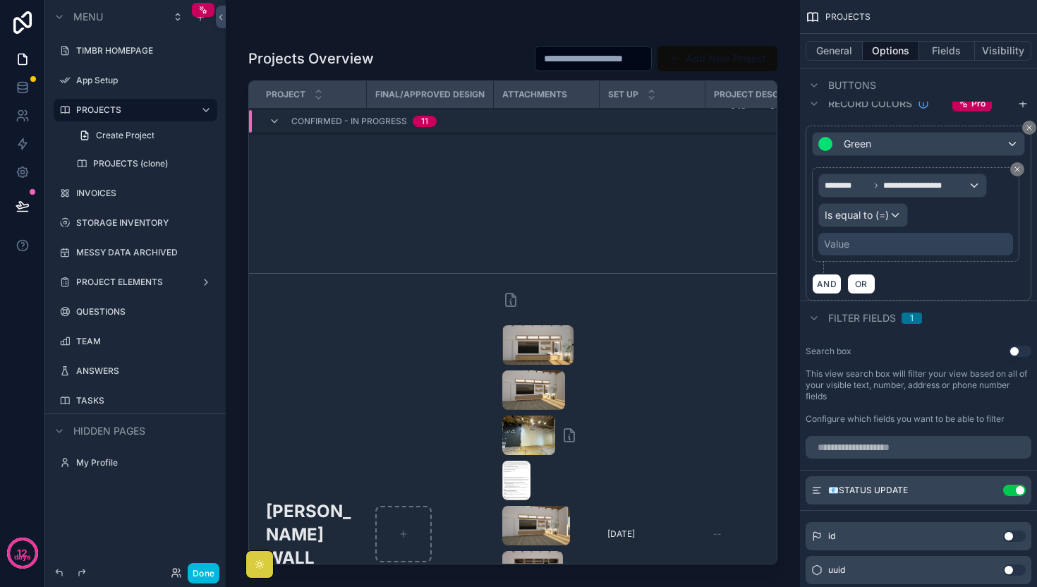
click at [212, 568] on button "Done" at bounding box center [204, 573] width 32 height 20
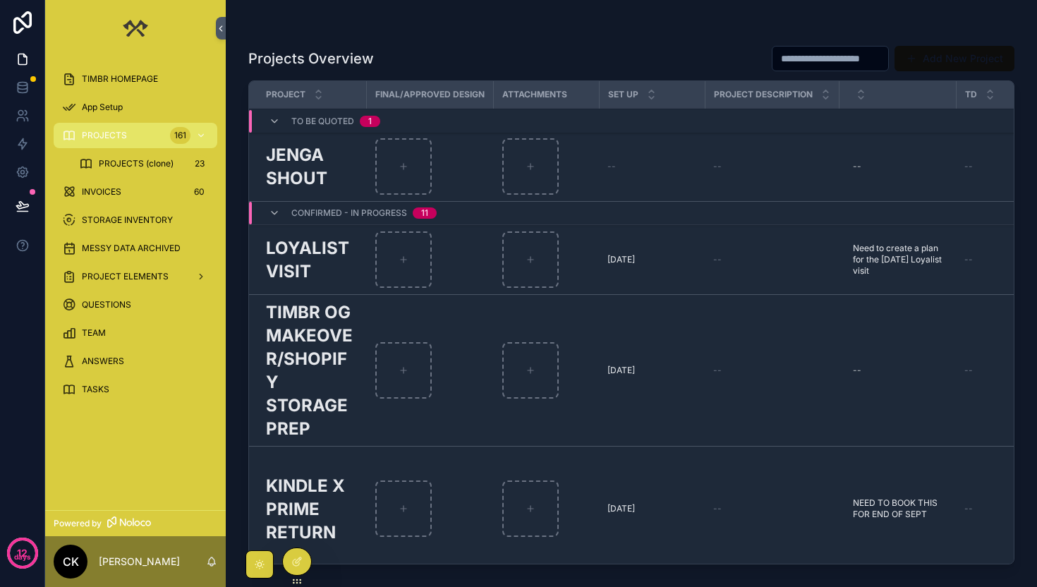
click at [215, 20] on link "scrollable content" at bounding box center [136, 28] width 164 height 23
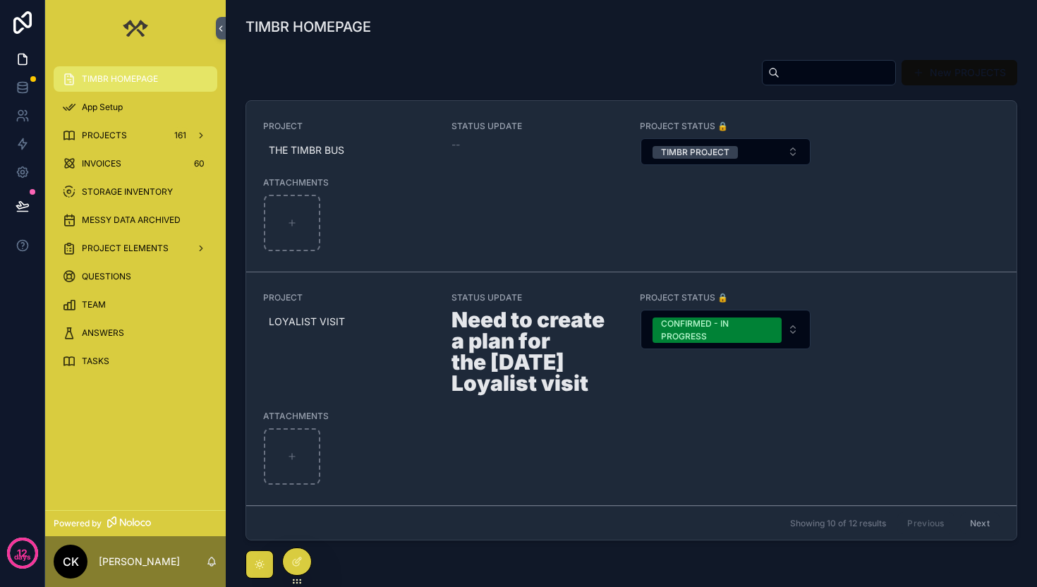
scroll to position [0, 665]
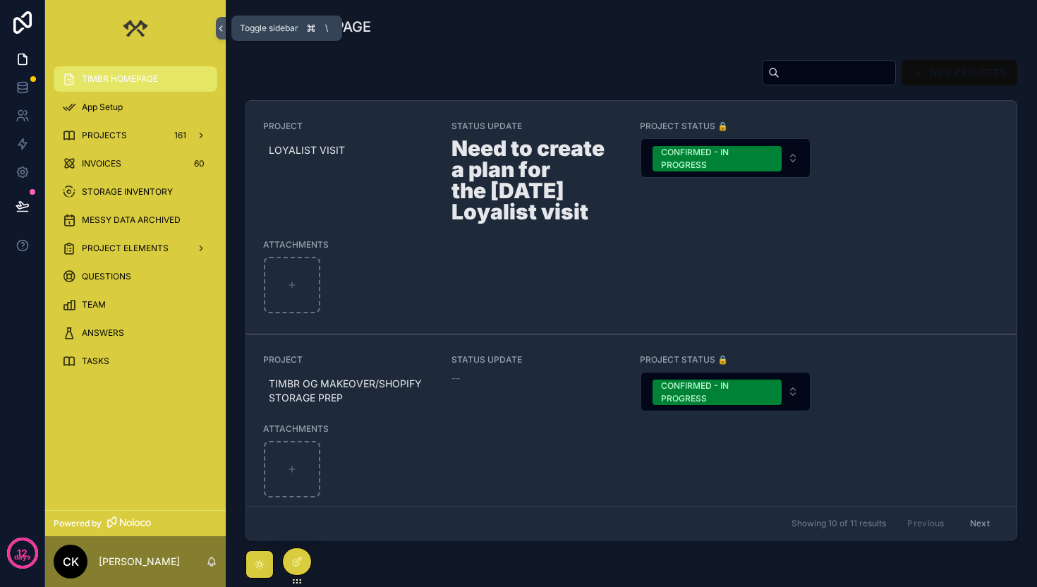
click at [219, 19] on button "scrollable content" at bounding box center [221, 28] width 10 height 23
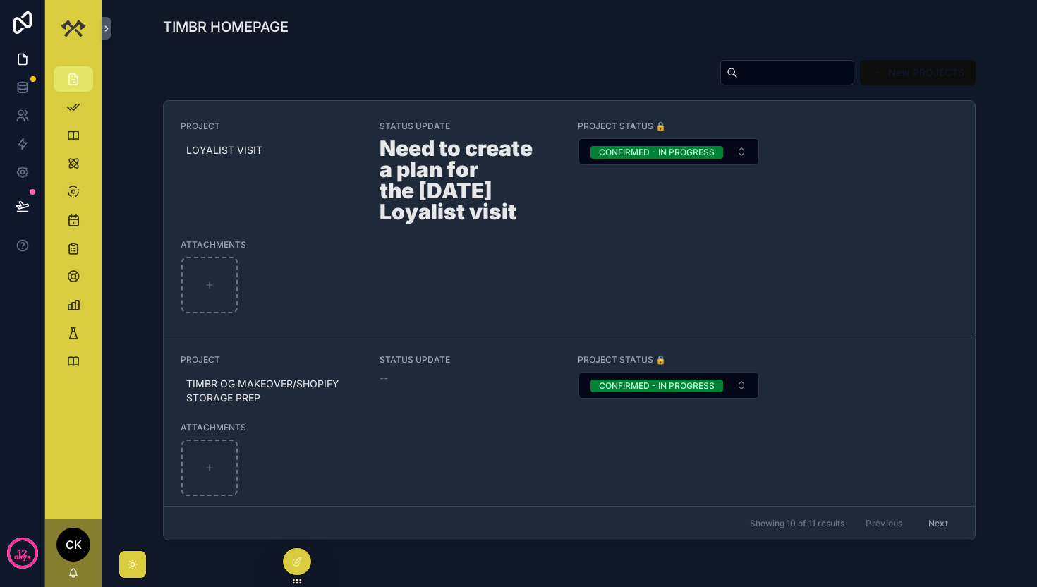
click at [289, 551] on div at bounding box center [297, 561] width 28 height 27
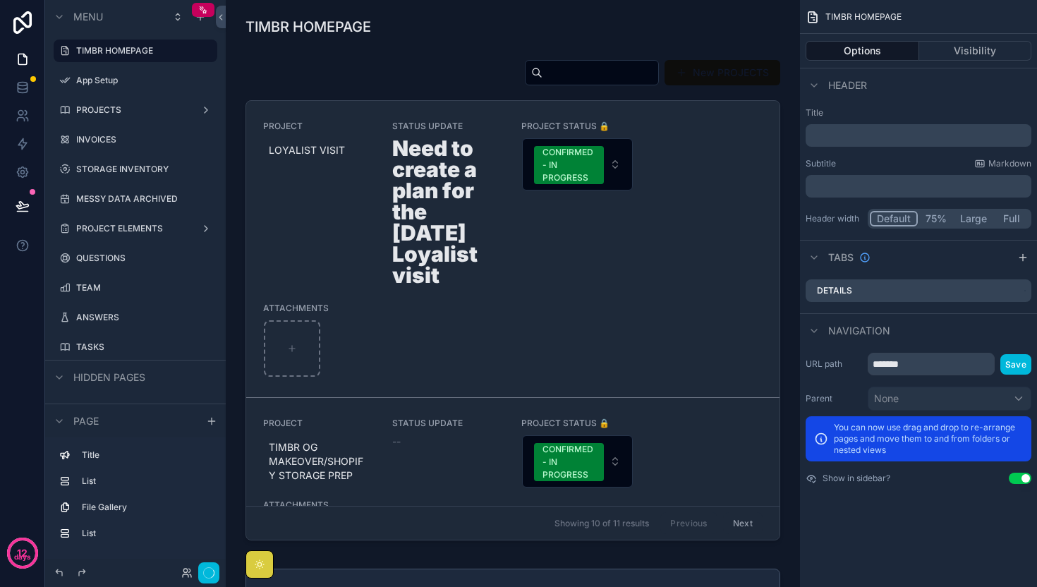
scroll to position [0, 428]
click at [23, 204] on icon at bounding box center [23, 206] width 14 height 14
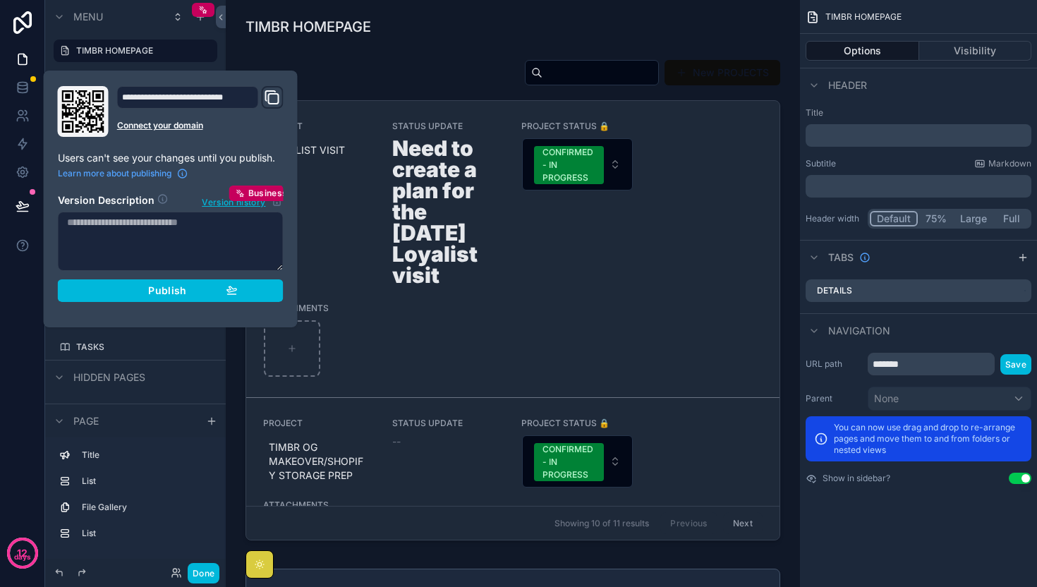
click at [202, 290] on div "Publish" at bounding box center [171, 290] width 134 height 13
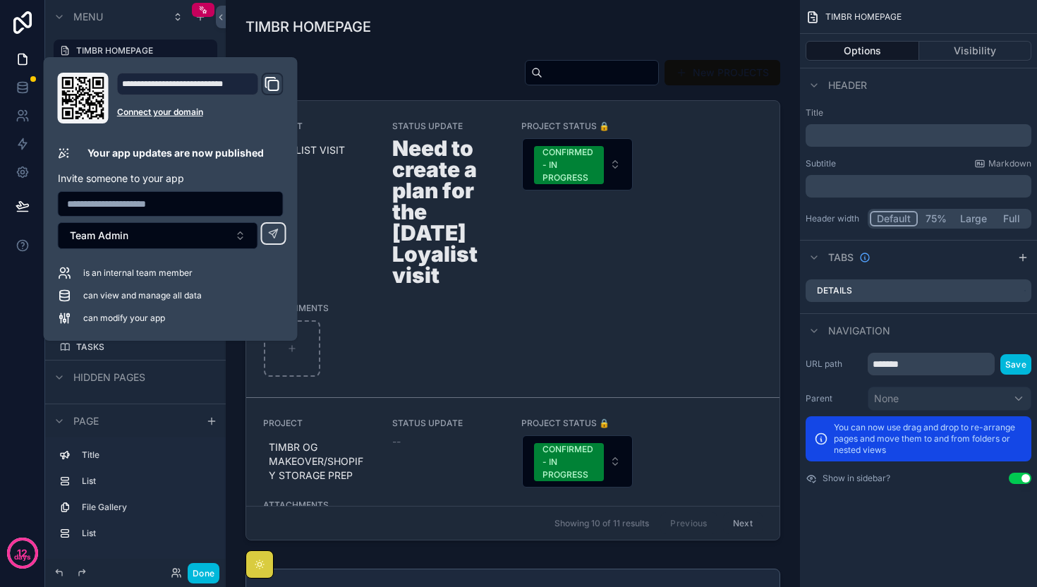
scroll to position [0, 428]
click at [202, 569] on button "Done" at bounding box center [204, 573] width 32 height 20
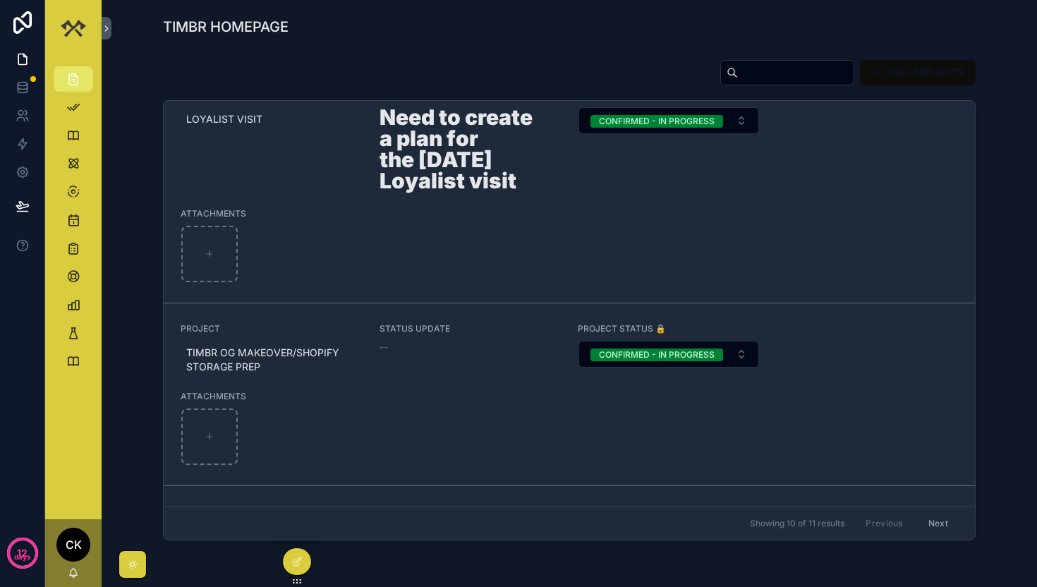
scroll to position [21, 0]
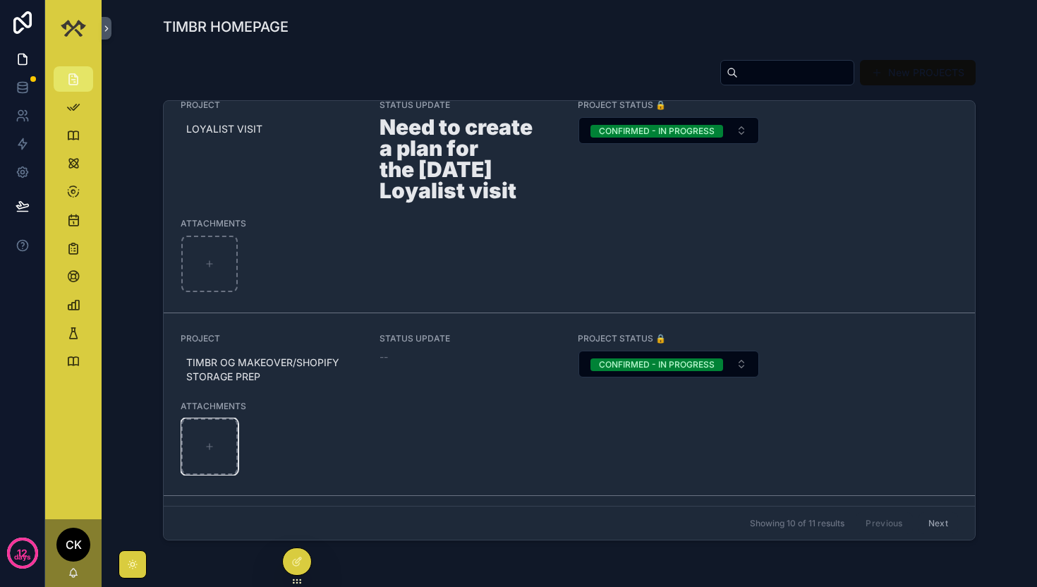
click at [208, 442] on icon "scrollable content" at bounding box center [210, 447] width 10 height 10
type input "**********"
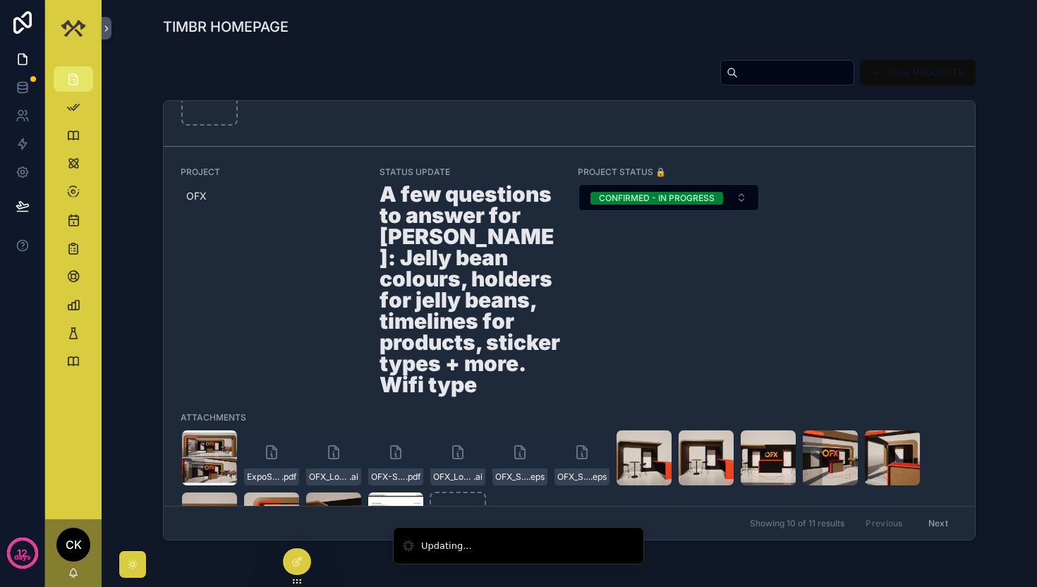
scroll to position [860, 0]
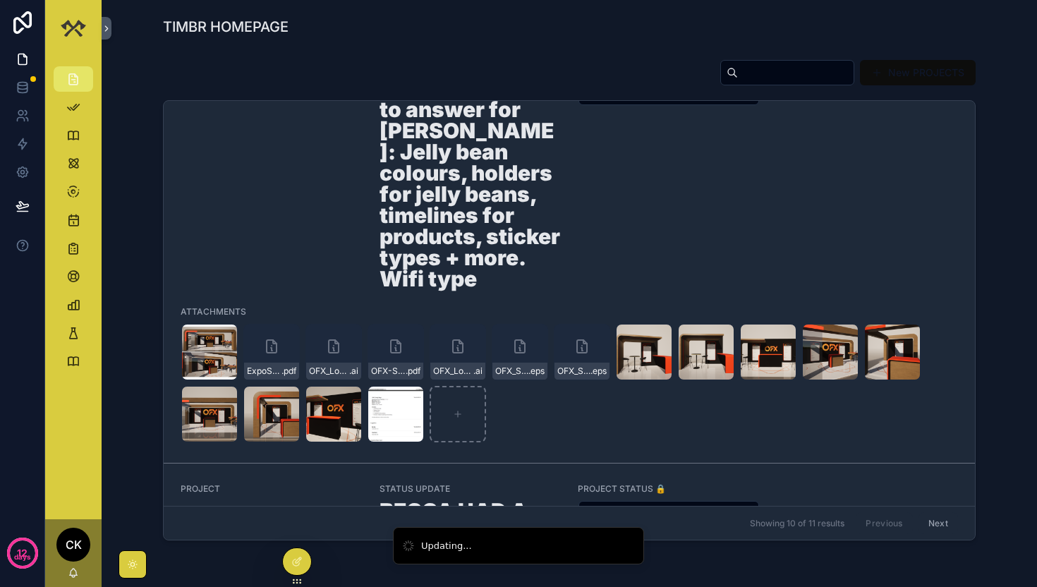
drag, startPoint x: 289, startPoint y: 323, endPoint x: 409, endPoint y: 348, distance: 123.3
click at [409, 348] on div "Screenshot-2025-07-25-at-5.07.55-AM .png ExpoSystems-booth-proposal---OFX .pdf …" at bounding box center [569, 383] width 776 height 119
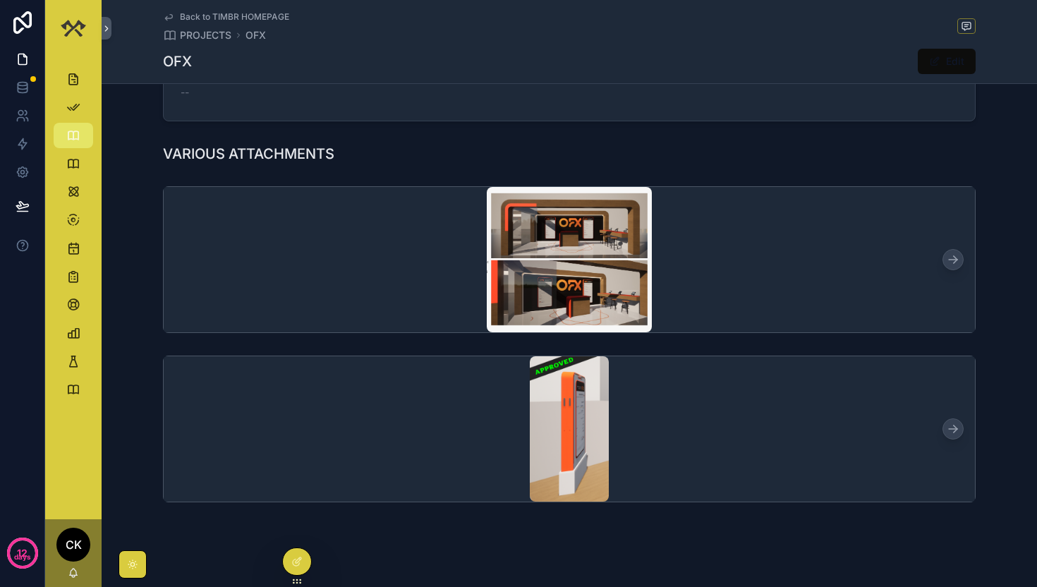
scroll to position [524, 0]
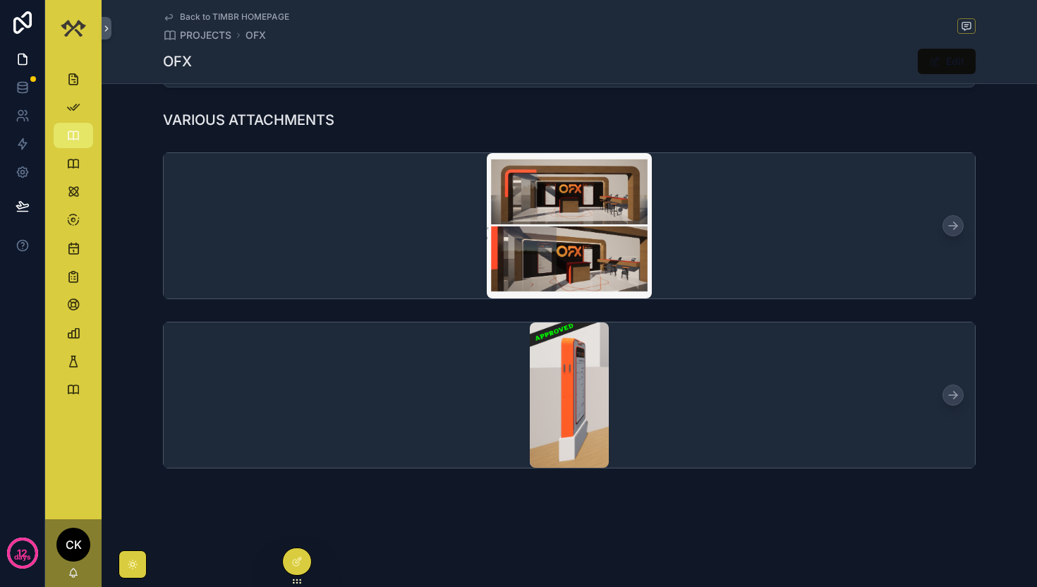
click at [952, 394] on icon "scrollable content" at bounding box center [953, 395] width 14 height 14
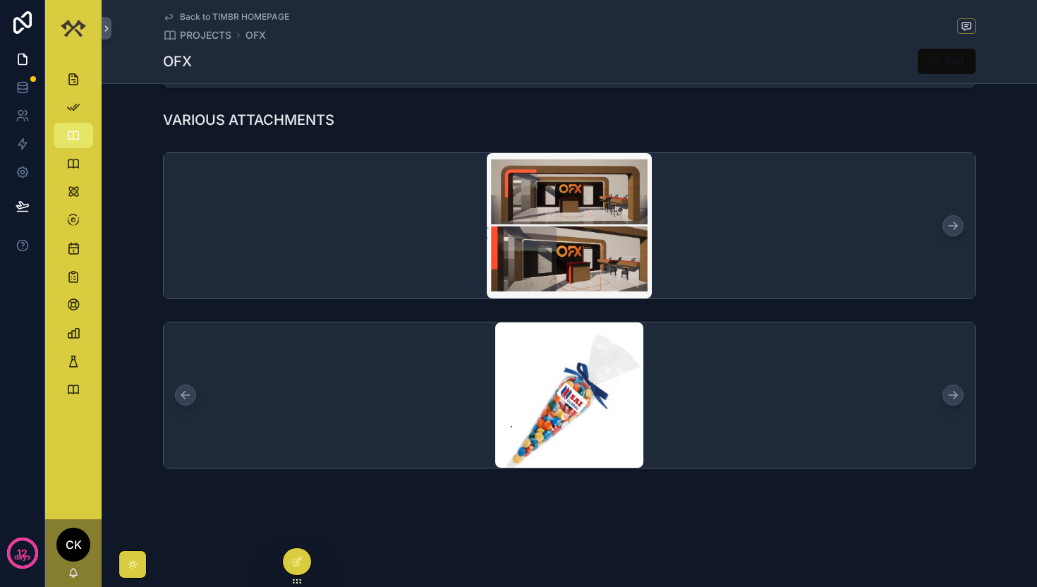
click at [952, 394] on icon "scrollable content" at bounding box center [953, 395] width 14 height 14
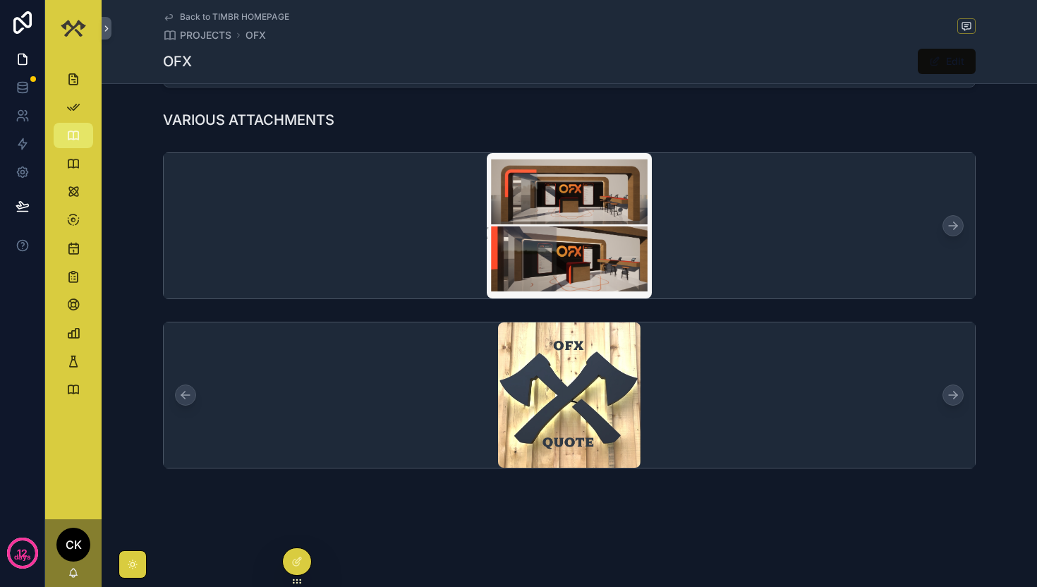
click at [952, 394] on icon "scrollable content" at bounding box center [953, 395] width 14 height 14
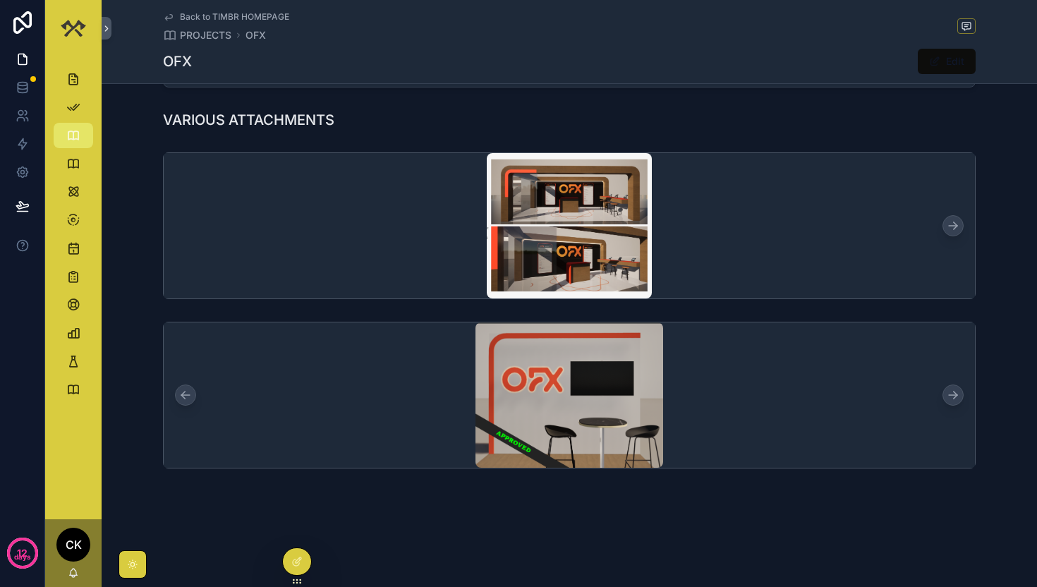
click at [952, 394] on icon "scrollable content" at bounding box center [953, 395] width 14 height 14
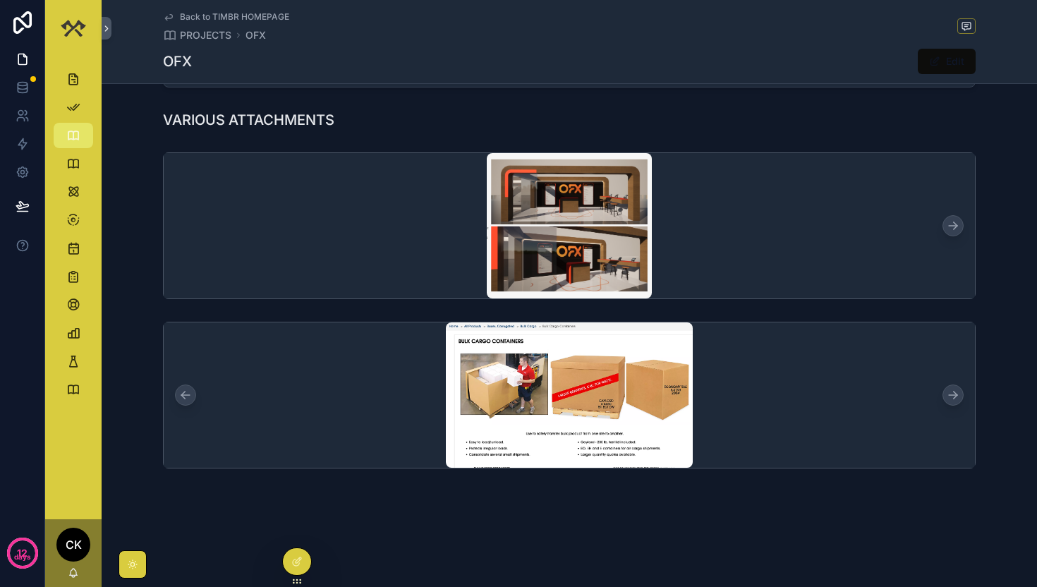
click at [952, 394] on icon "scrollable content" at bounding box center [953, 395] width 14 height 14
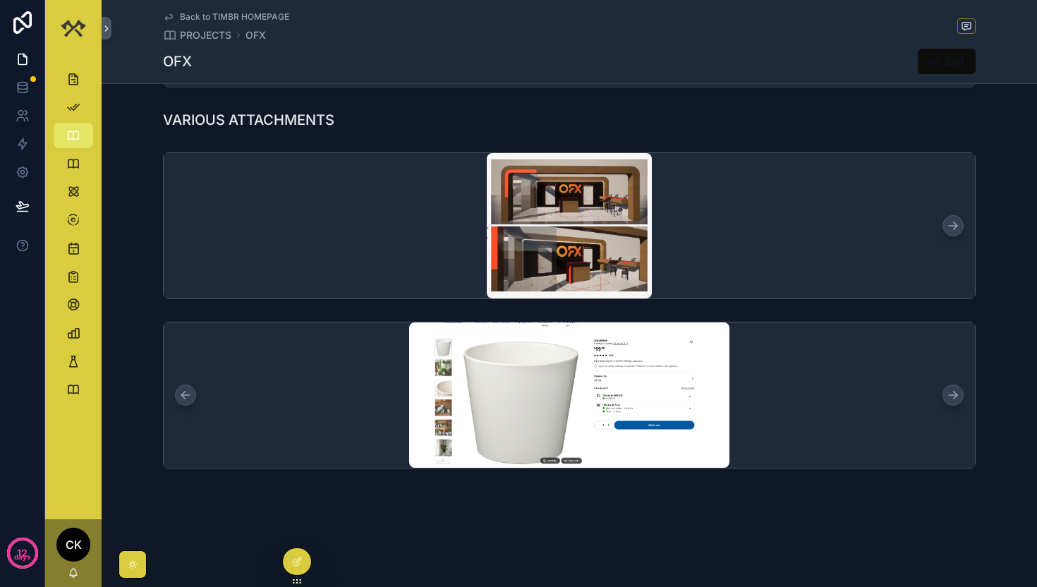
click at [952, 394] on icon "scrollable content" at bounding box center [953, 395] width 14 height 14
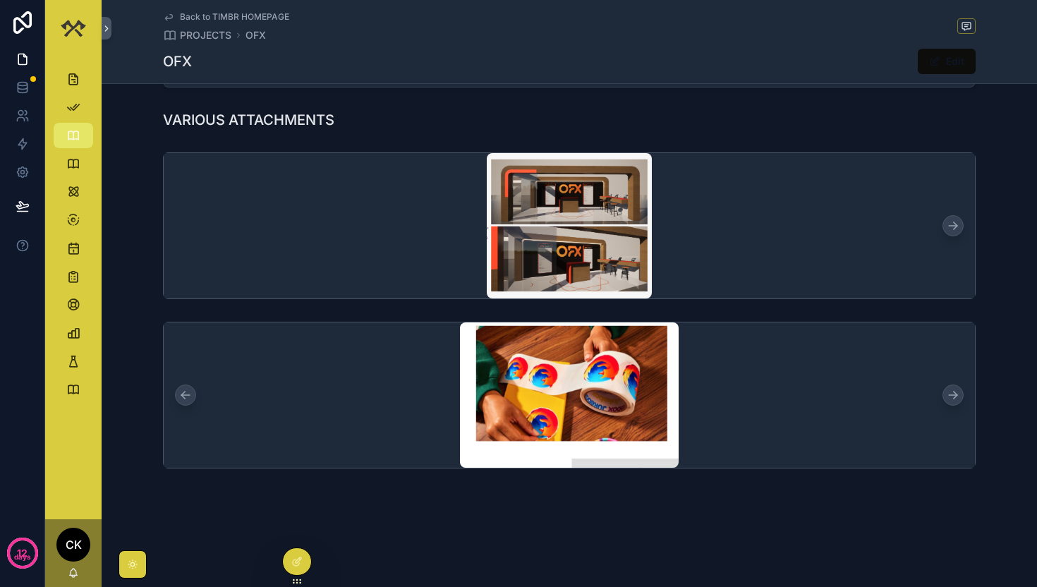
click at [952, 394] on icon "scrollable content" at bounding box center [953, 395] width 14 height 14
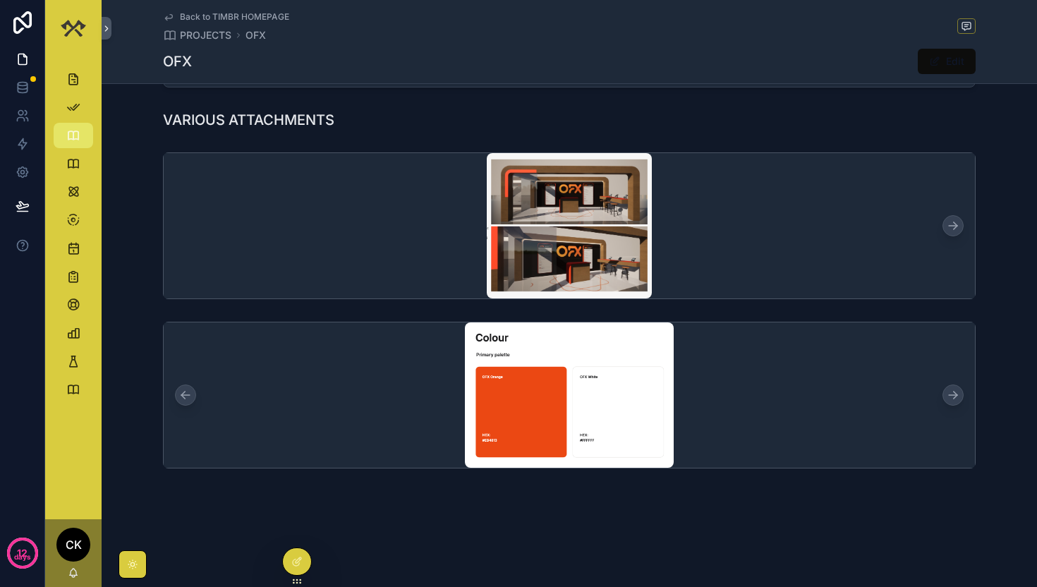
click at [952, 394] on icon "scrollable content" at bounding box center [953, 395] width 14 height 14
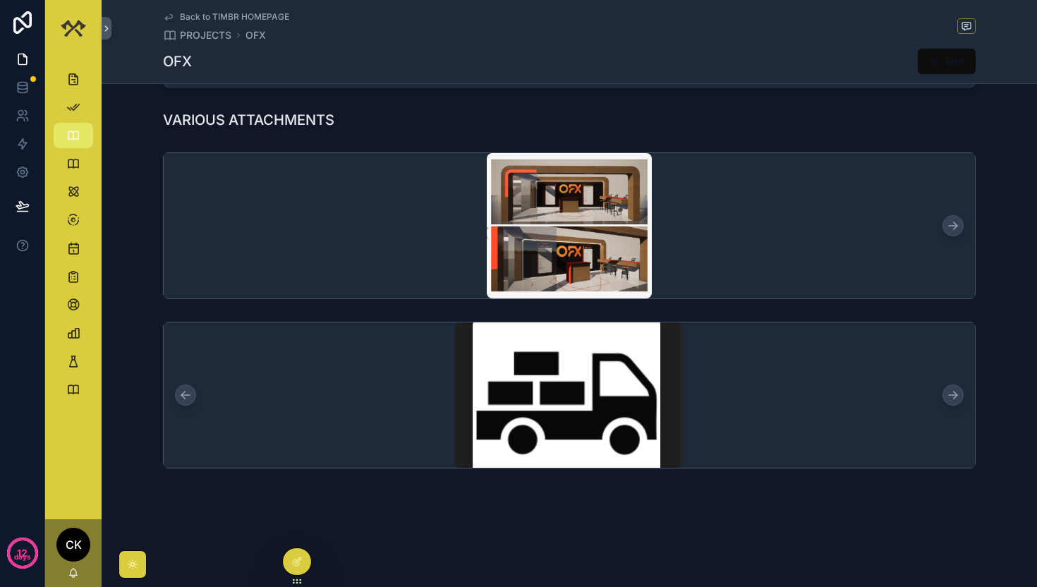
click at [952, 394] on icon "scrollable content" at bounding box center [953, 395] width 14 height 14
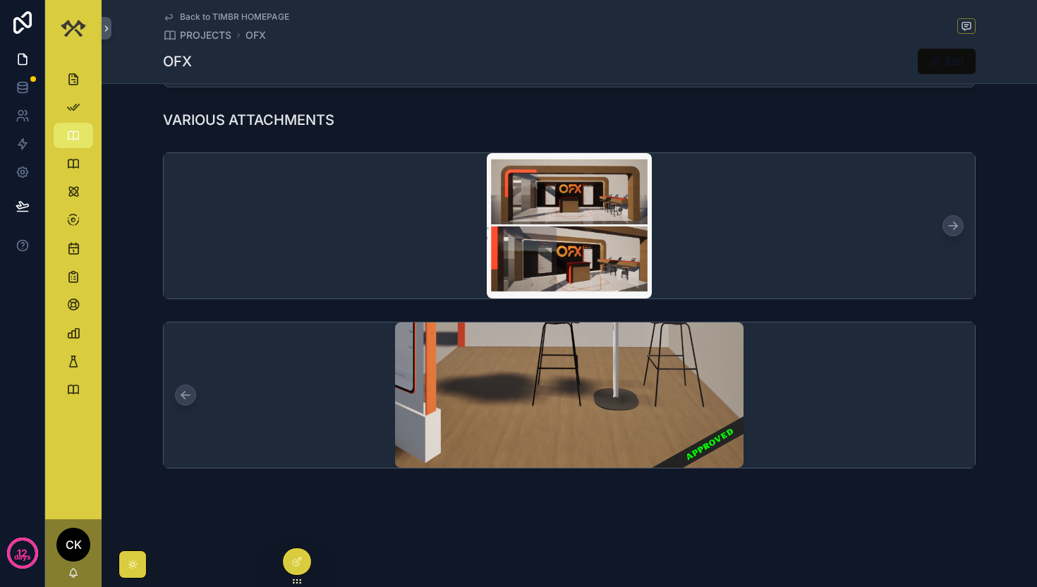
click at [952, 394] on div "scrollable content" at bounding box center [569, 394] width 811 height 145
drag, startPoint x: 243, startPoint y: 403, endPoint x: 248, endPoint y: 351, distance: 52.4
click at [245, 364] on div "scrollable content" at bounding box center [569, 394] width 811 height 145
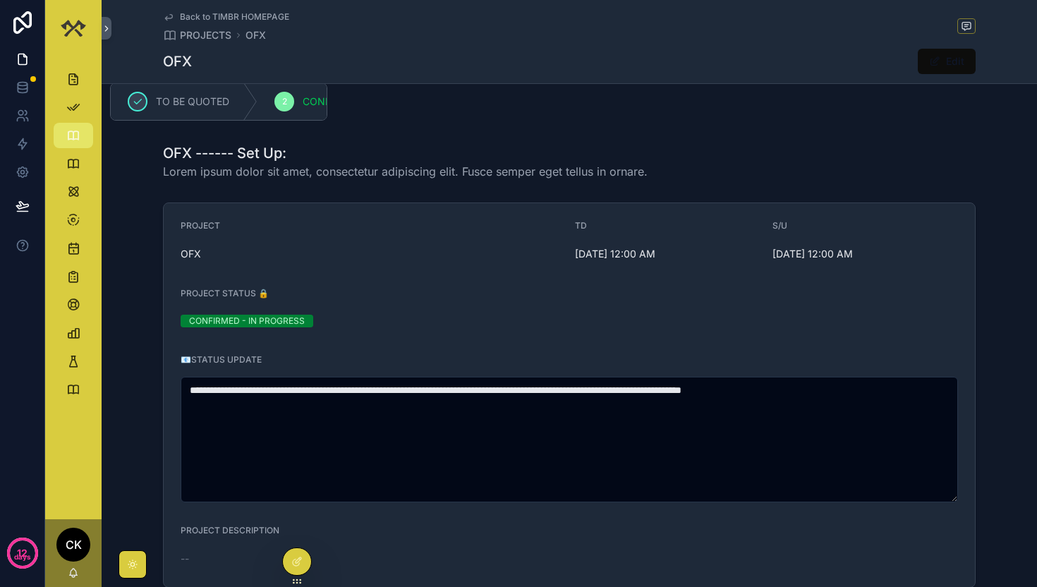
scroll to position [0, 0]
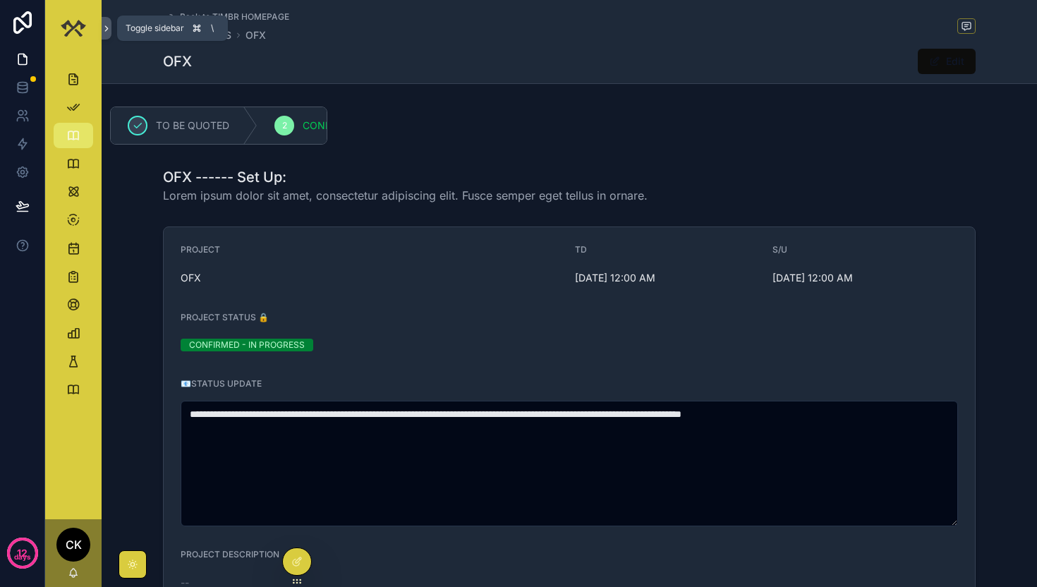
click at [109, 28] on icon "scrollable content" at bounding box center [107, 28] width 10 height 11
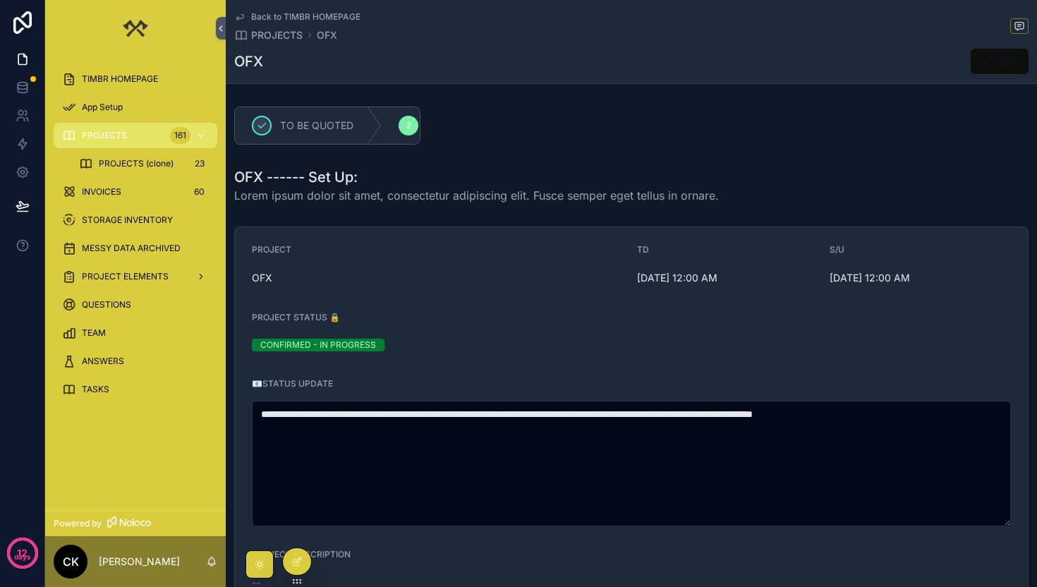
click at [277, 14] on span "Back to TIMBR HOMEPAGE" at bounding box center [305, 16] width 109 height 11
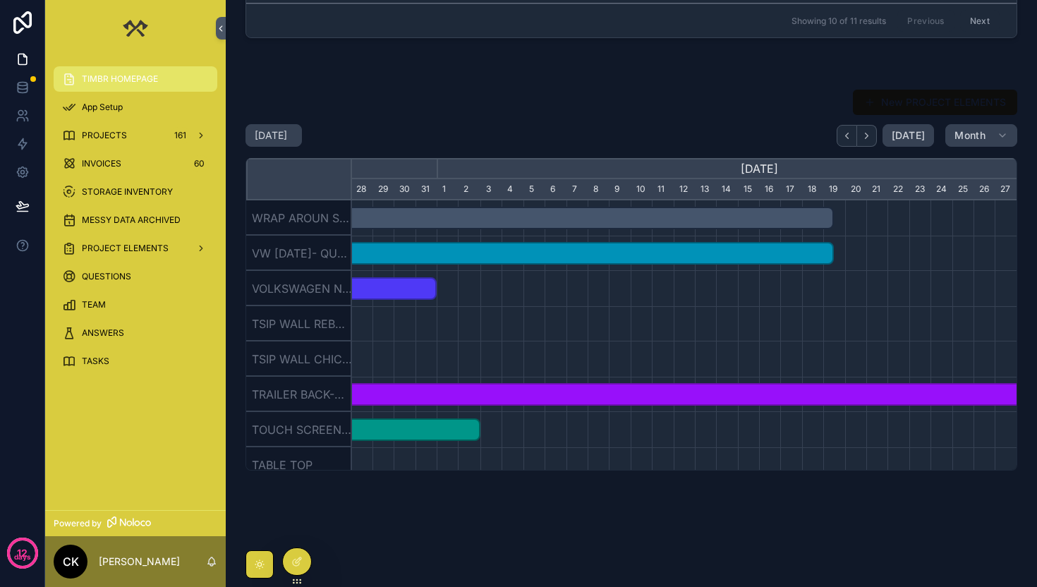
scroll to position [0, 920]
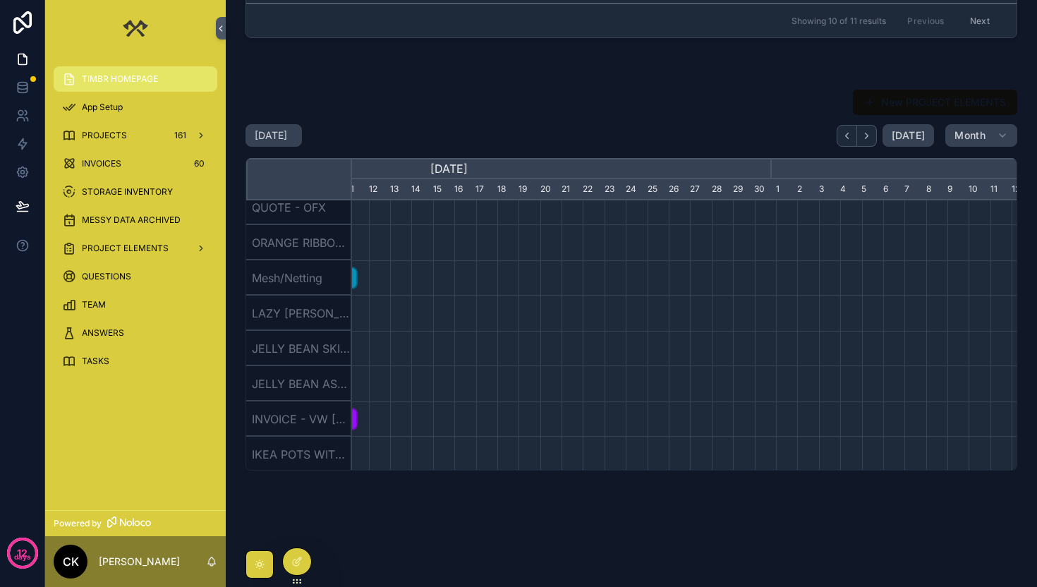
scroll to position [495, 0]
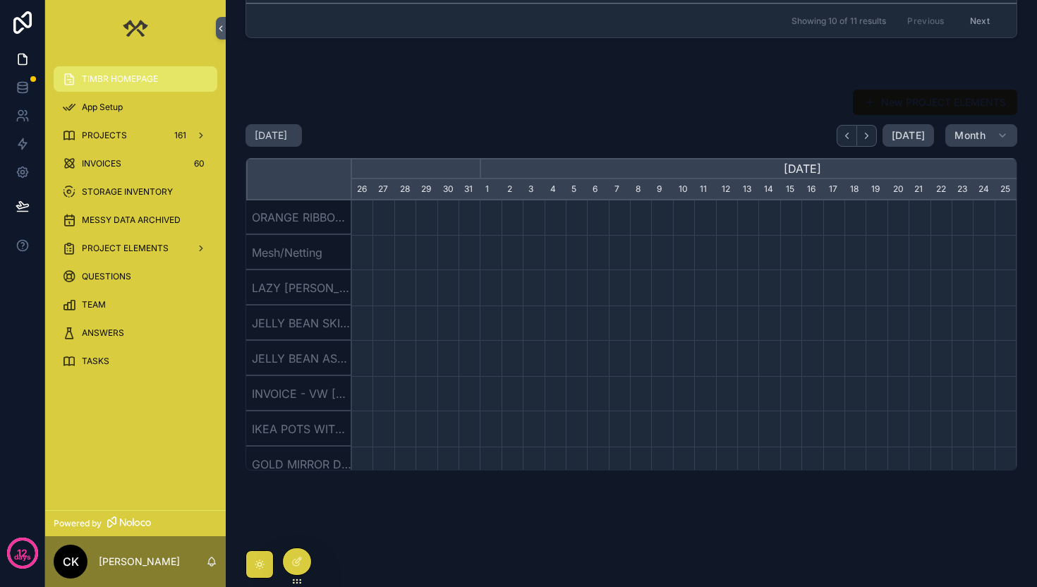
click at [125, 182] on div "STORAGE INVENTORY" at bounding box center [135, 192] width 147 height 23
